Goal: Task Accomplishment & Management: Use online tool/utility

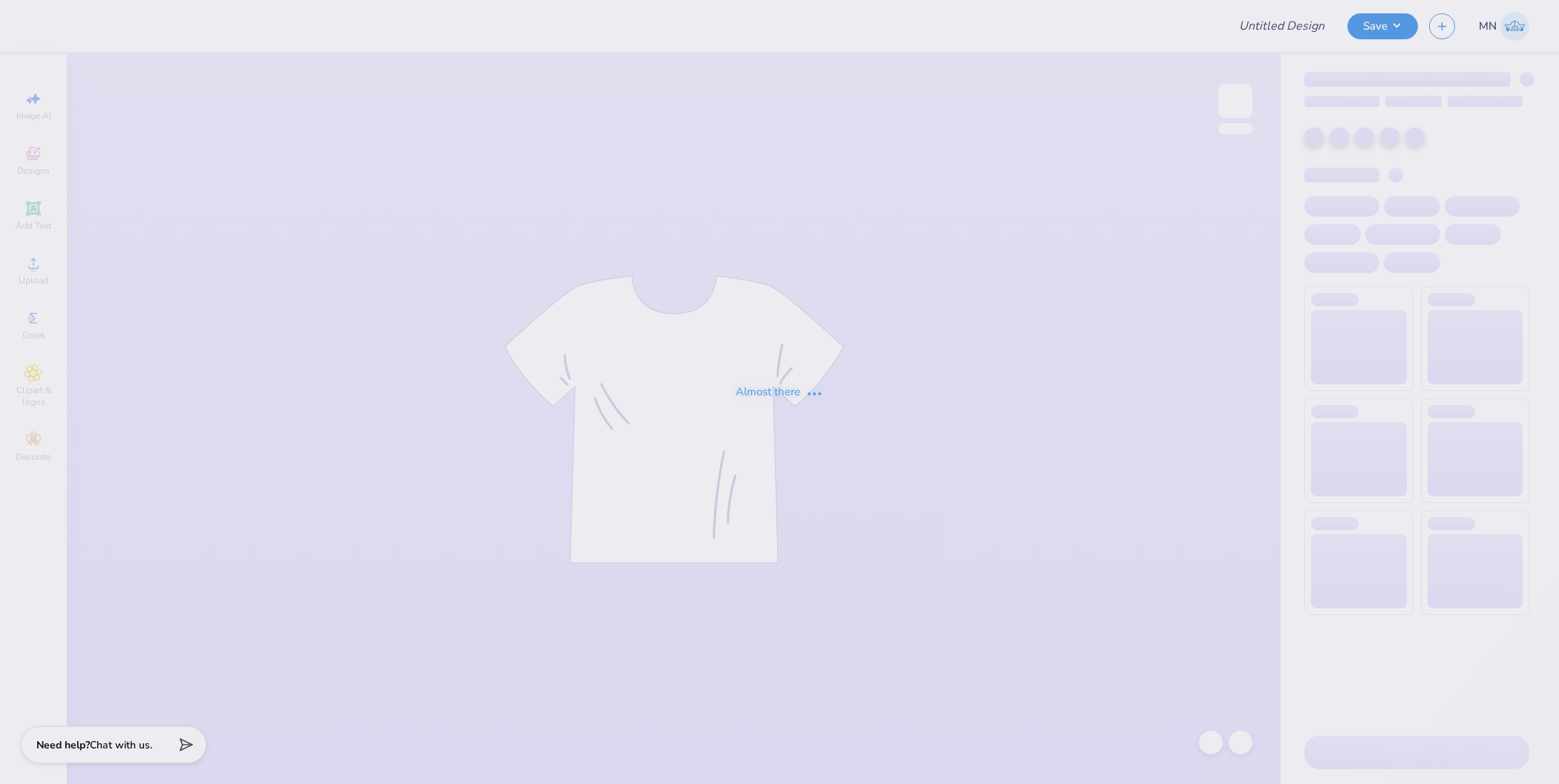
type input "TDX Rush Tee's"
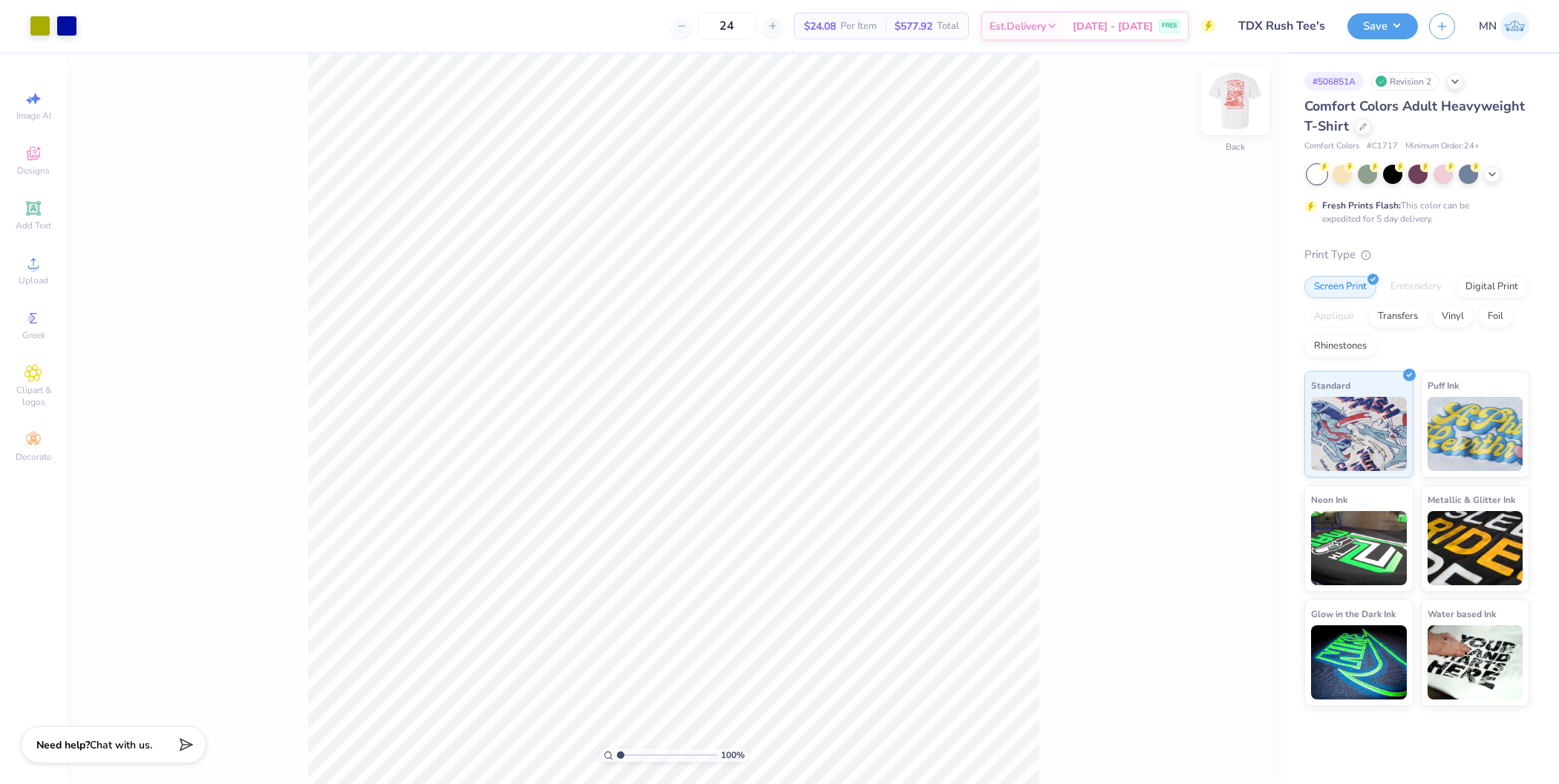
click at [1225, 87] on img at bounding box center [1235, 101] width 60 height 60
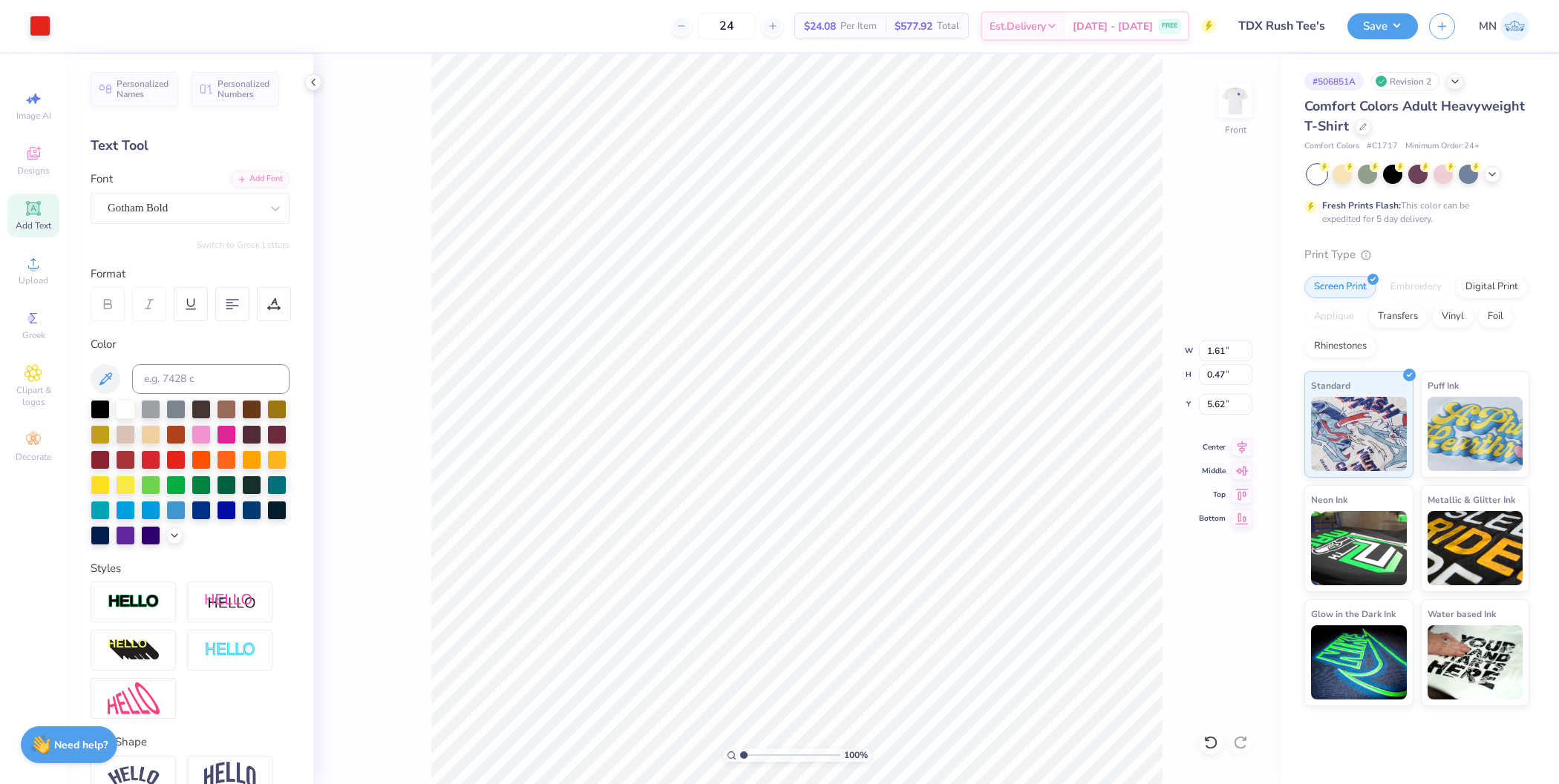
type input "9.84"
type input "1.85"
type input "1.54"
type input "10.45"
type input "13.30"
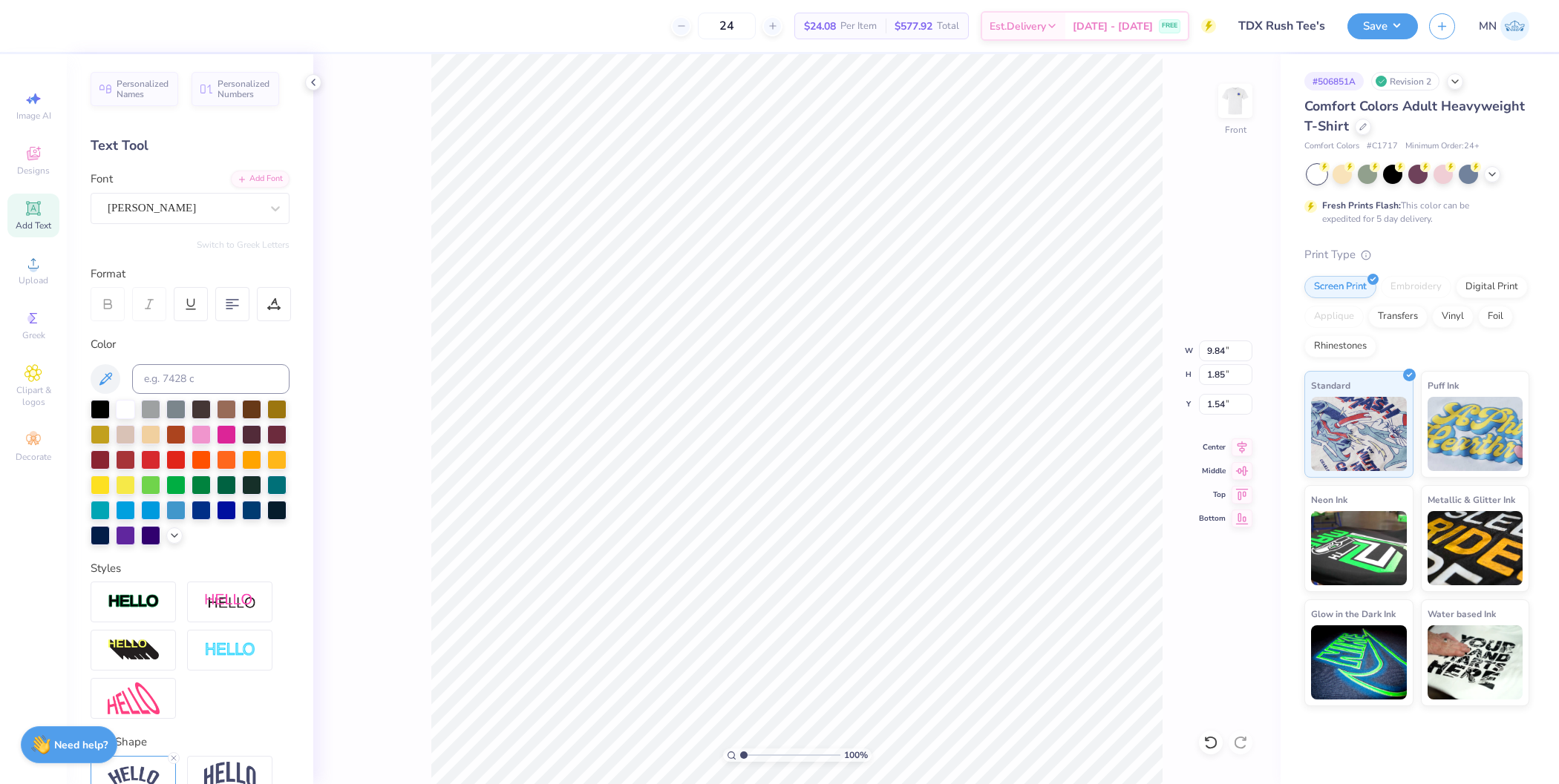
type input "4.09"
type input "3.16"
click at [26, 271] on icon at bounding box center [34, 263] width 18 height 18
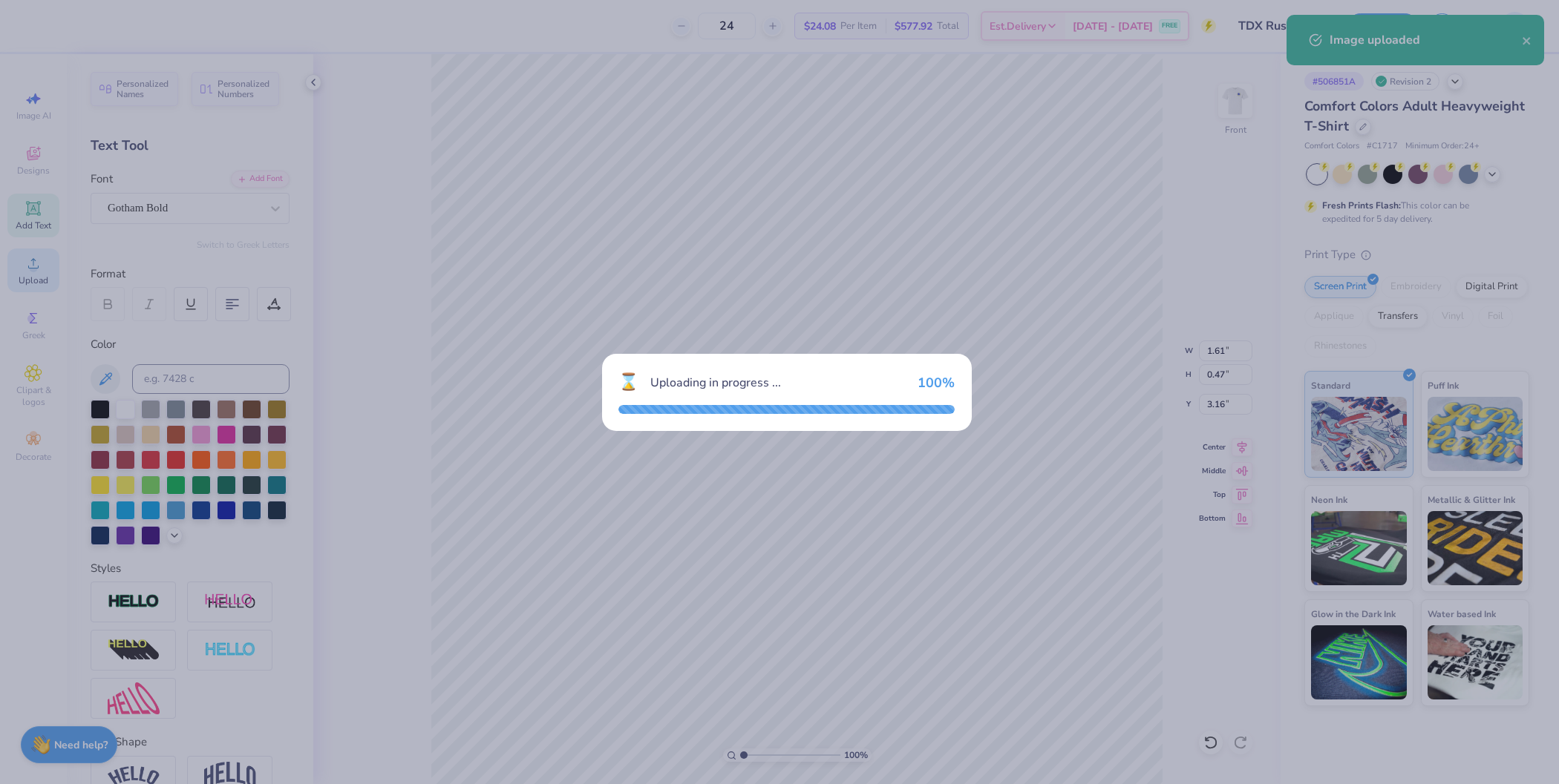
type input "14.14"
type input "18.00"
type input "4.75"
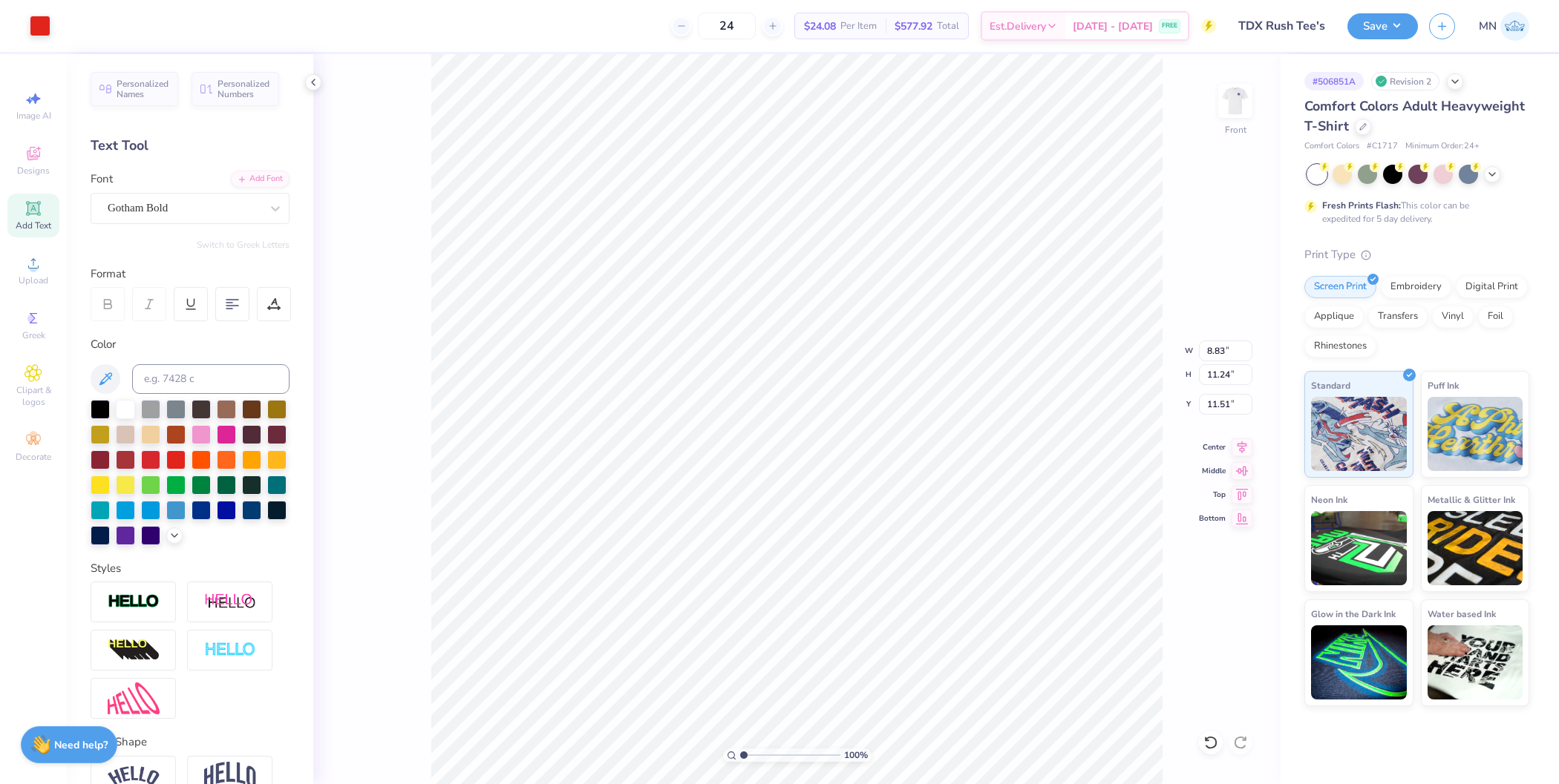
type input "8.83"
type input "11.24"
type input "5.02"
type input "9.84"
type input "1.85"
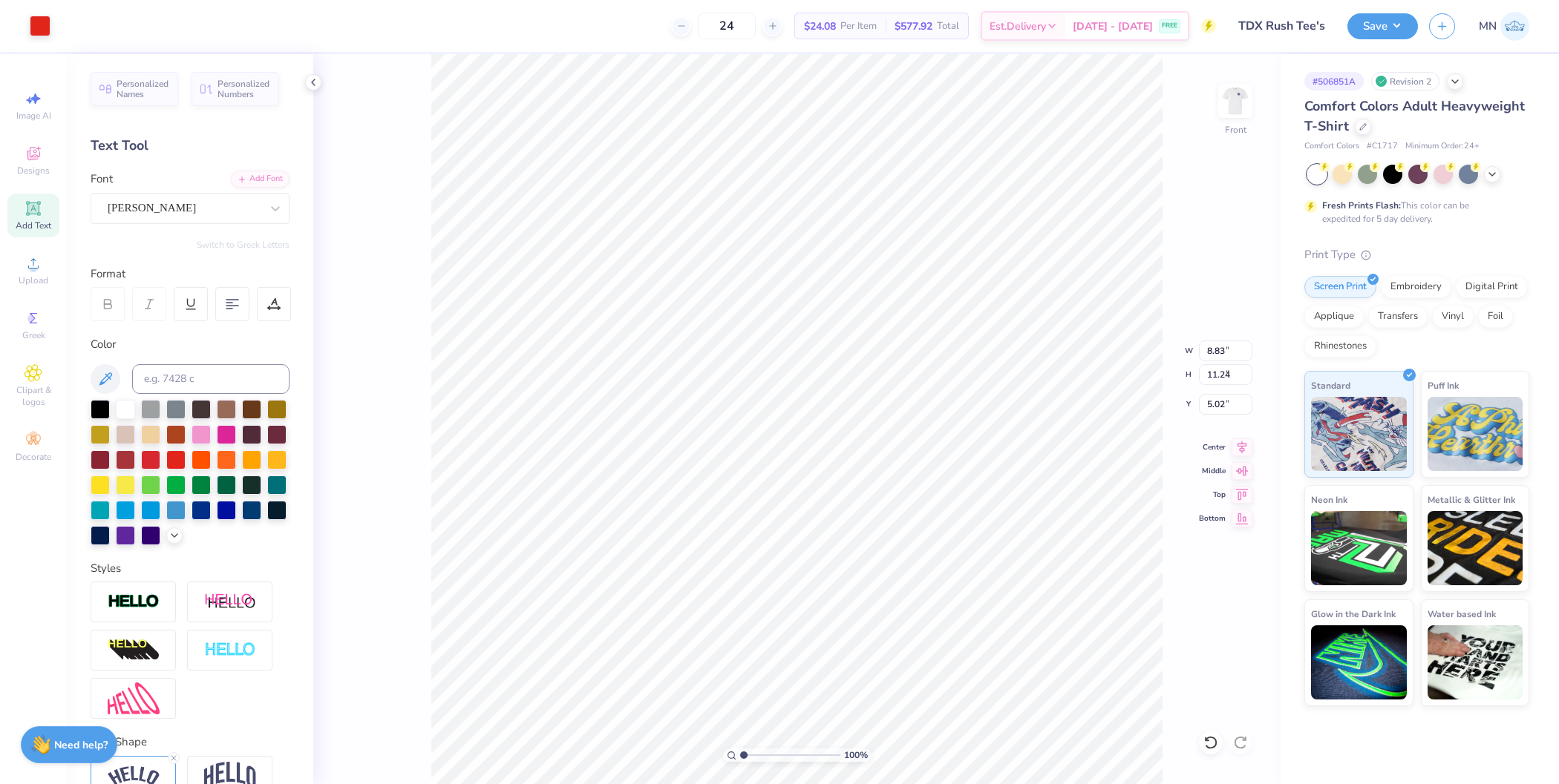
type input "1.54"
type input "8.83"
type input "11.24"
type input "5.02"
click at [1225, 351] on input "8.83" at bounding box center [1225, 351] width 53 height 20
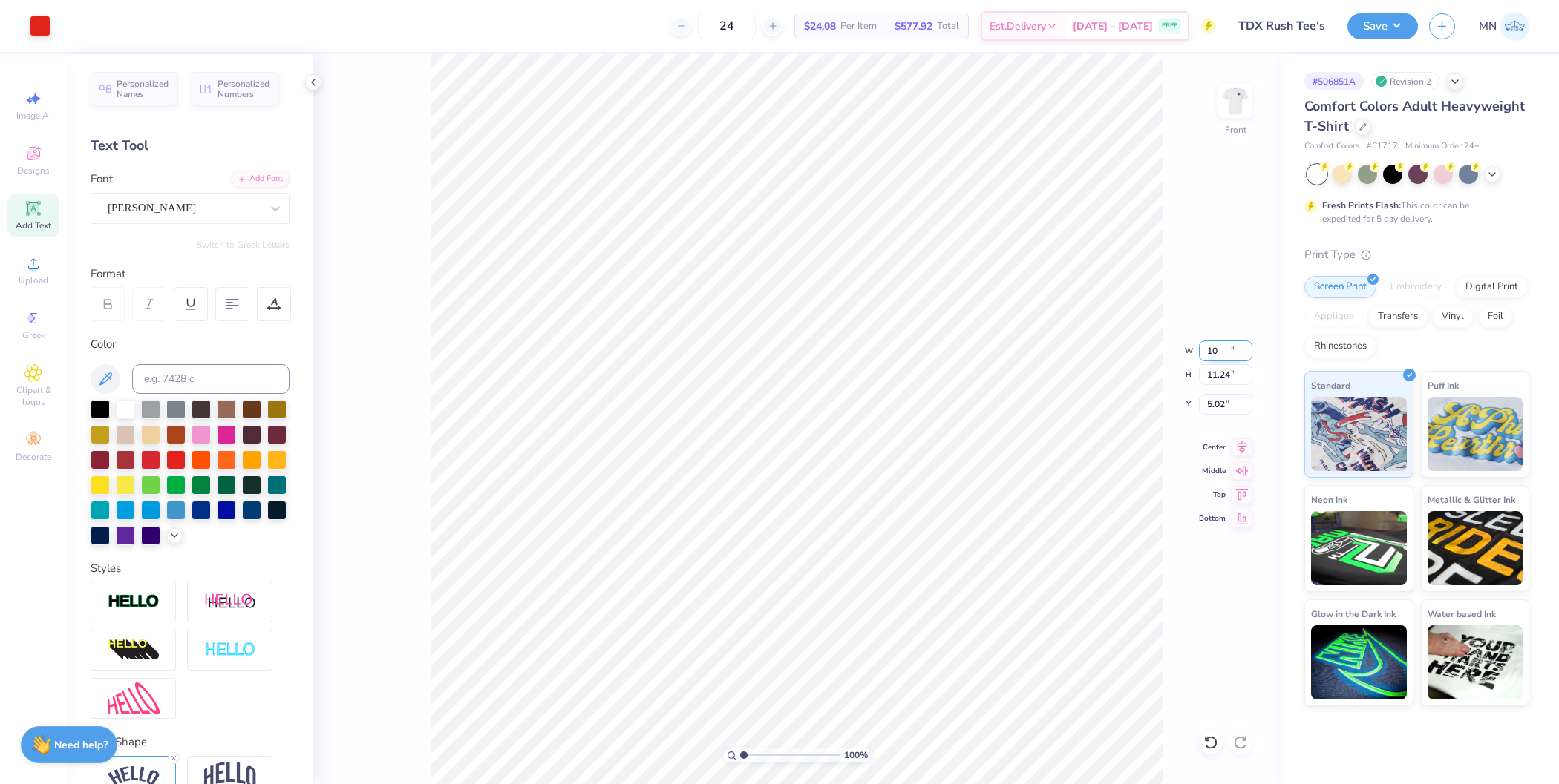
type input "10.00"
type input "12.73"
type input "4.76"
click at [226, 188] on div "Font Gotham Bold" at bounding box center [190, 198] width 199 height 53
click at [234, 182] on div "Add Font" at bounding box center [260, 177] width 59 height 17
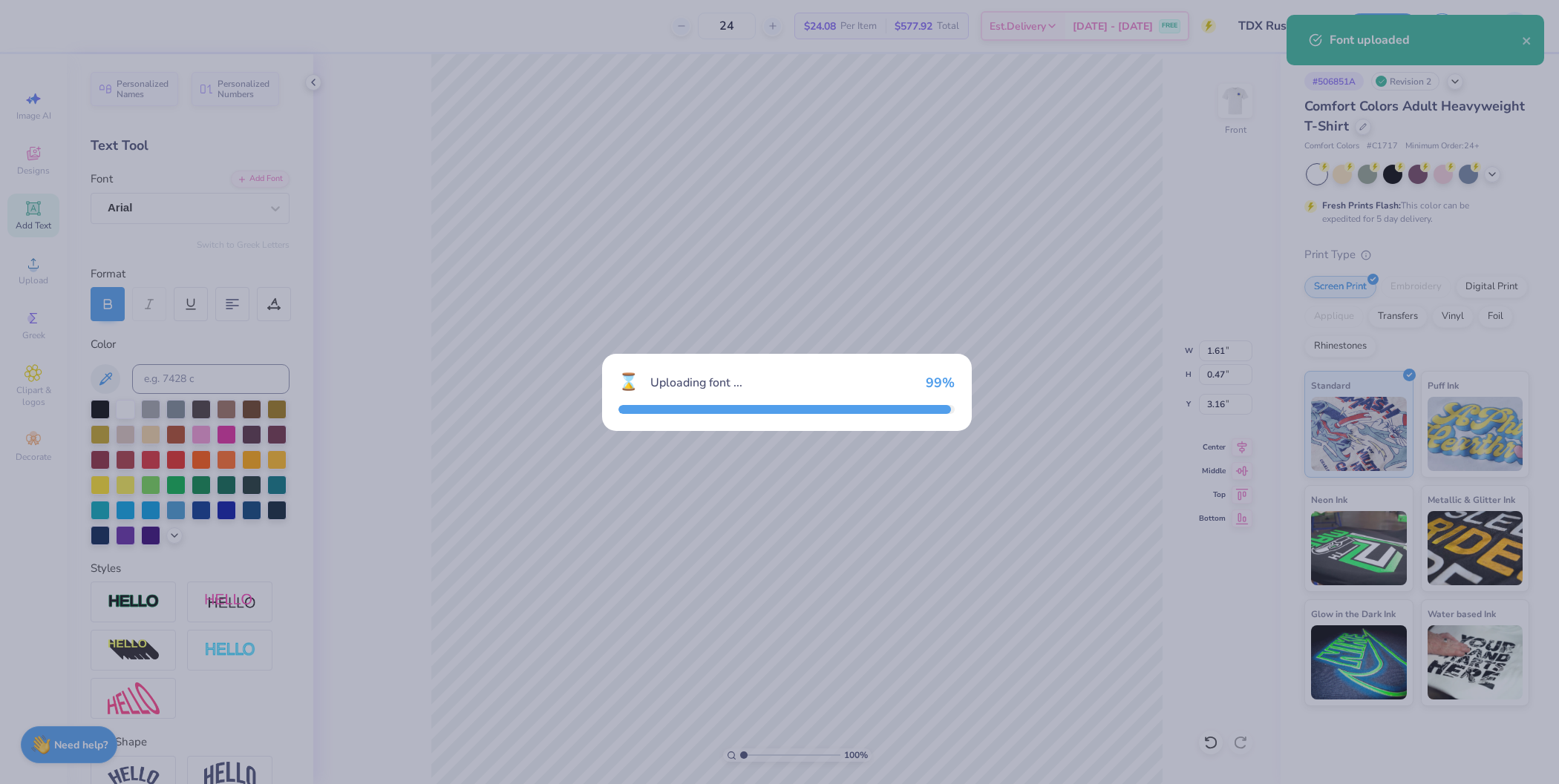
type input "1.40"
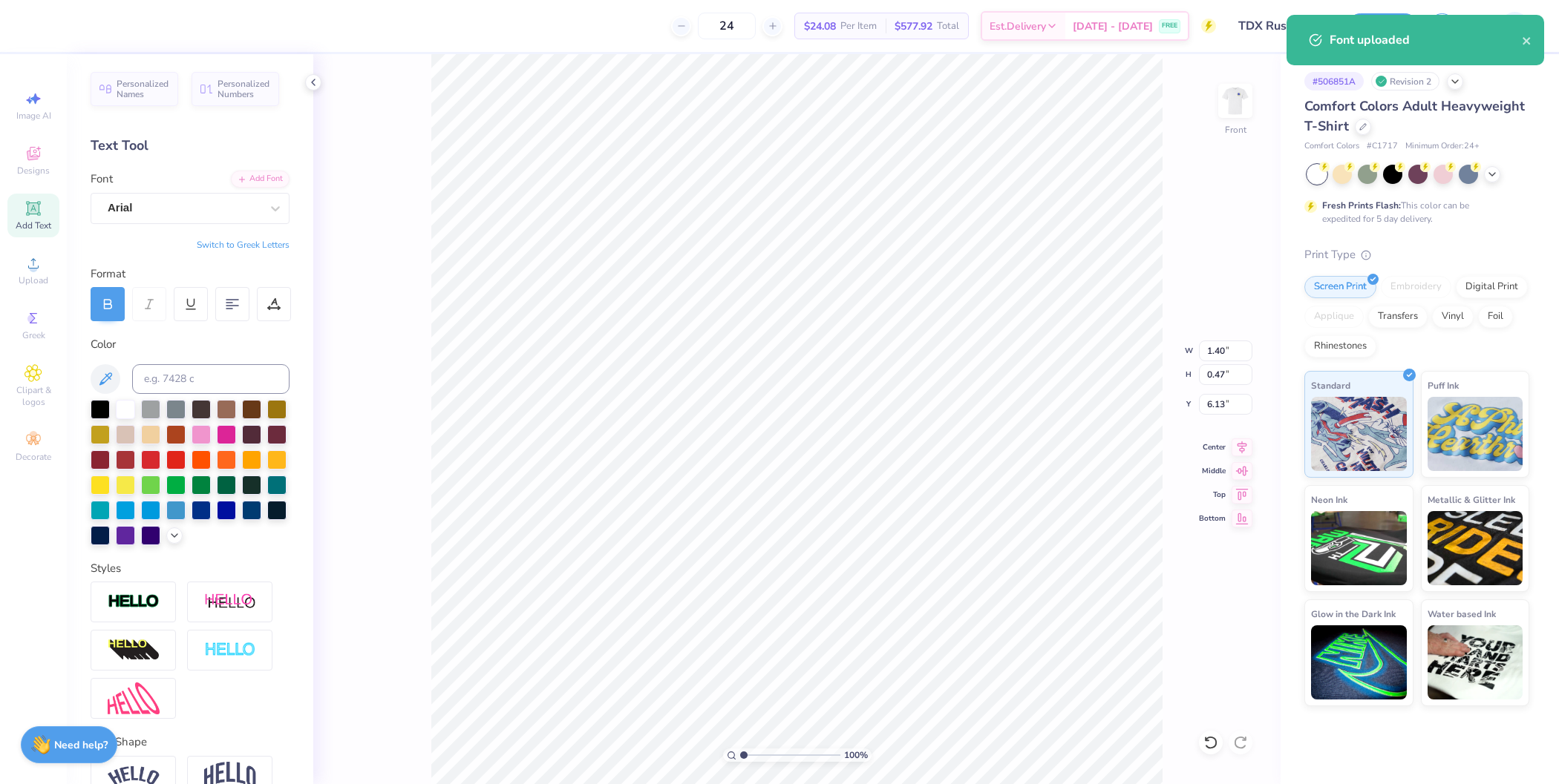
type input "6.13"
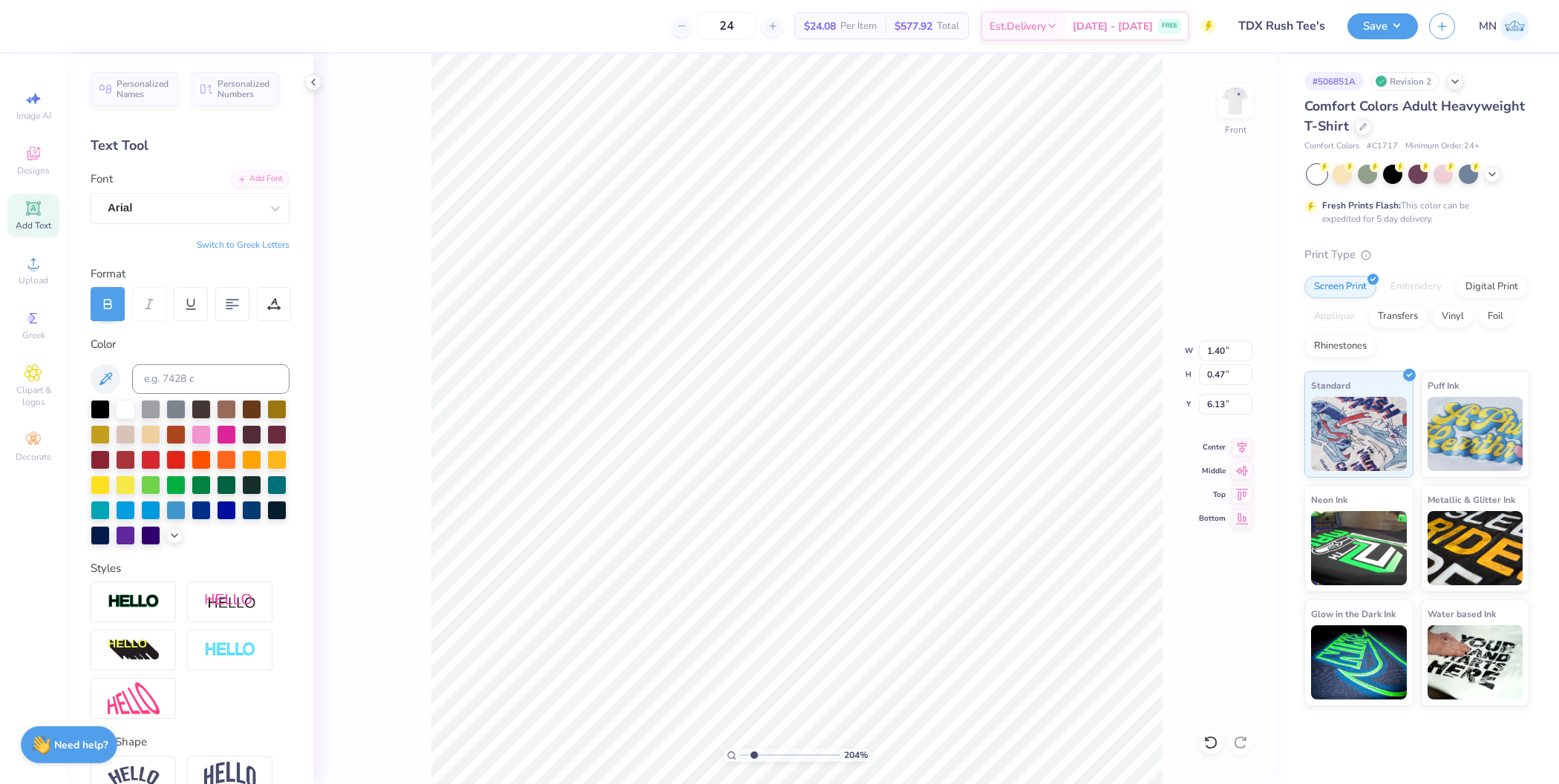
drag, startPoint x: 742, startPoint y: 756, endPoint x: 753, endPoint y: 756, distance: 11.0
type input "2.04"
click at [753, 756] on input "range" at bounding box center [790, 755] width 101 height 13
type input "10.00"
type input "12.73"
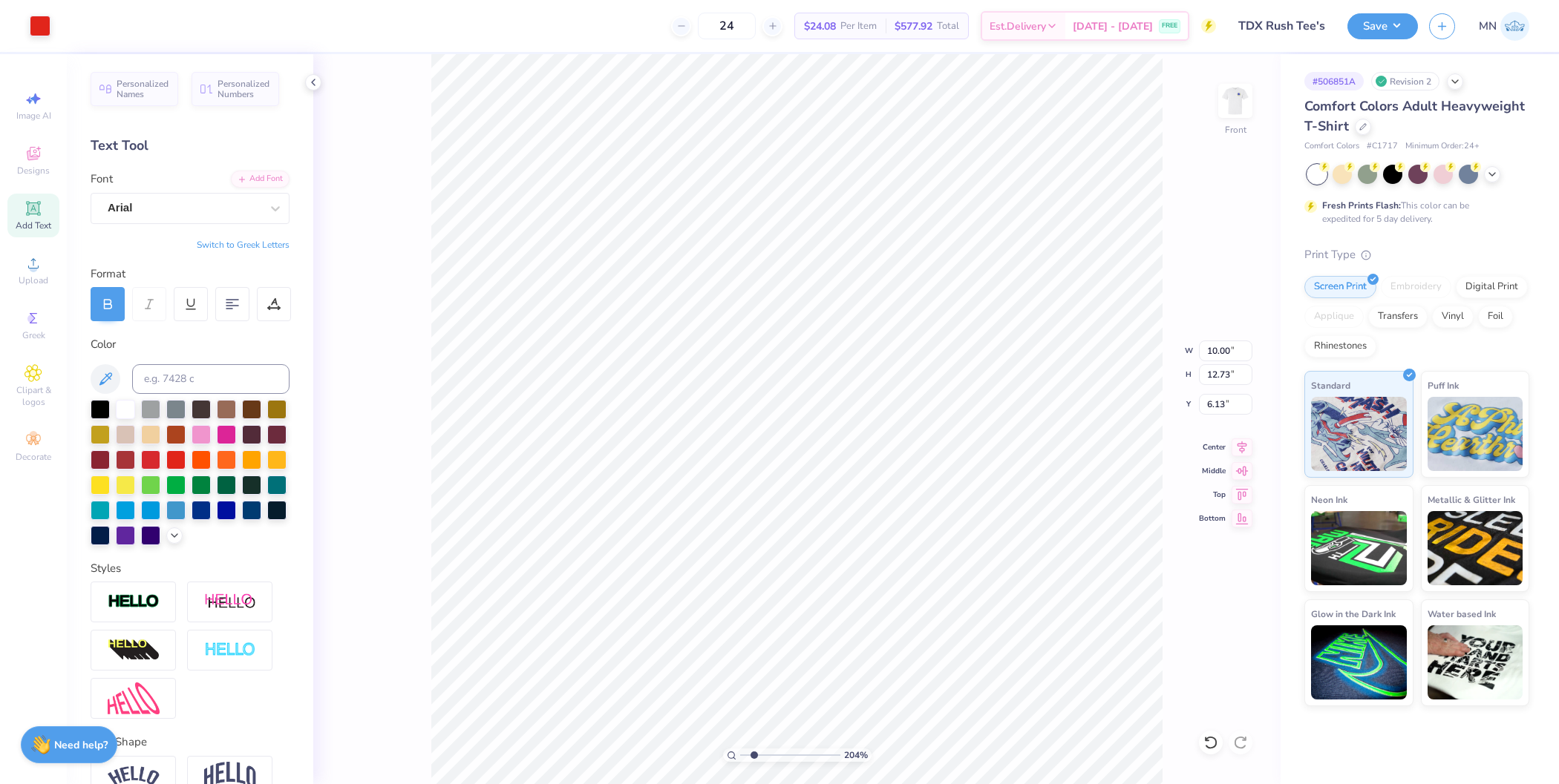
type input "4.76"
click at [864, 564] on li "Send to Back" at bounding box center [857, 571] width 117 height 29
type input "1"
drag, startPoint x: 745, startPoint y: 756, endPoint x: 736, endPoint y: 750, distance: 10.8
click at [740, 754] on input "range" at bounding box center [790, 755] width 101 height 13
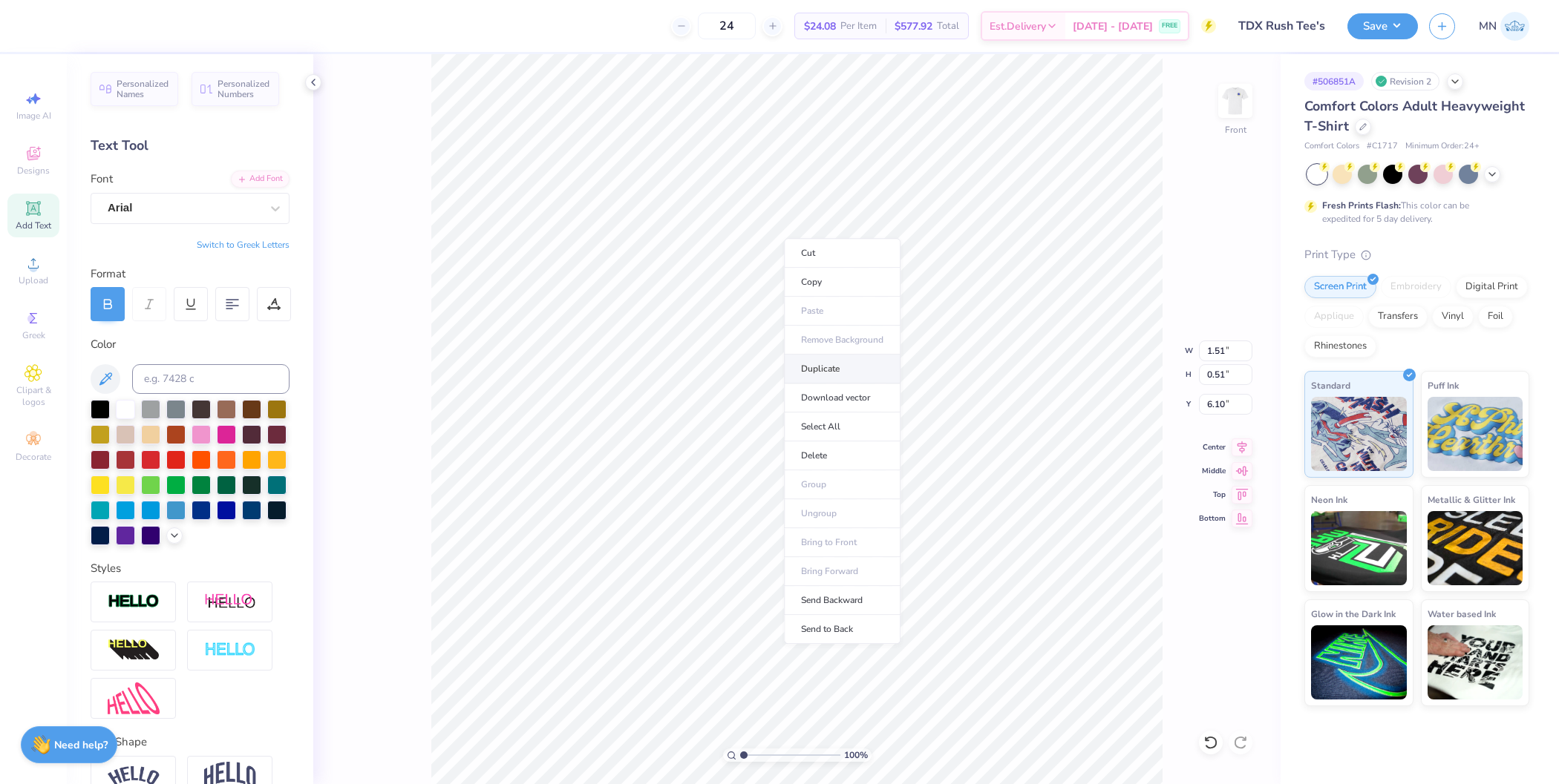
click at [826, 368] on li "Duplicate" at bounding box center [841, 368] width 117 height 29
click at [738, 459] on li "Duplicate" at bounding box center [759, 457] width 117 height 29
click at [736, 471] on li "Duplicate" at bounding box center [736, 473] width 117 height 29
type input "11.32"
drag, startPoint x: 746, startPoint y: 753, endPoint x: 763, endPoint y: 752, distance: 17.0
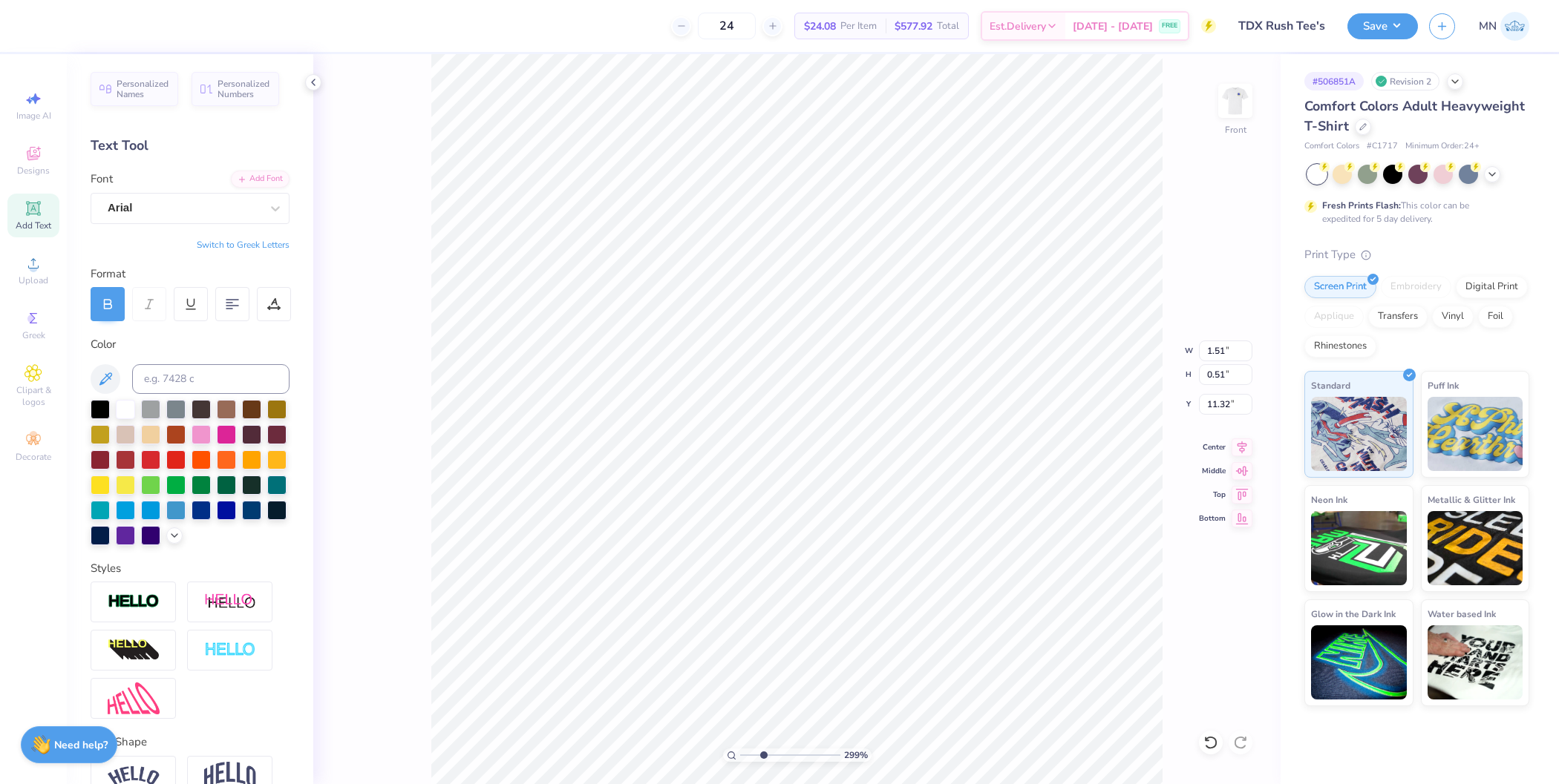
type input "2.99"
click at [763, 752] on input "range" at bounding box center [790, 755] width 101 height 13
type input "10.00"
type input "12.73"
type input "4.76"
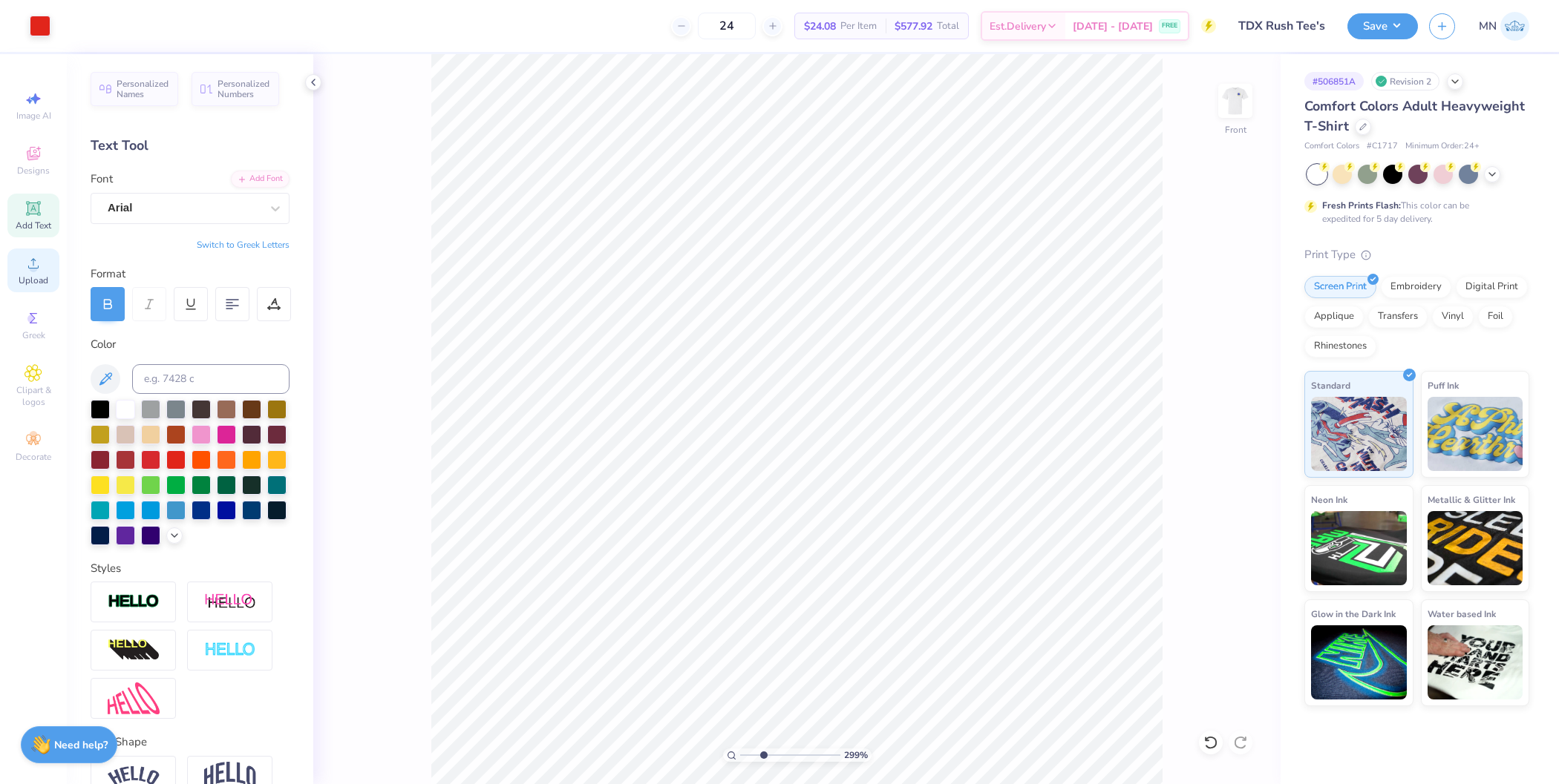
click at [29, 278] on span "Upload" at bounding box center [33, 279] width 29 height 12
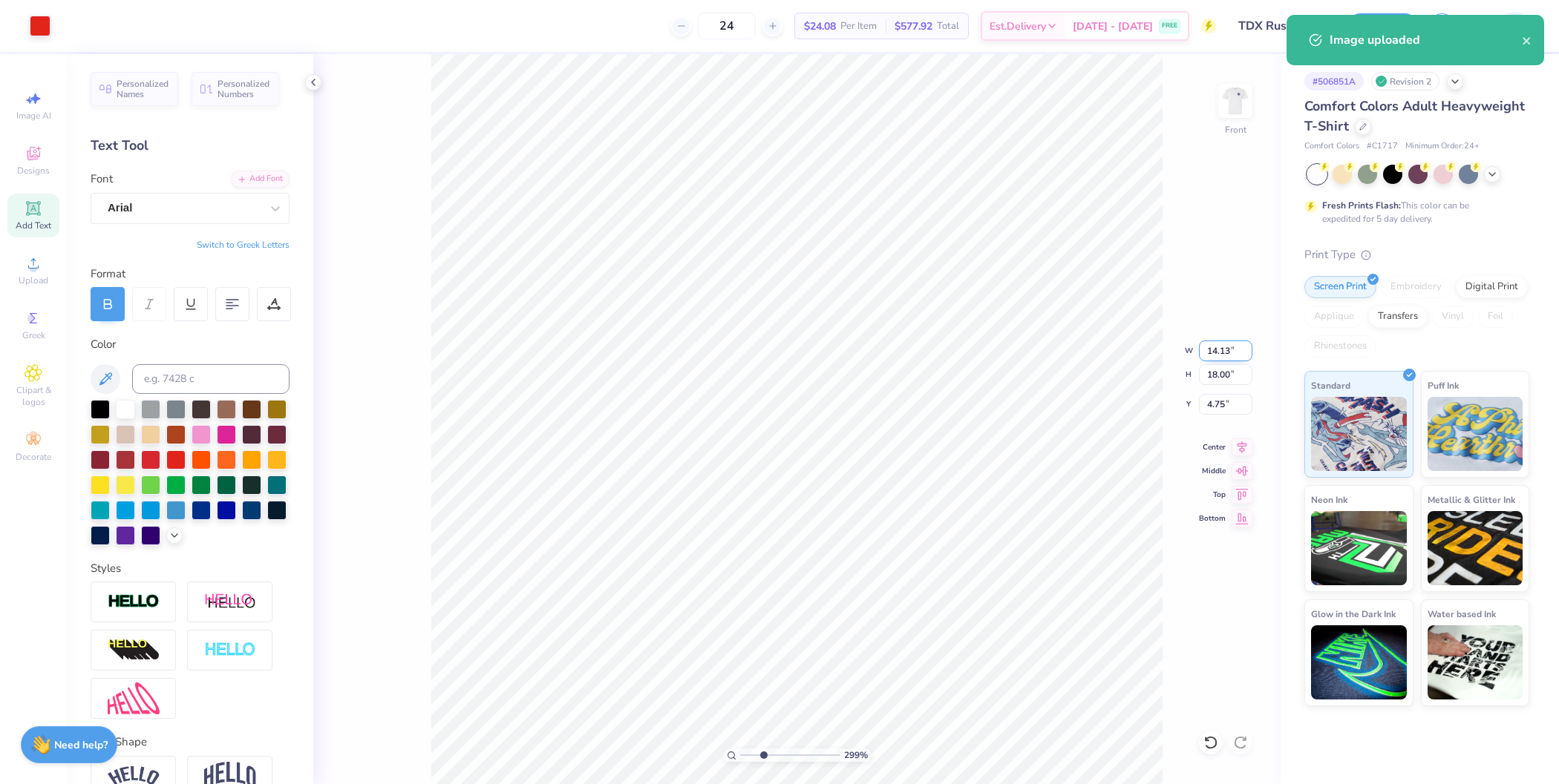
click at [1230, 352] on input "14.13" at bounding box center [1225, 351] width 53 height 20
type input "10.00"
type input "12.73"
type input "7.38"
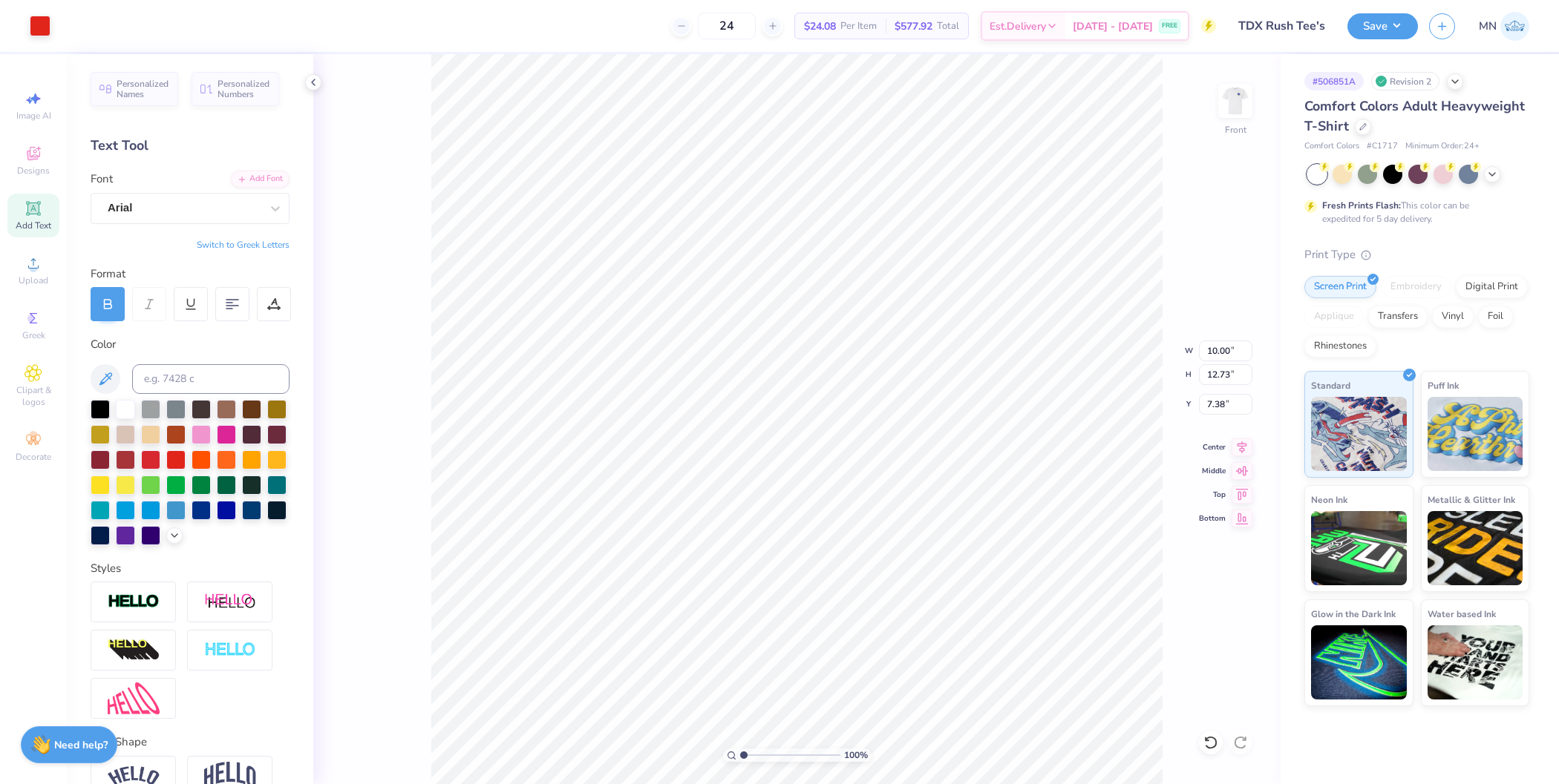
type input "1"
click at [684, 741] on div "100 %" at bounding box center [796, 419] width 731 height 731
type input "4.76"
click at [867, 771] on li "Send to Back" at bounding box center [866, 771] width 117 height 29
drag, startPoint x: 745, startPoint y: 756, endPoint x: 765, endPoint y: 756, distance: 20.0
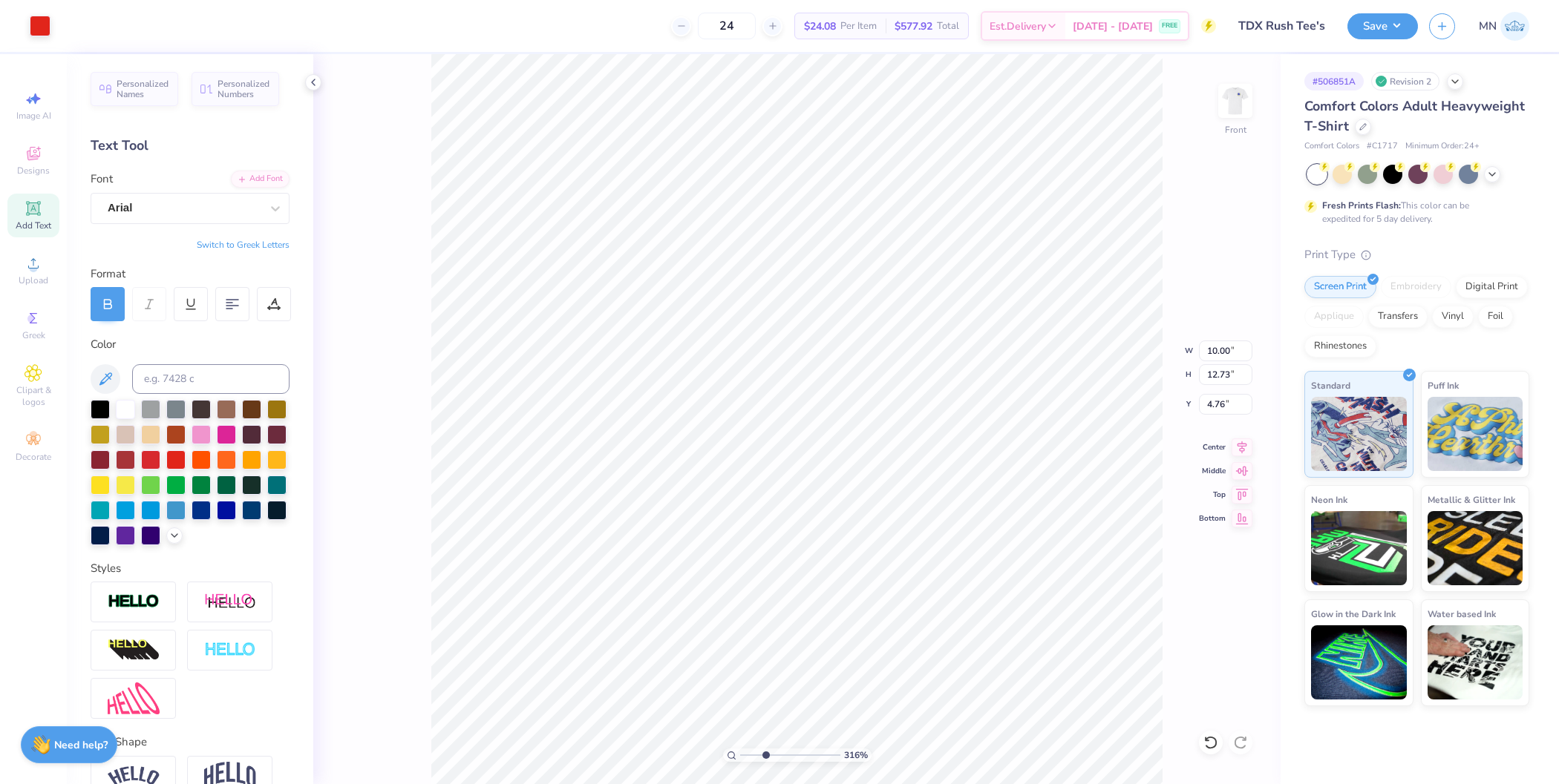
type input "3.16"
click at [765, 756] on input "range" at bounding box center [790, 755] width 101 height 13
type input "1.51"
type input "0.51"
type input "9.86"
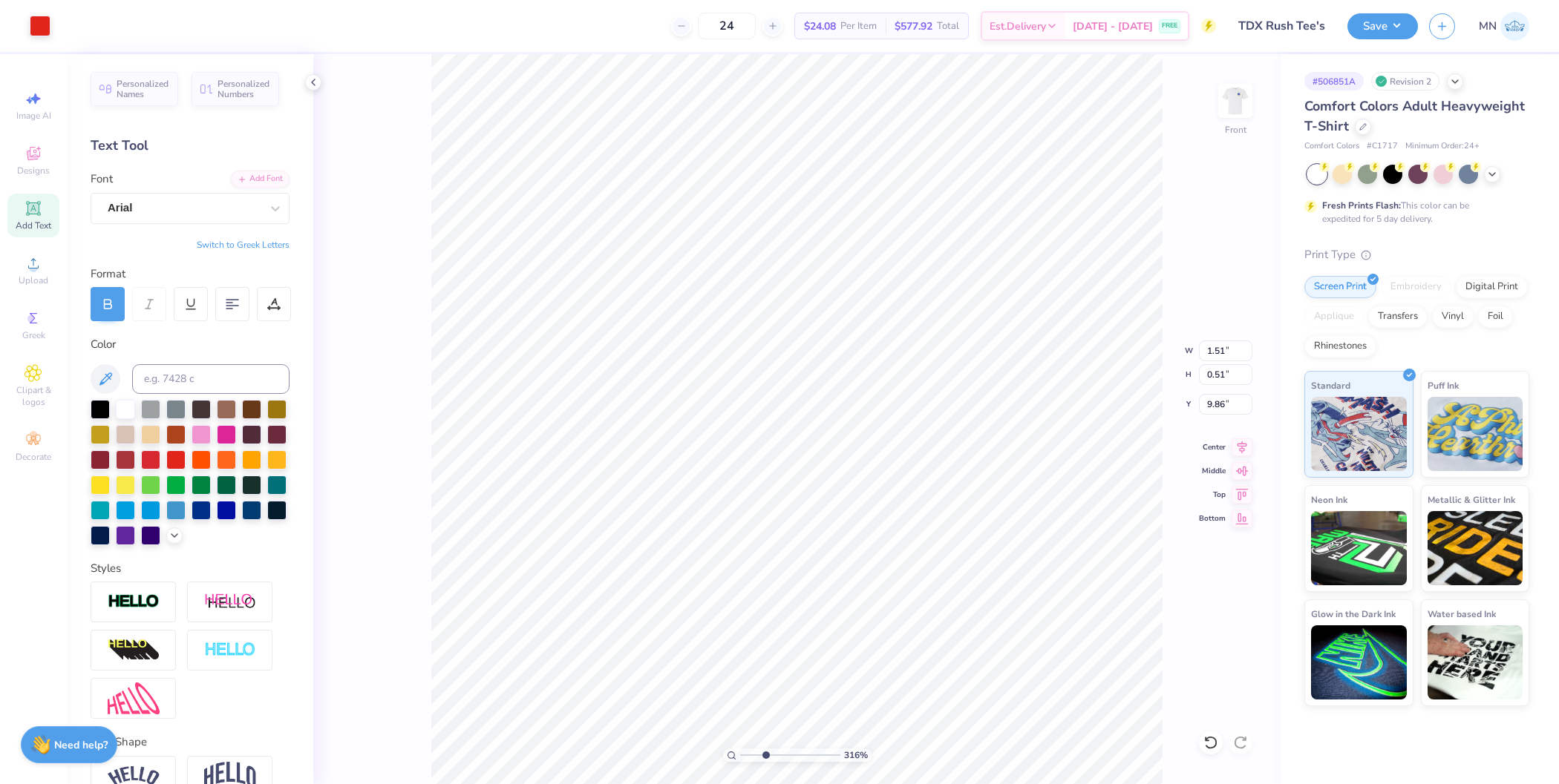
scroll to position [15, 2]
type textarea "YOU"
type input "10.00"
type input "12.73"
type input "4.76"
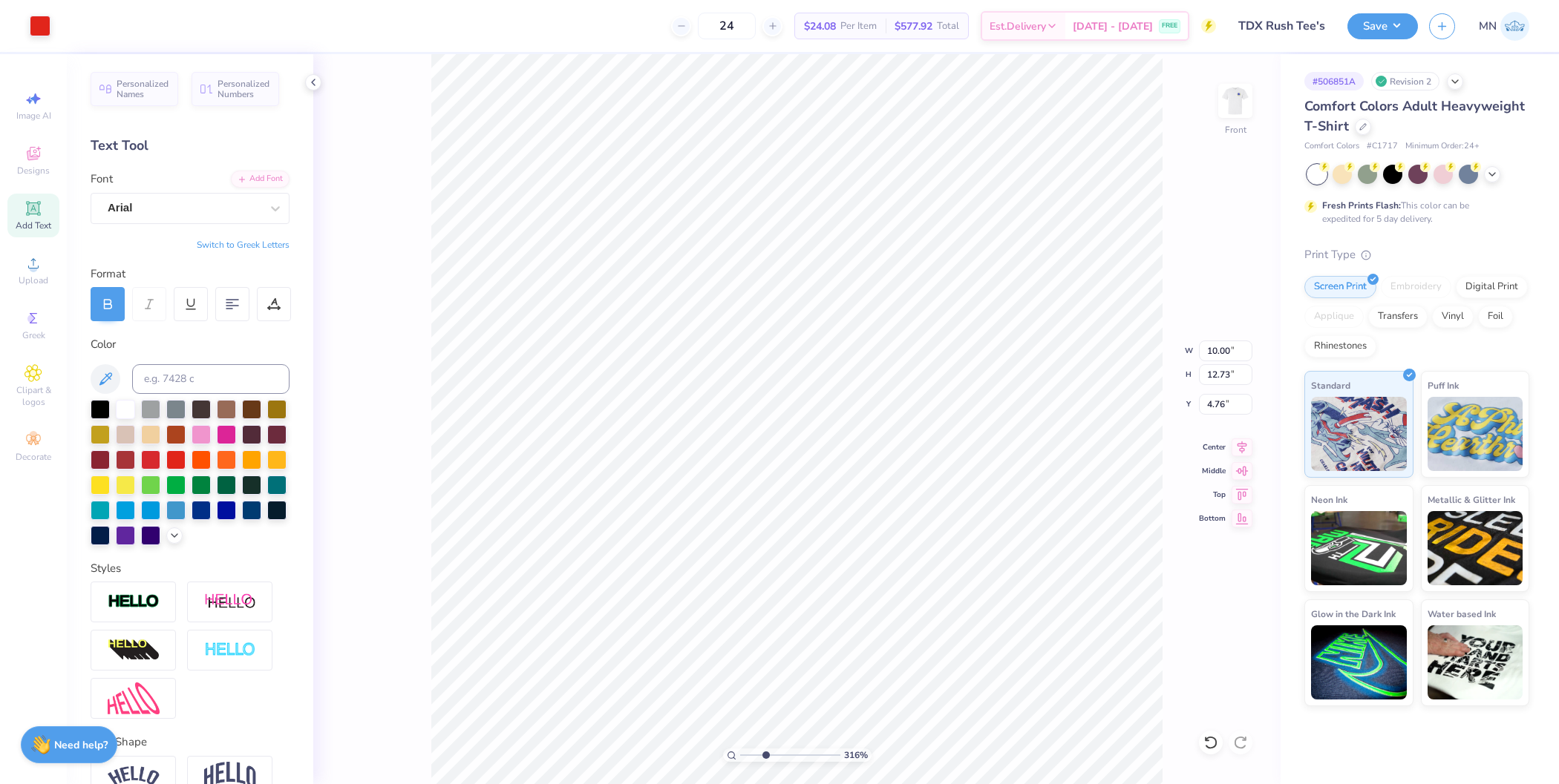
type input "1.45"
type input "0.52"
type input "9.86"
type input "0.86"
type input "0.31"
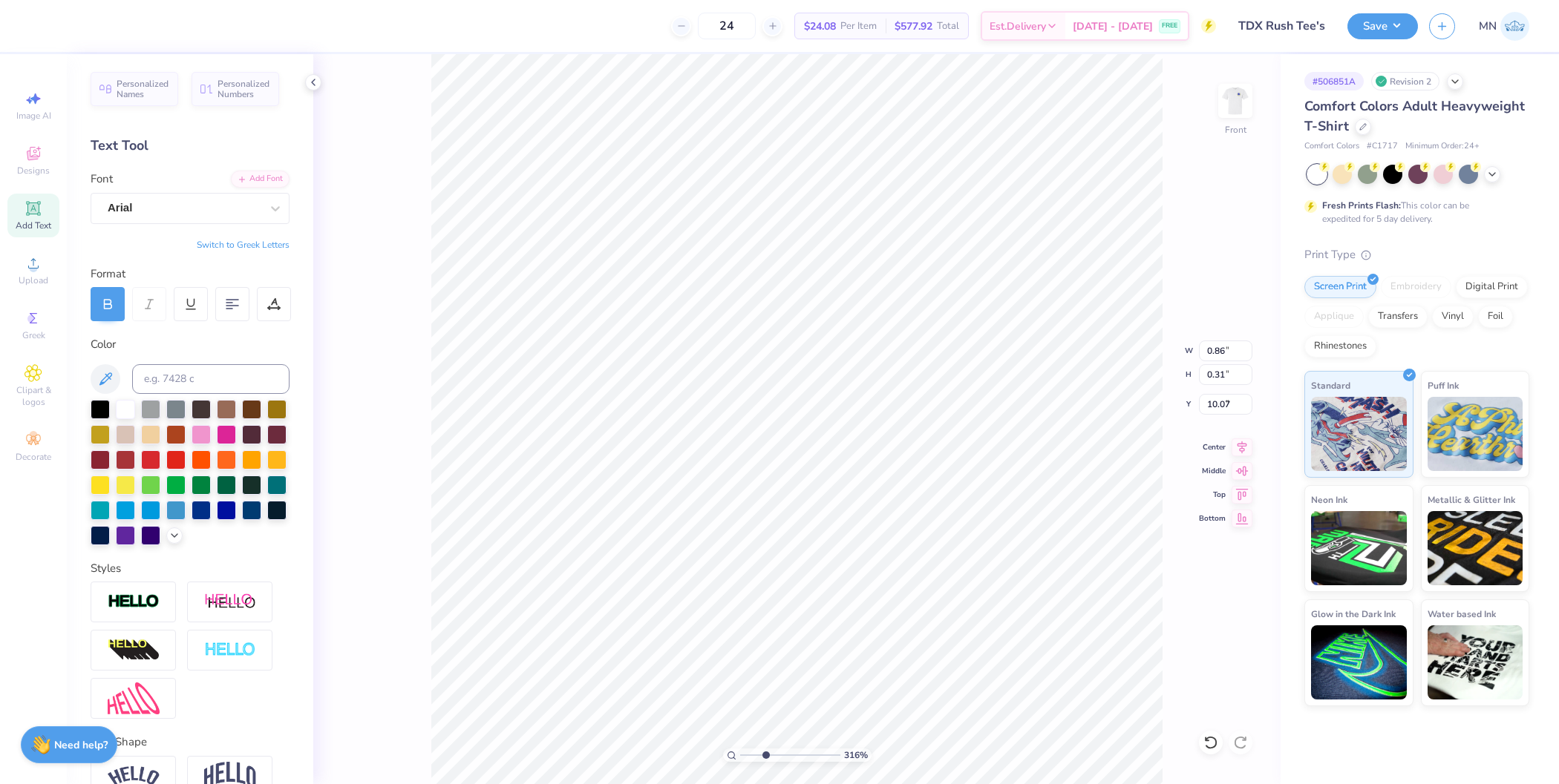
type input "9.99"
type input "0.79"
type input "0.28"
type input "10.00"
type input "1.51"
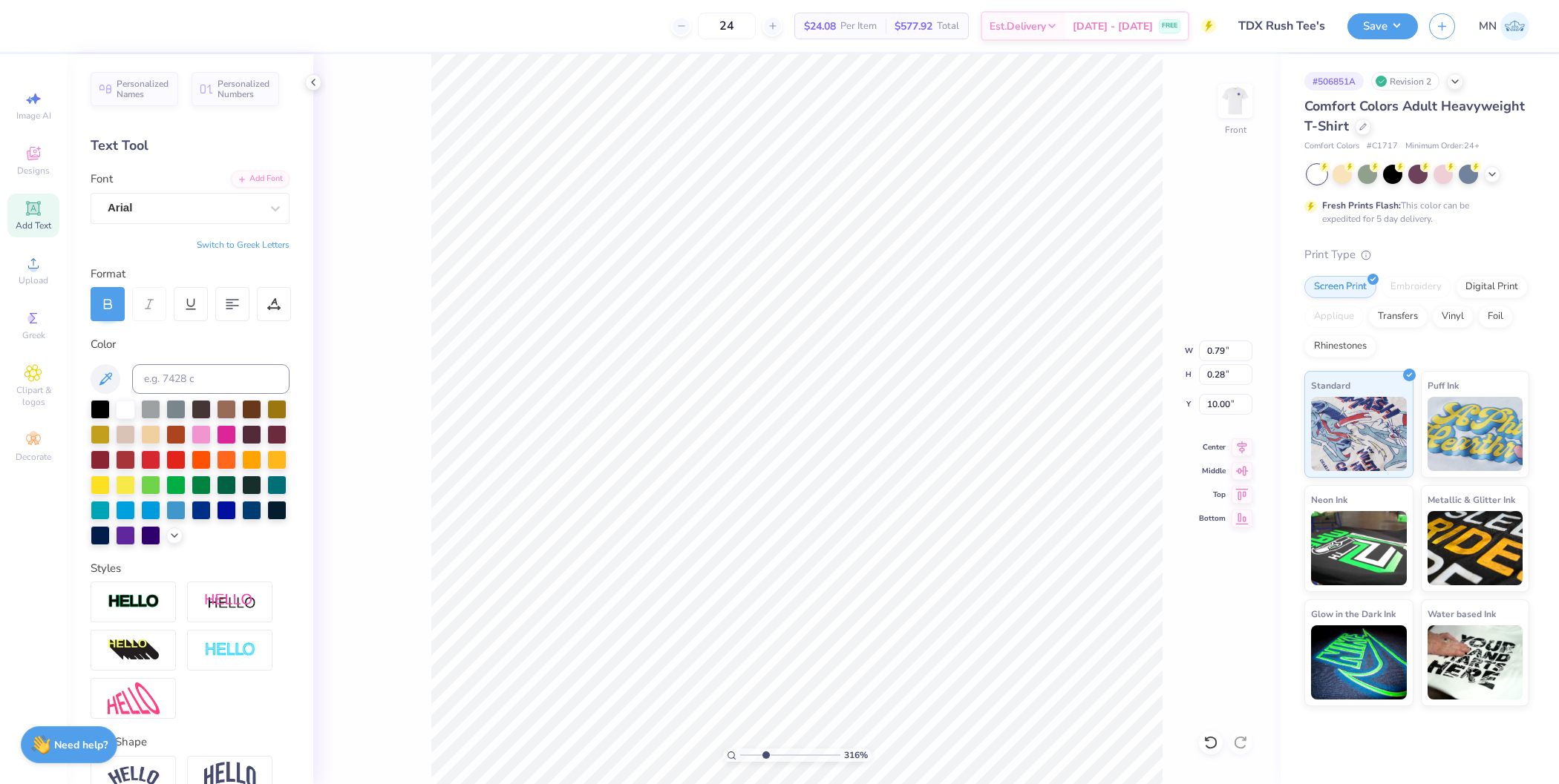
type input "0.51"
type input "10.81"
type textarea "AGAIN"
type input "10.00"
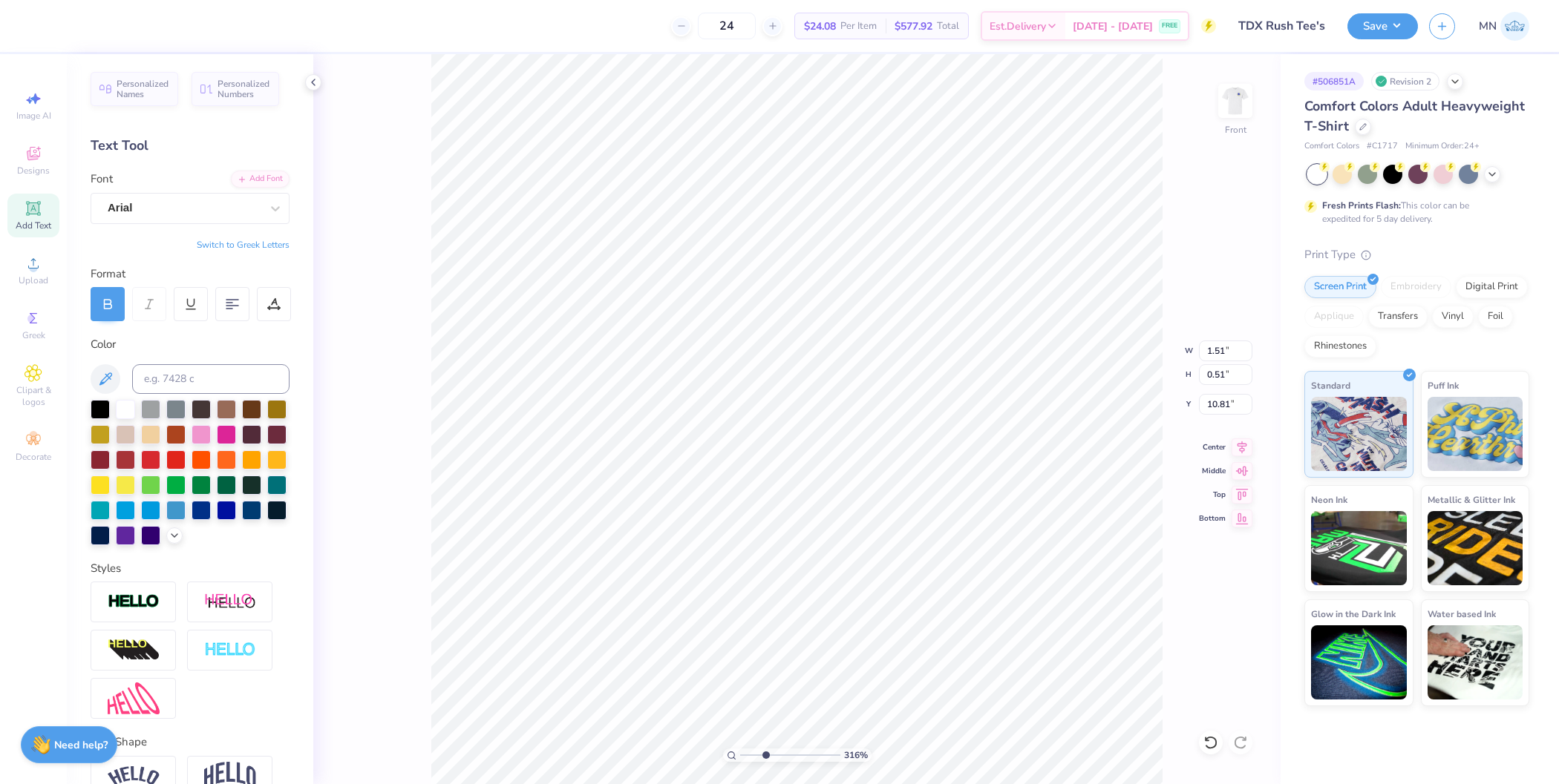
type input "12.73"
type input "4.76"
type input "2.19"
type input "0.52"
type input "10.81"
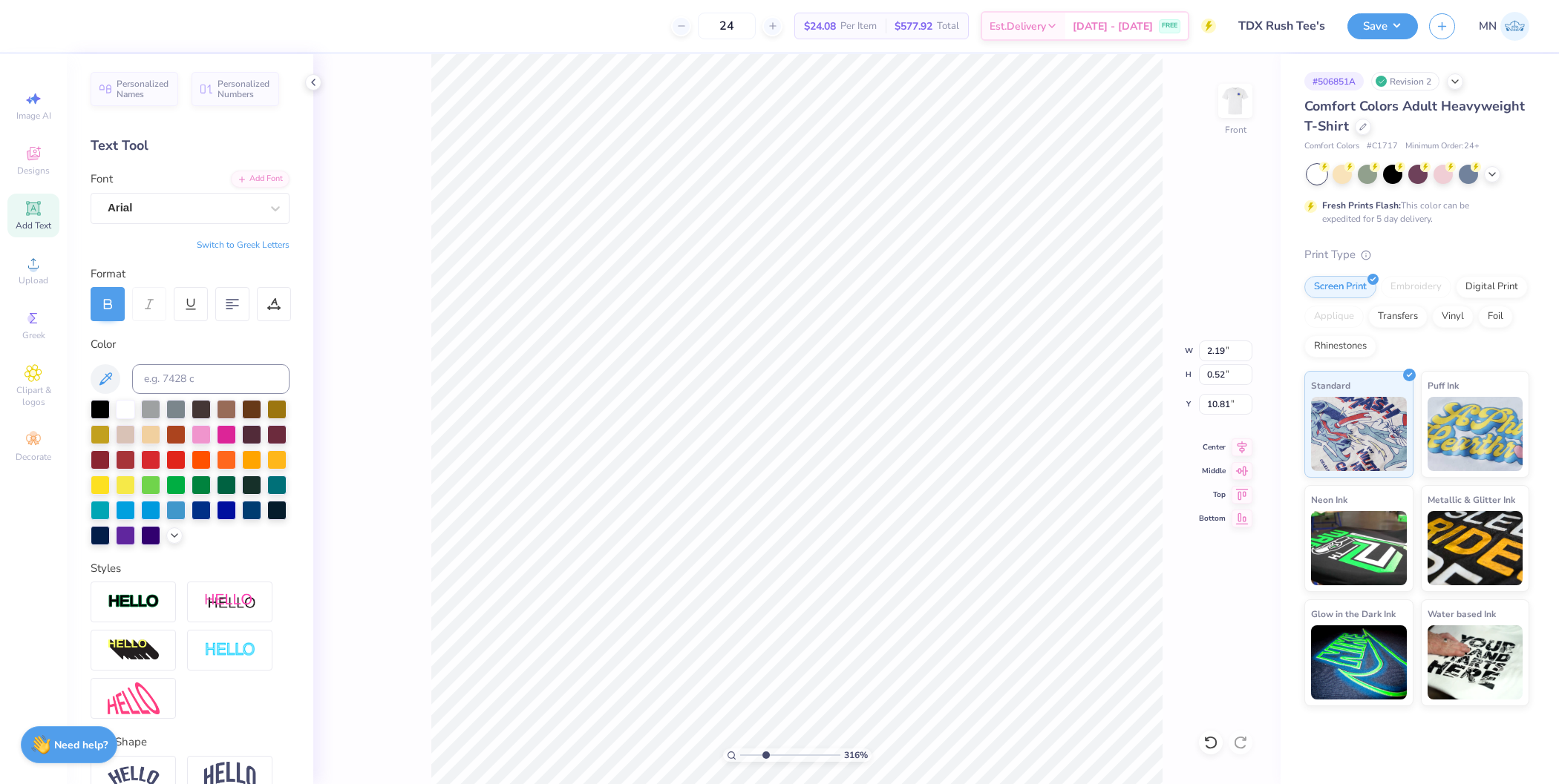
type input "1.06"
type input "0.25"
type input "10.88"
type input "0.91"
type input "0.21"
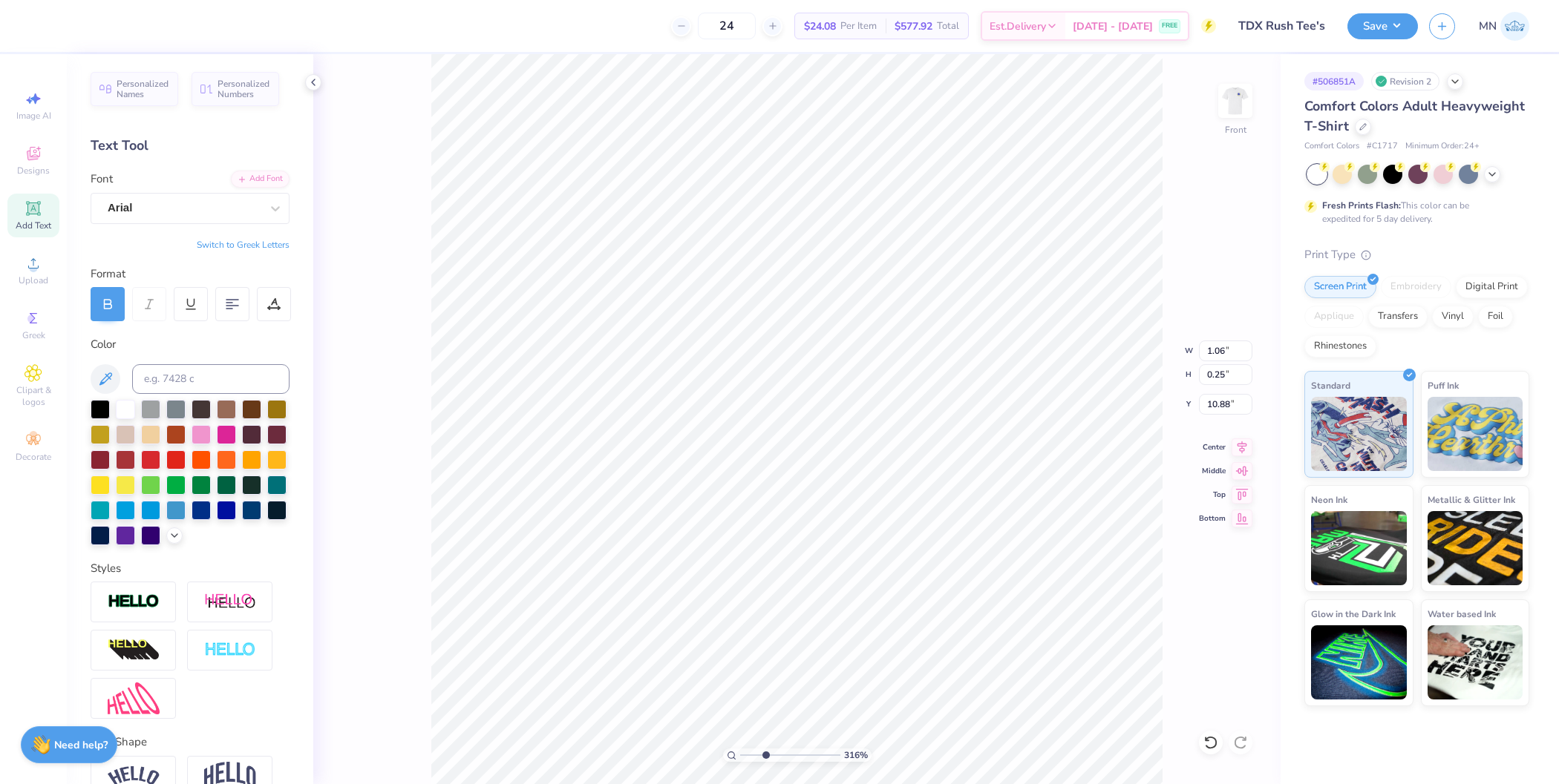
type input "10.91"
type input "1.51"
type input "0.51"
type input "10.40"
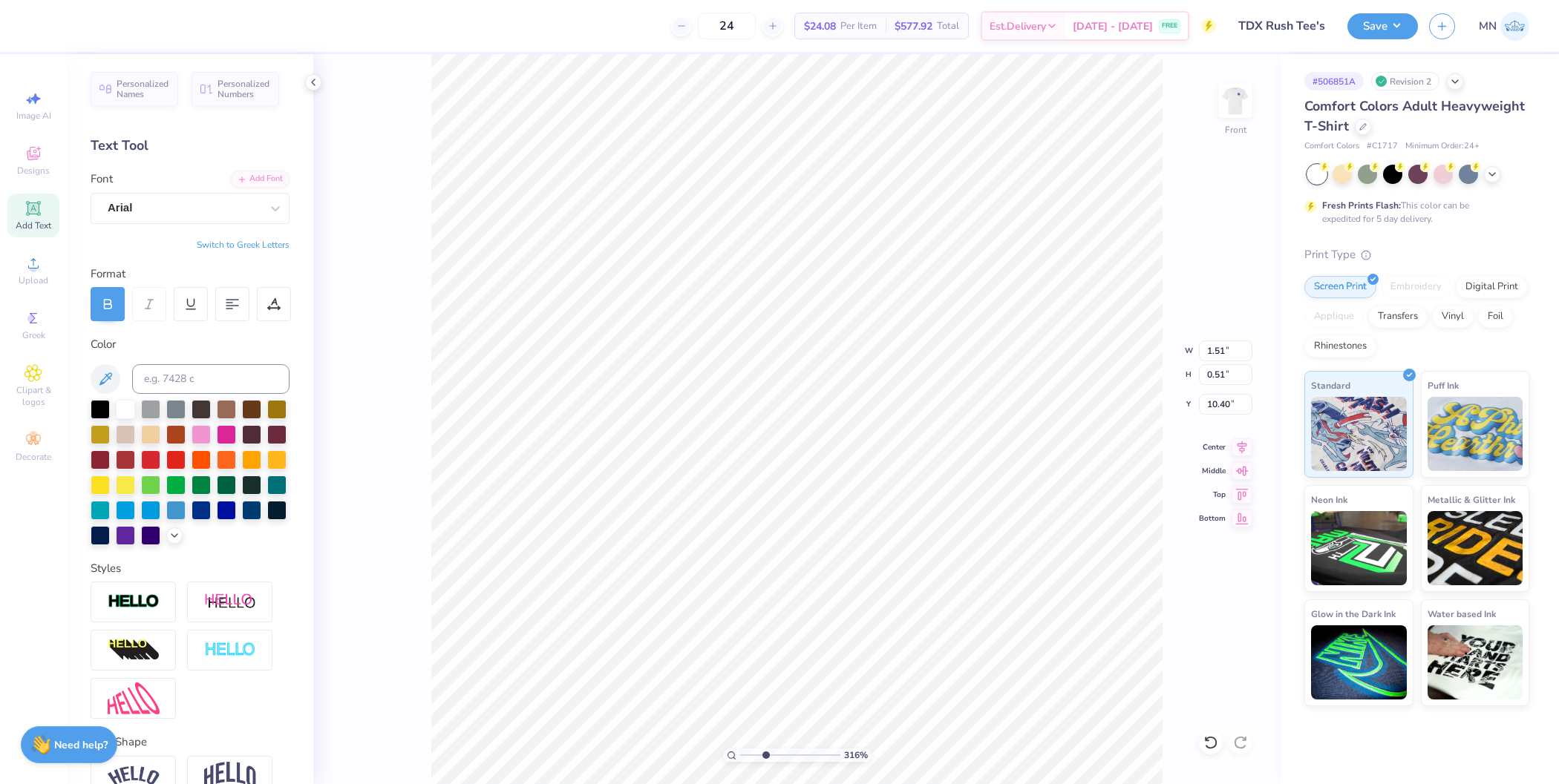
type textarea "WIN"
type input "10.00"
type input "12.73"
type input "4.76"
type input "1.29"
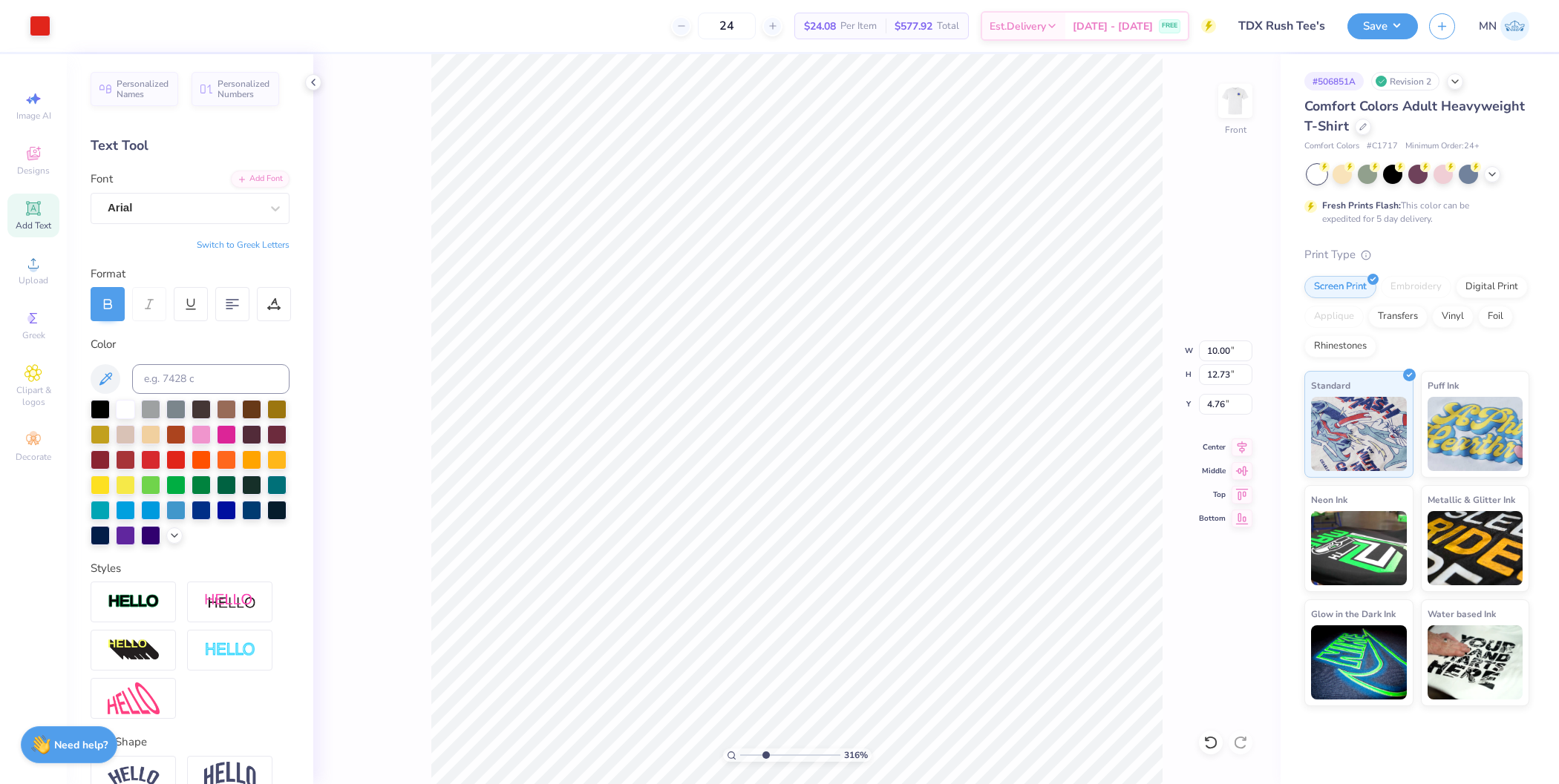
type input "0.50"
type input "10.41"
type input "0.63"
type input "0.24"
type input "10.39"
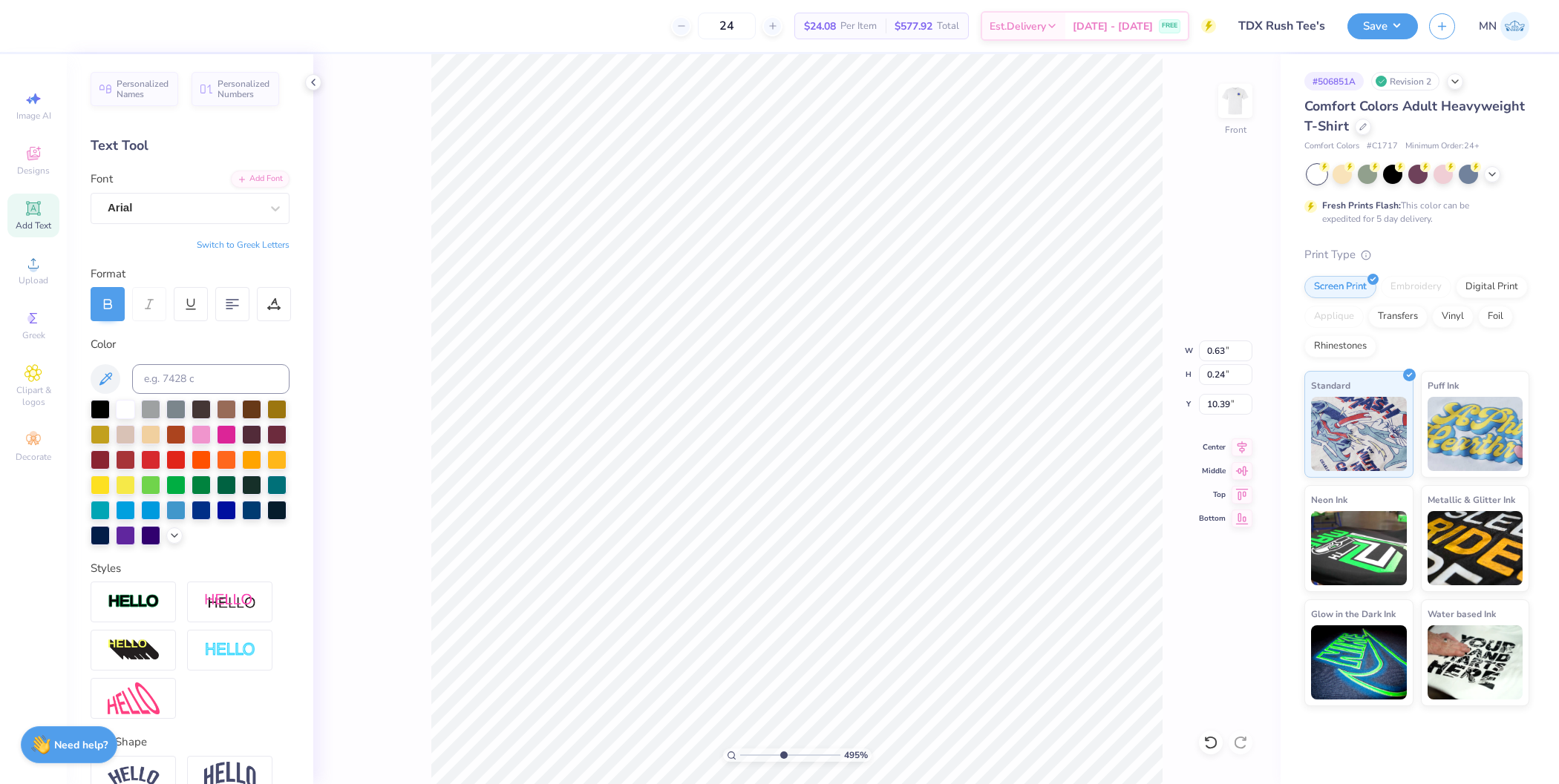
drag, startPoint x: 762, startPoint y: 756, endPoint x: 783, endPoint y: 755, distance: 21.0
type input "4.95"
click at [783, 755] on input "range" at bounding box center [790, 755] width 101 height 13
type input "10.40"
type input "10.00"
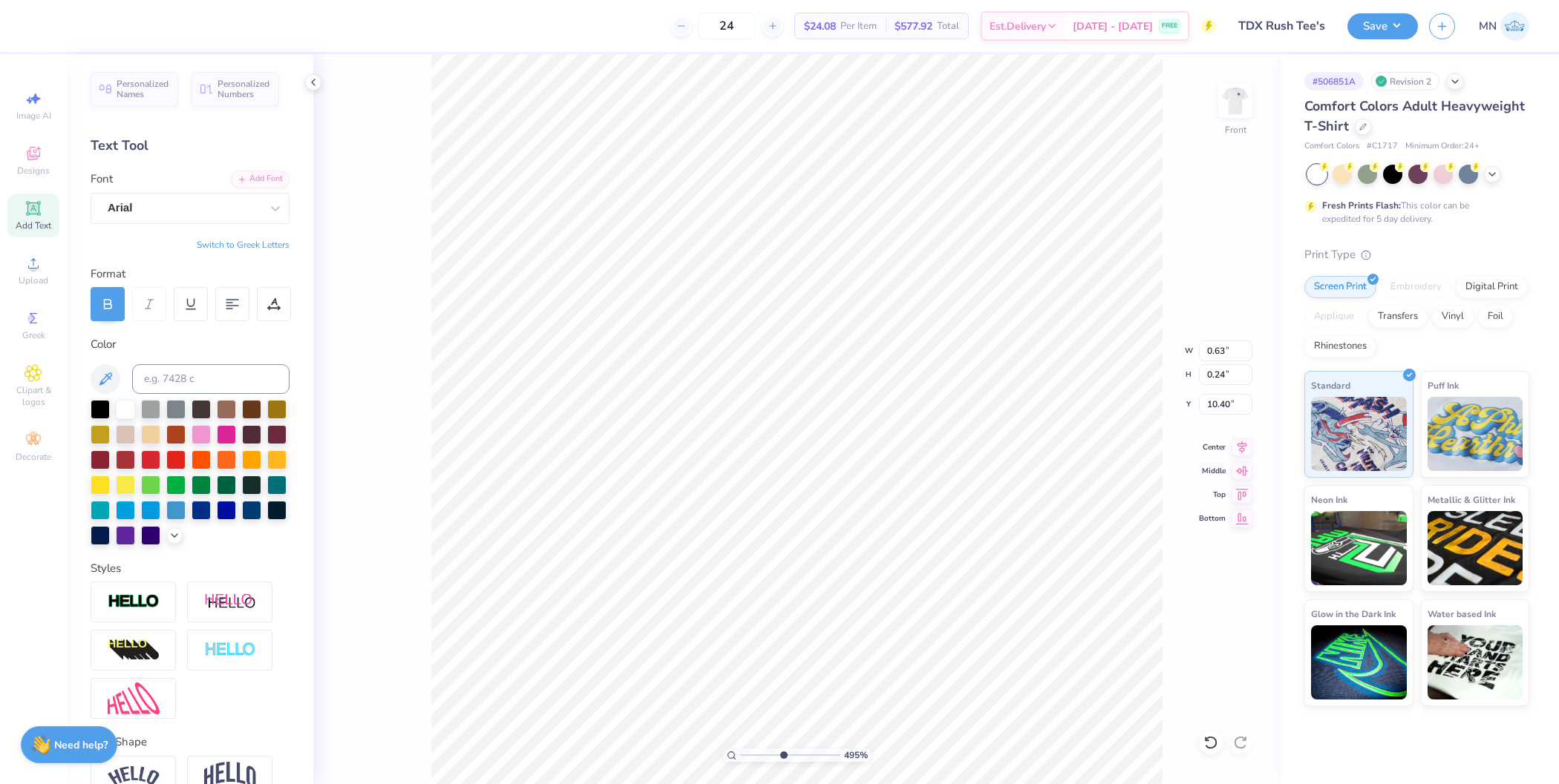
type input "12.73"
type input "4.76"
type input "1"
drag, startPoint x: 782, startPoint y: 756, endPoint x: 731, endPoint y: 749, distance: 51.5
click at [732, 749] on div "100 %" at bounding box center [797, 755] width 149 height 13
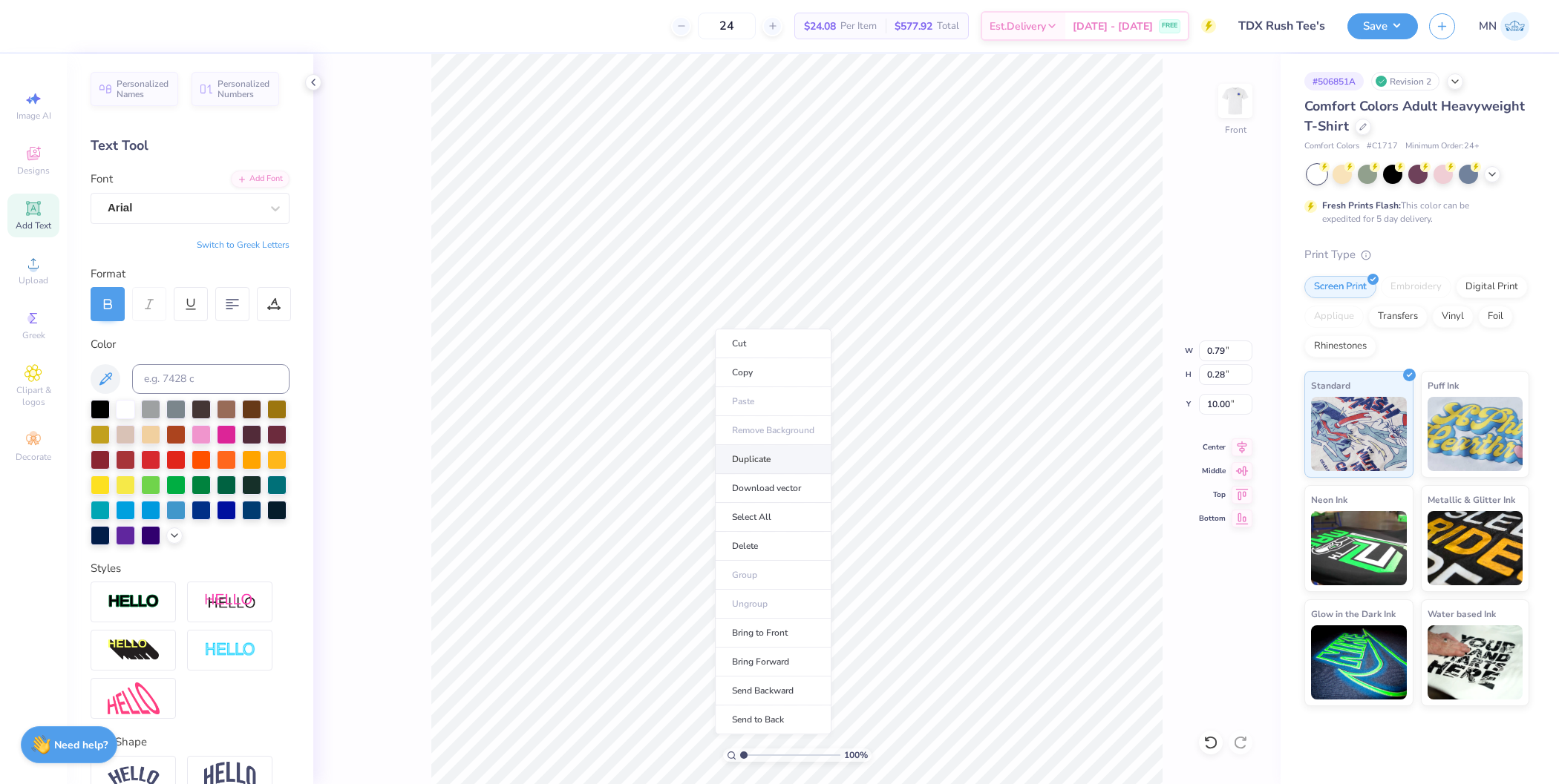
click at [772, 457] on li "Duplicate" at bounding box center [773, 459] width 117 height 29
type input "18.54"
type textarea "AZ"
drag, startPoint x: 745, startPoint y: 754, endPoint x: 766, endPoint y: 755, distance: 21.0
type input "3.26"
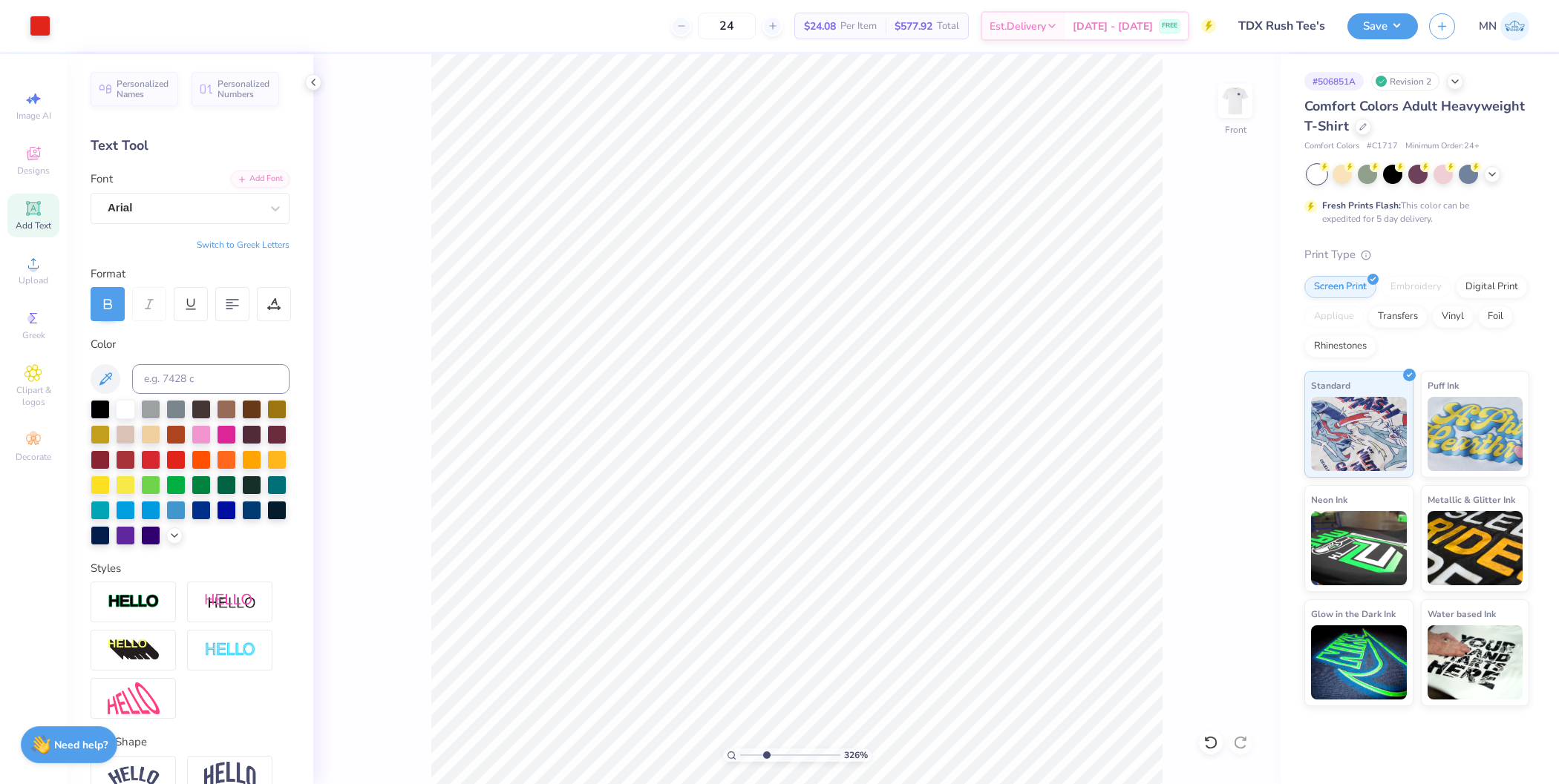
click at [766, 755] on input "range" at bounding box center [790, 755] width 101 height 13
type input "13.80"
type input "0.73"
type input "0.40"
type input "13.68"
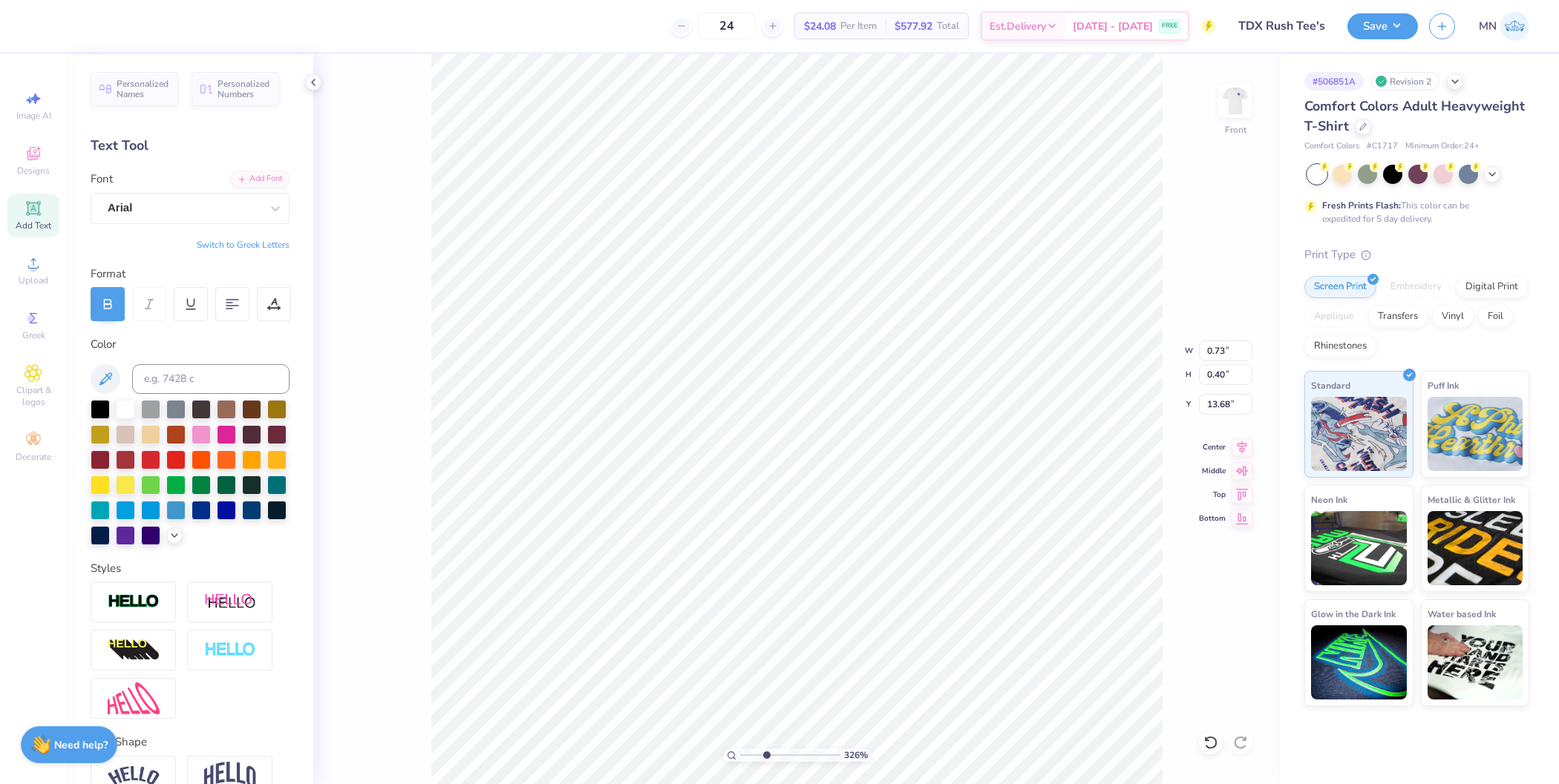
type input "0.43"
type input "13.68"
drag, startPoint x: 765, startPoint y: 756, endPoint x: 703, endPoint y: 747, distance: 62.6
type input "1"
click at [740, 748] on input "range" at bounding box center [790, 755] width 101 height 13
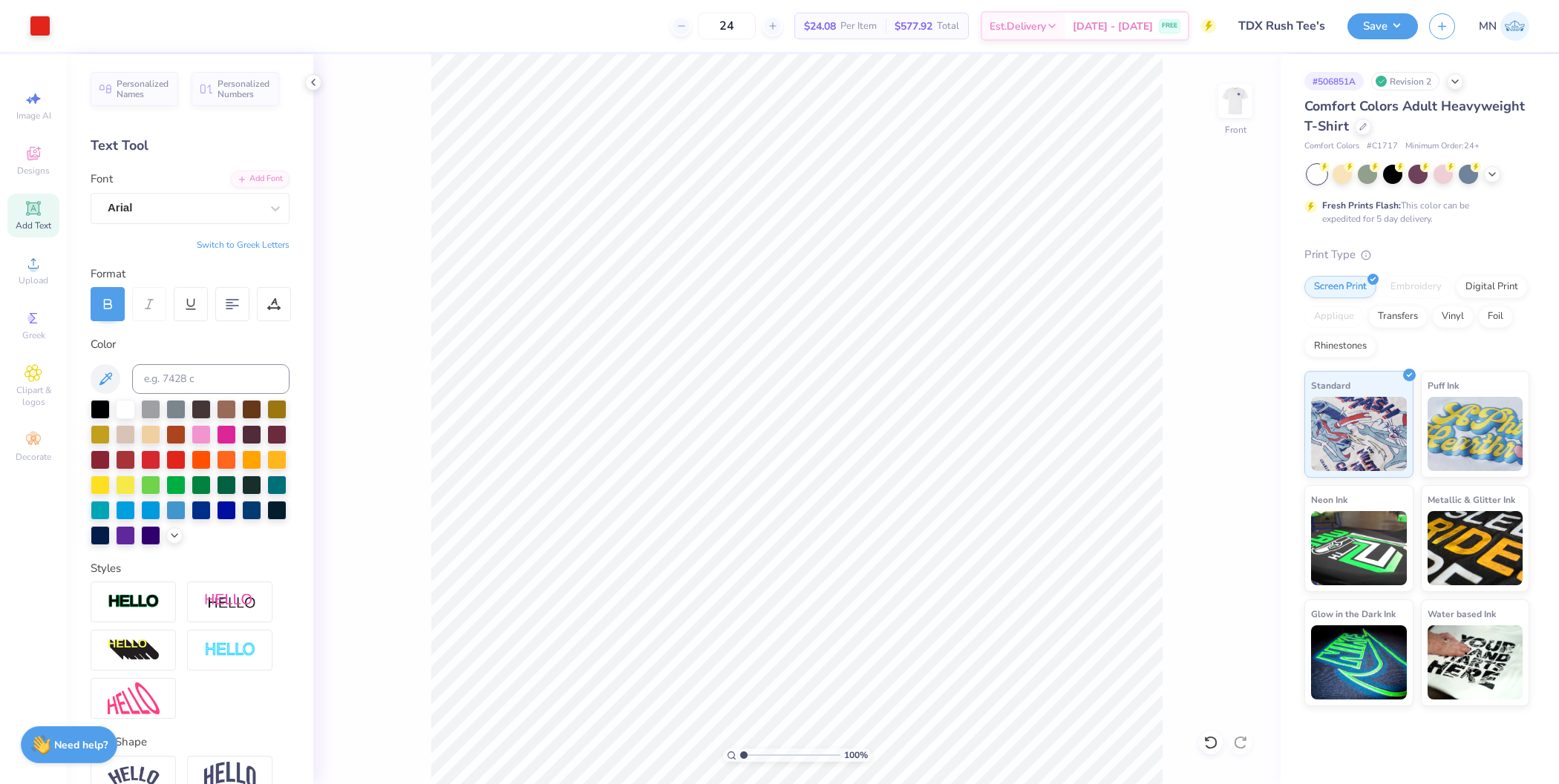
click at [48, 207] on div "Add Text" at bounding box center [33, 215] width 52 height 44
type input "9.84"
type input "1.85"
type input "3.83"
type input "10.00"
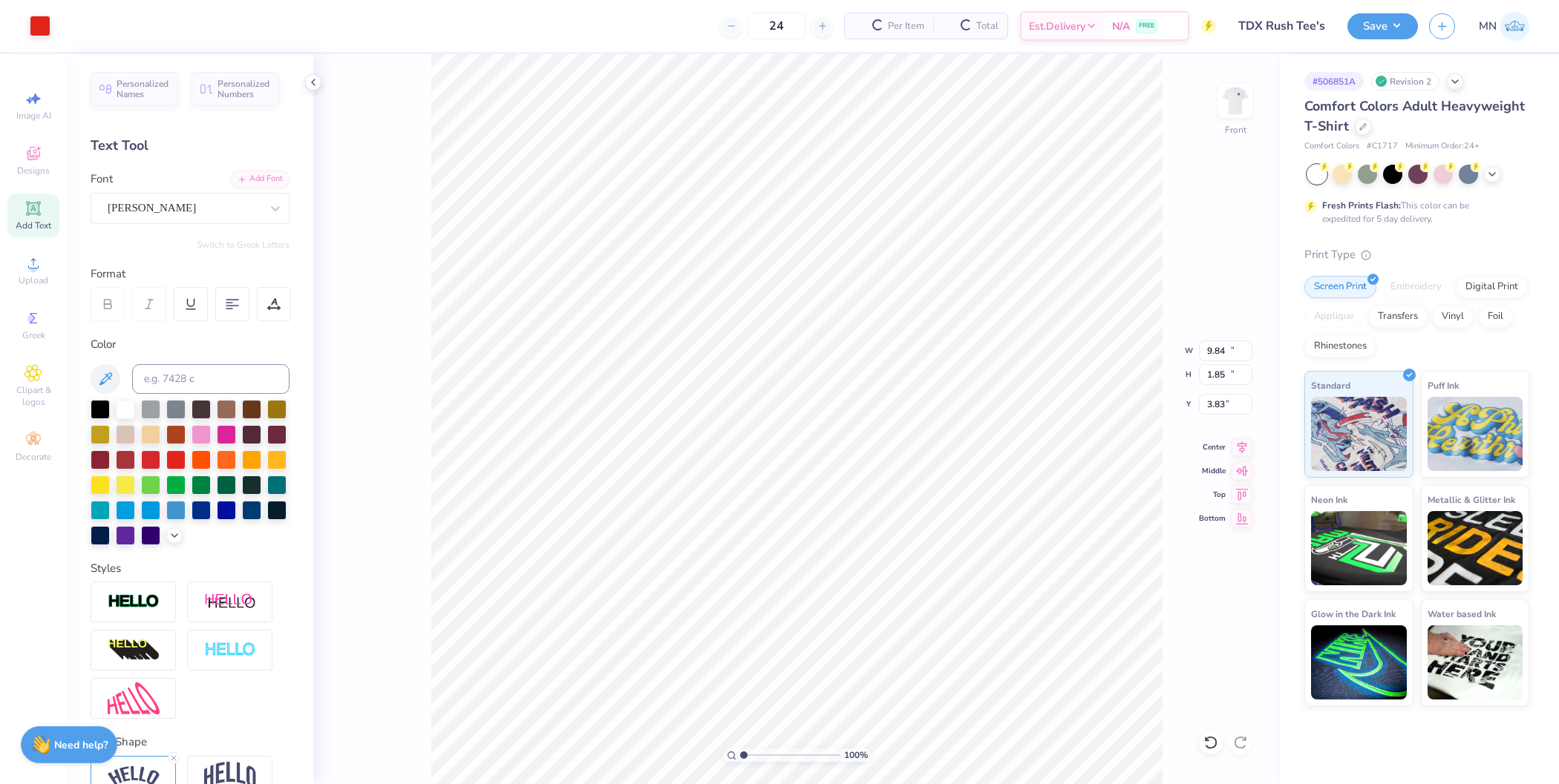
type input "12.73"
type input "4.76"
type input "5.69"
type input "1.65"
type input "17.49"
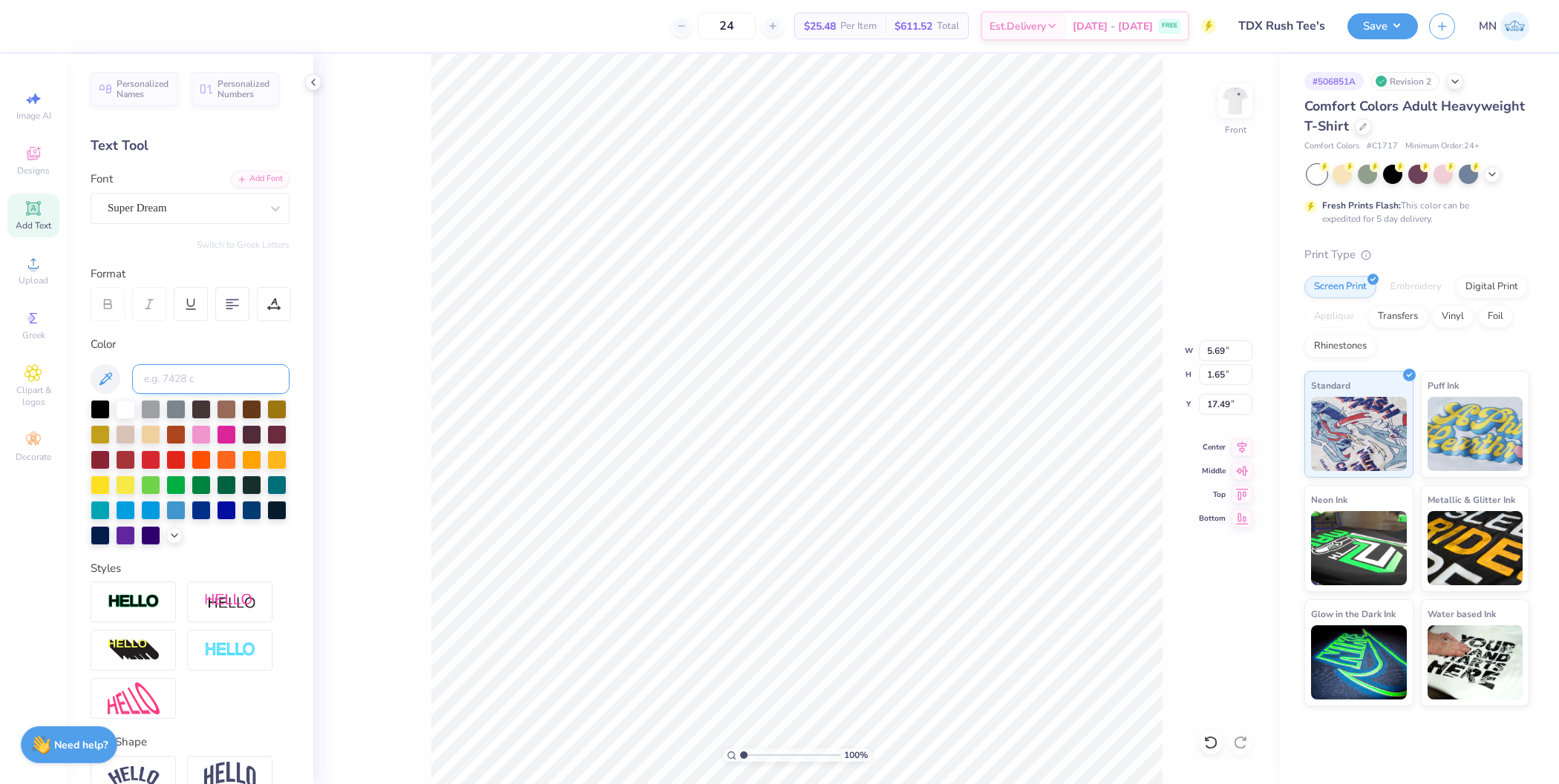
click at [218, 374] on input at bounding box center [210, 378] width 158 height 29
type input "485"
click at [248, 189] on div "Font Super Dream" at bounding box center [190, 198] width 199 height 53
click at [251, 176] on div "Add Font" at bounding box center [260, 177] width 59 height 17
click at [248, 177] on div "Add Font" at bounding box center [260, 177] width 59 height 17
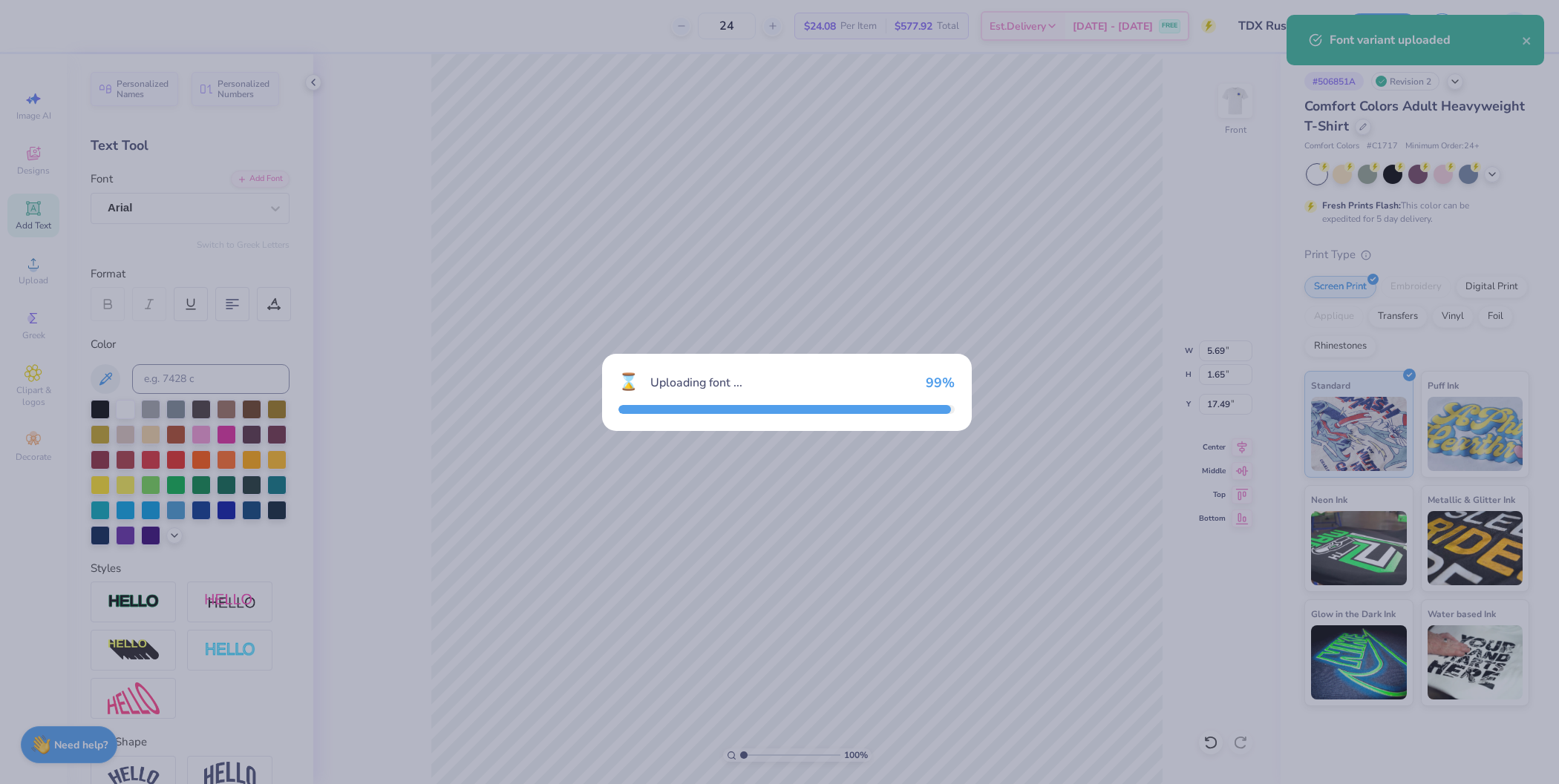
type input "4.84"
type input "1.68"
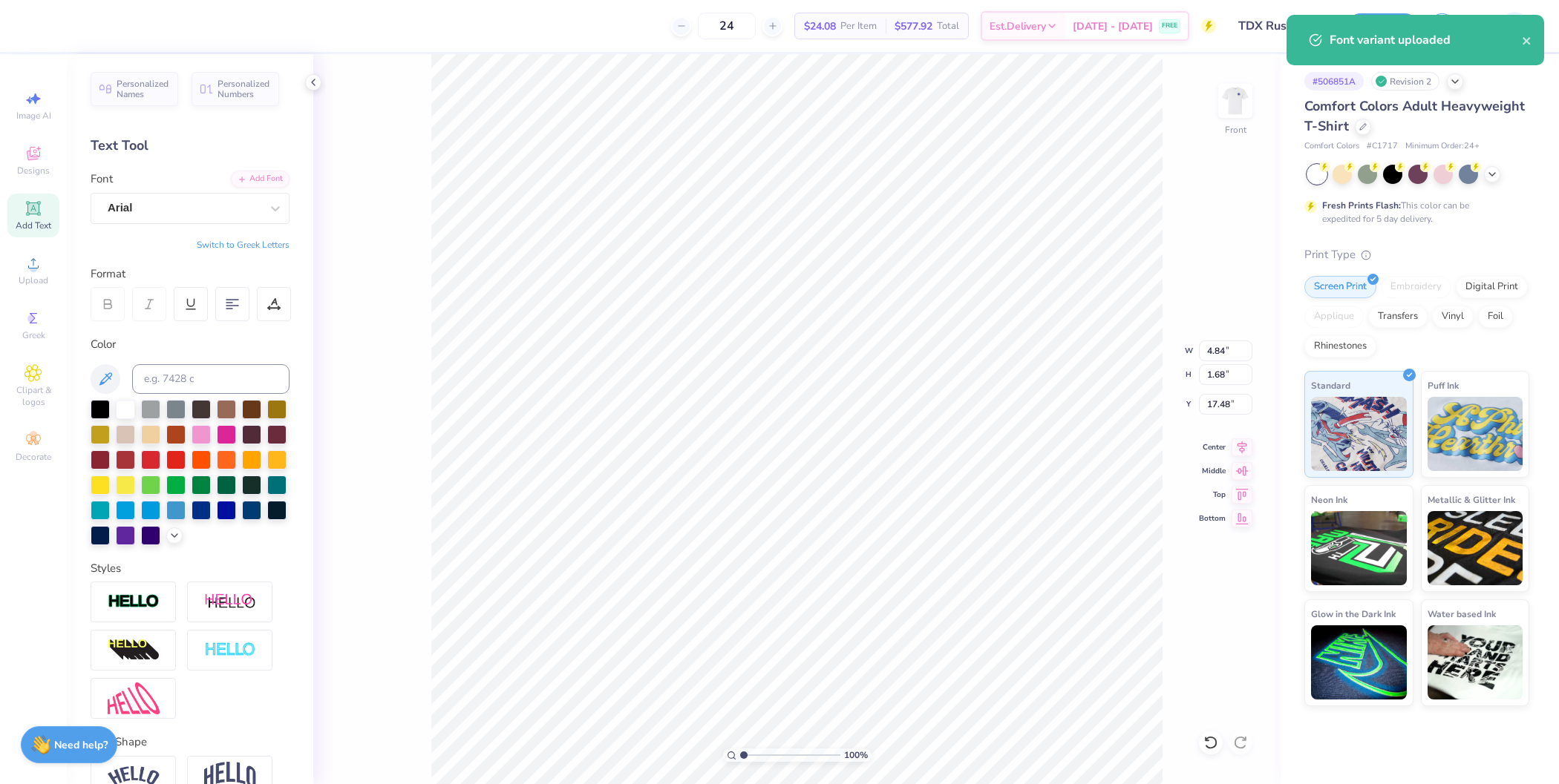
type input "17.49"
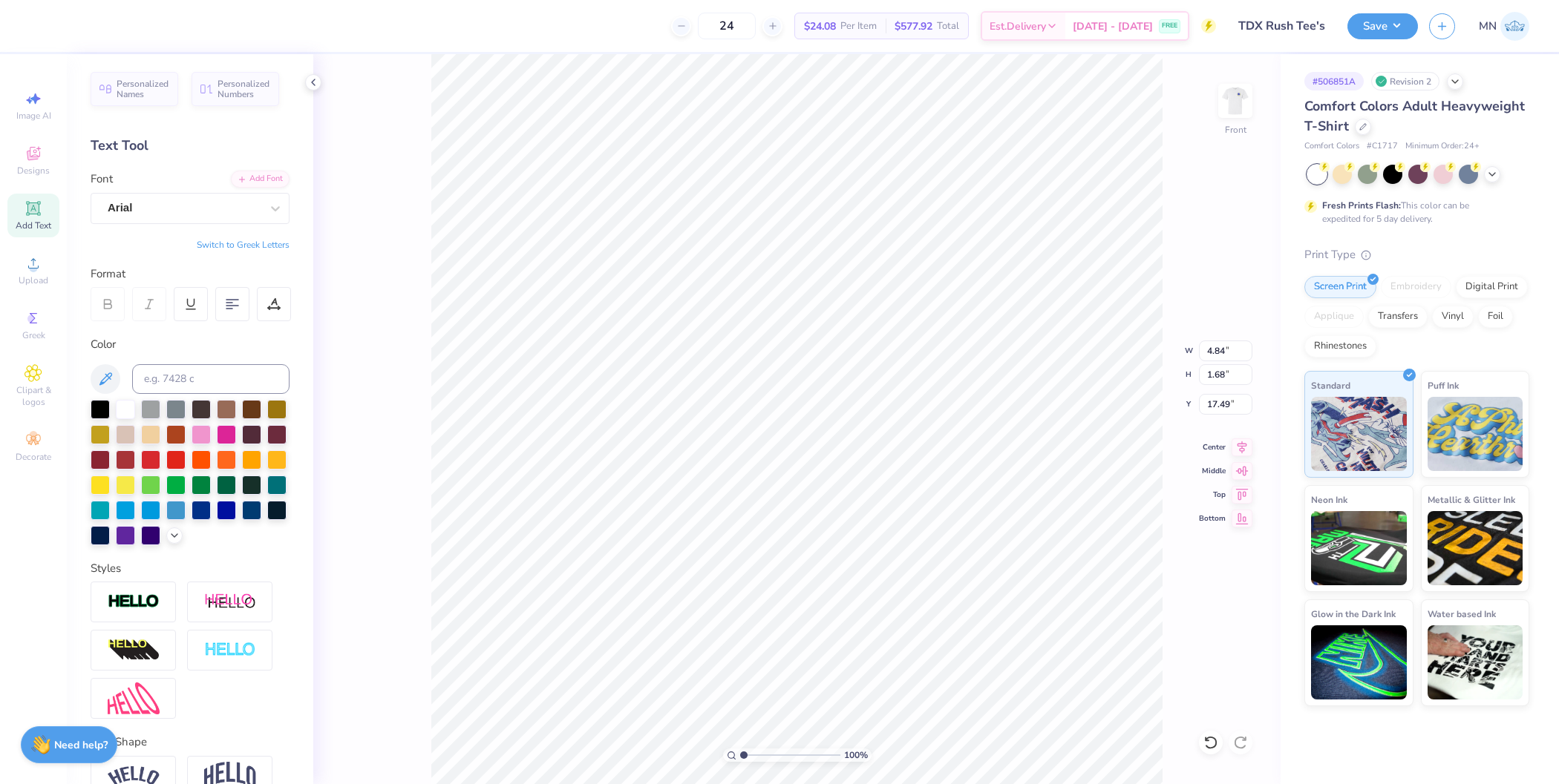
scroll to position [15, 10]
type textarea "THE HOUSE ALWAYS WINS"
type input "7.16"
type input "0.50"
type input "17.80"
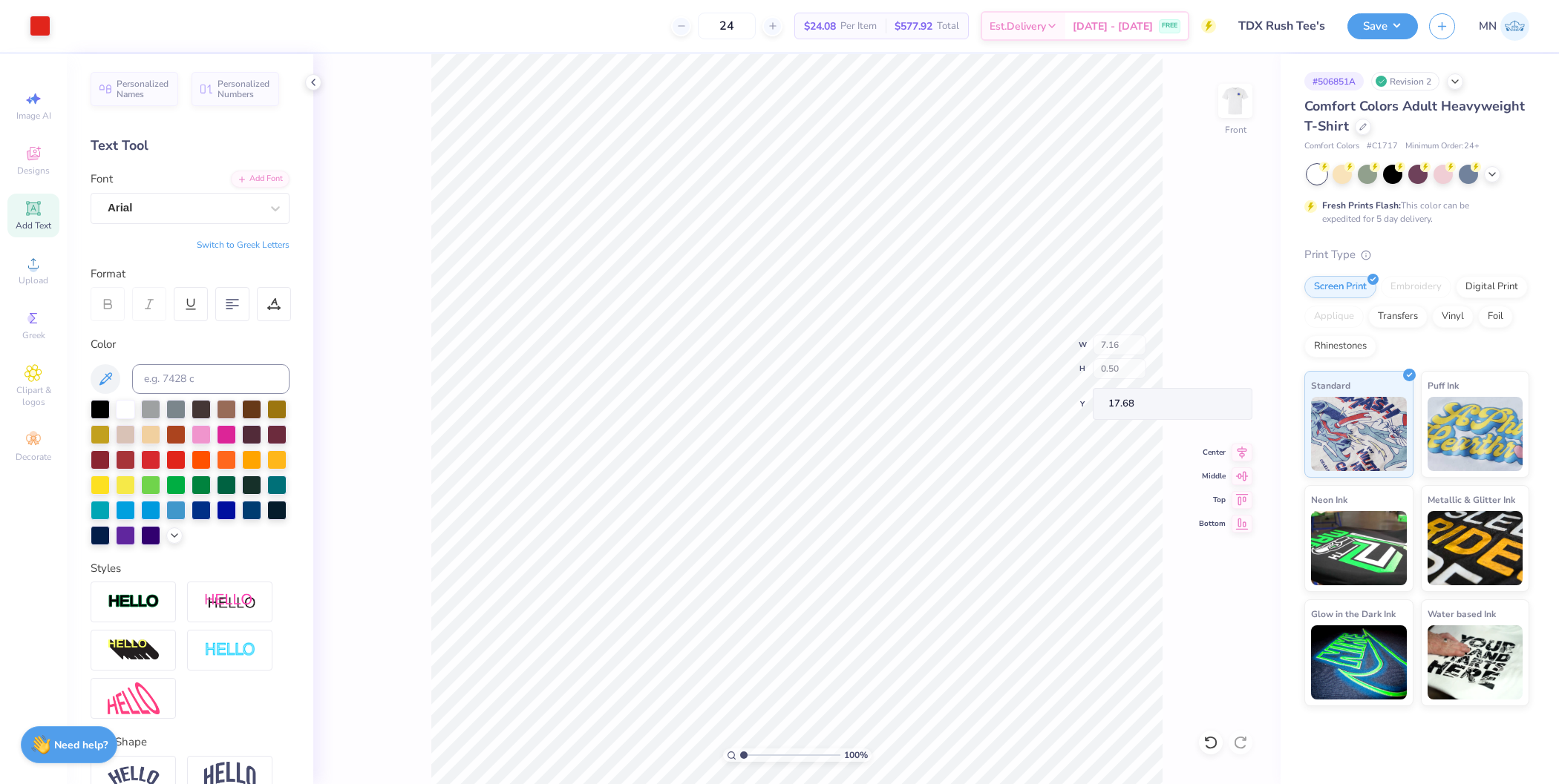
type input "17.68"
drag, startPoint x: 744, startPoint y: 753, endPoint x: 765, endPoint y: 753, distance: 21.0
type input "3.16"
click at [765, 753] on input "range" at bounding box center [790, 755] width 101 height 13
type input "17.64"
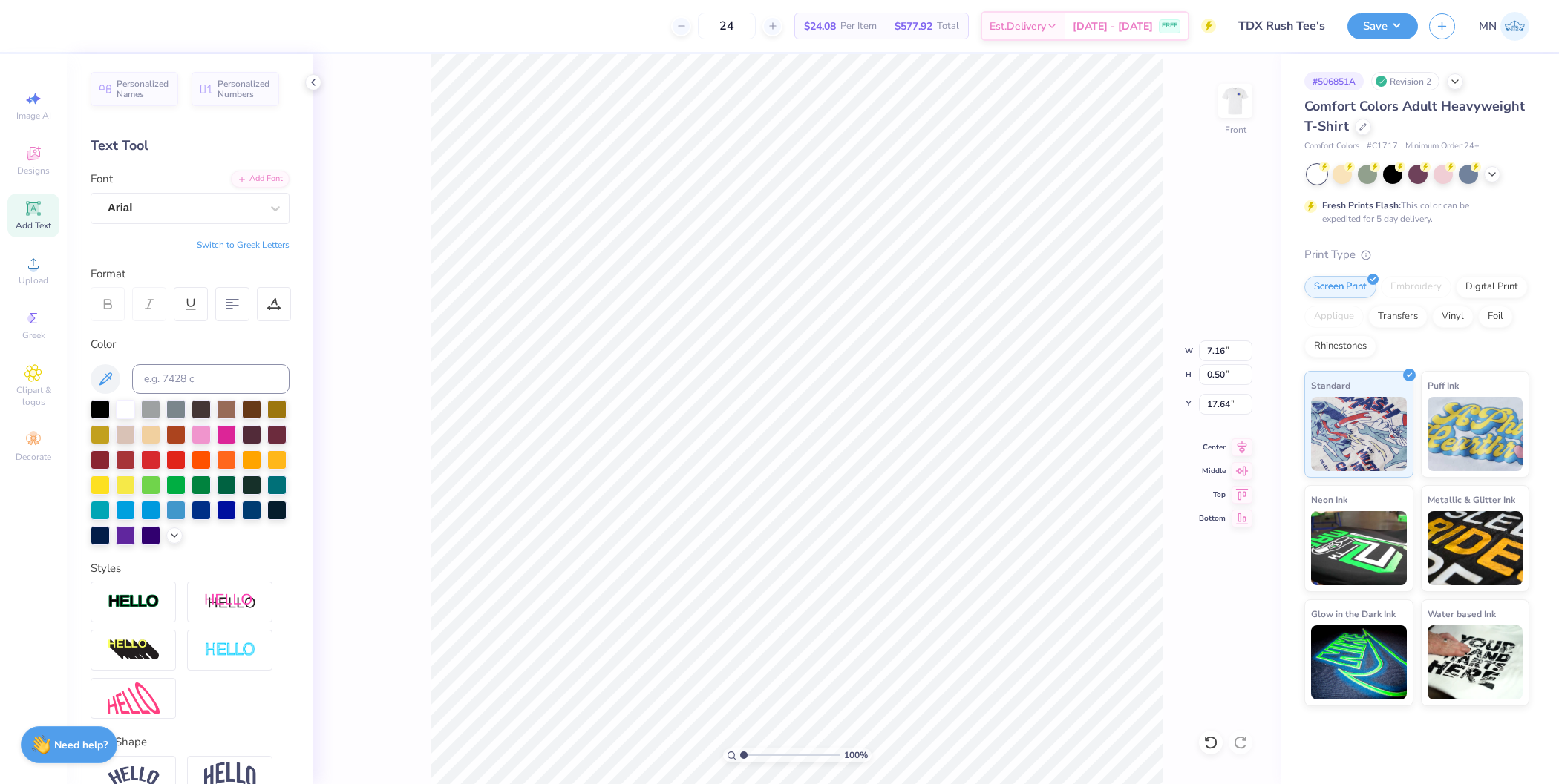
drag, startPoint x: 767, startPoint y: 756, endPoint x: 726, endPoint y: 750, distance: 41.4
type input "1"
click at [740, 750] on input "range" at bounding box center [790, 755] width 101 height 13
click at [928, 619] on li "Group" at bounding box center [920, 626] width 117 height 29
click at [1212, 376] on input "14.31" at bounding box center [1225, 374] width 53 height 20
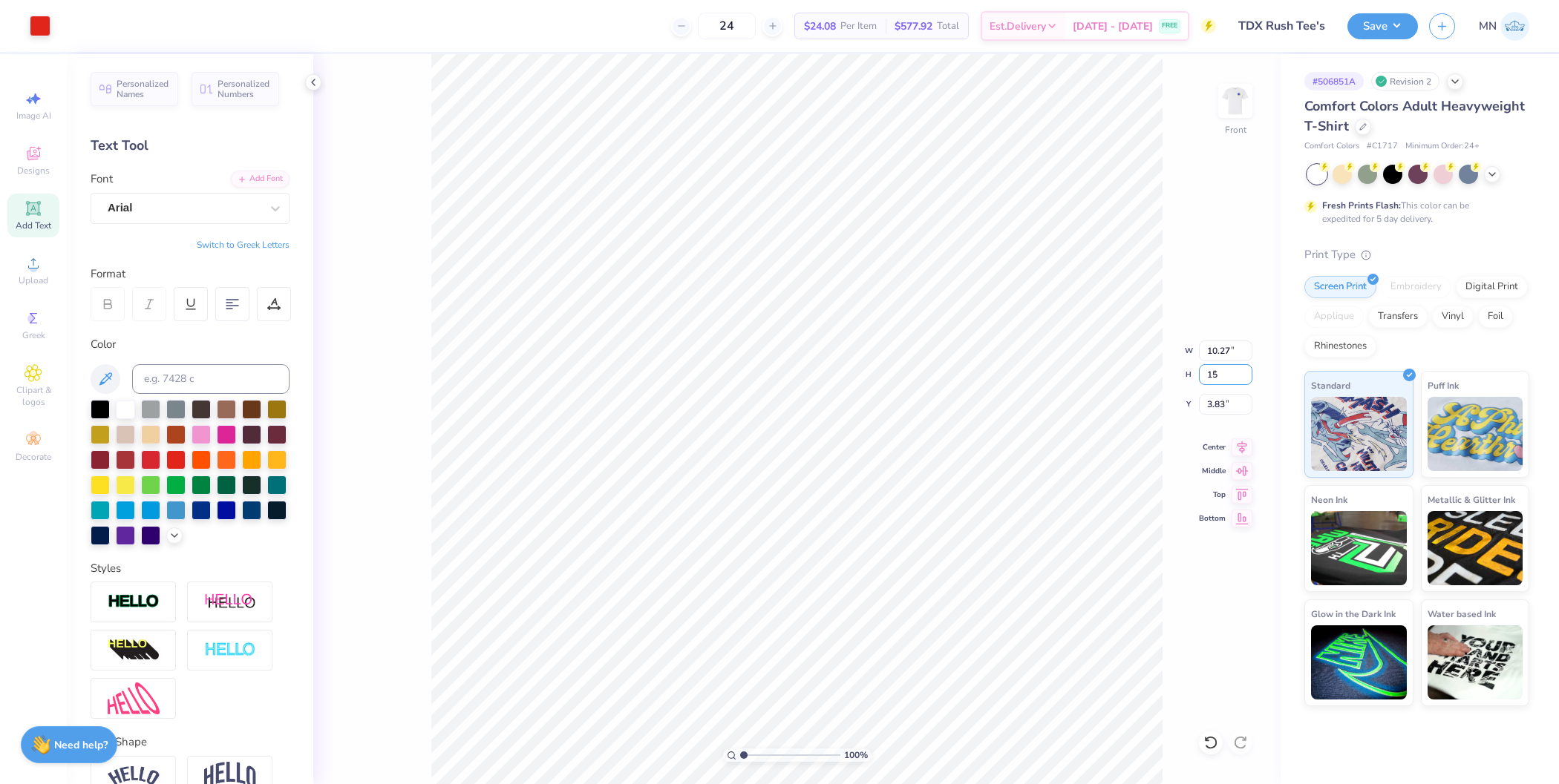
type input "15"
type input "10.77"
type input "15.00"
click at [1231, 404] on input "3.48" at bounding box center [1225, 404] width 53 height 20
type input "3.00"
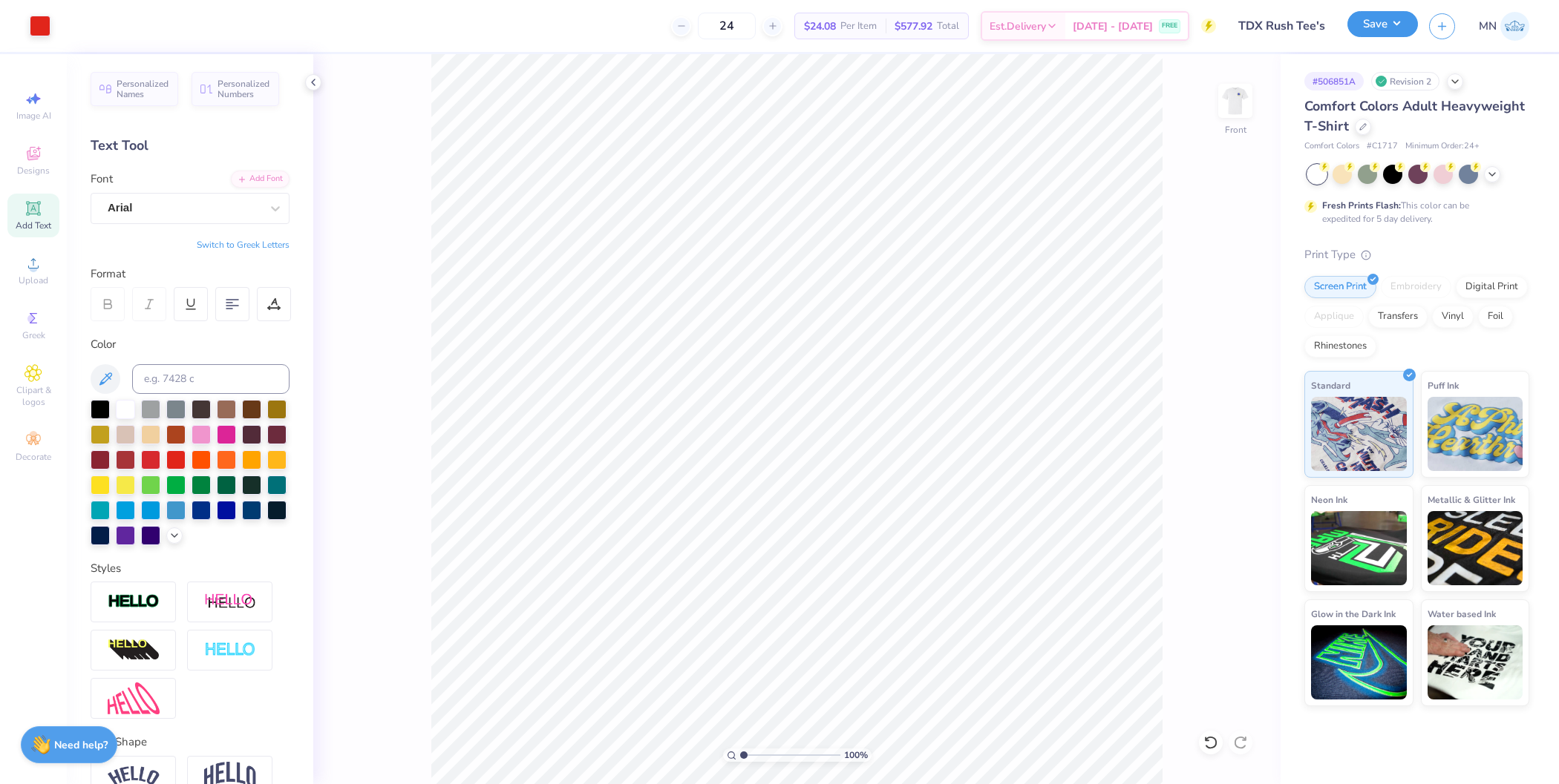
click at [1378, 27] on button "Save" at bounding box center [1382, 24] width 70 height 26
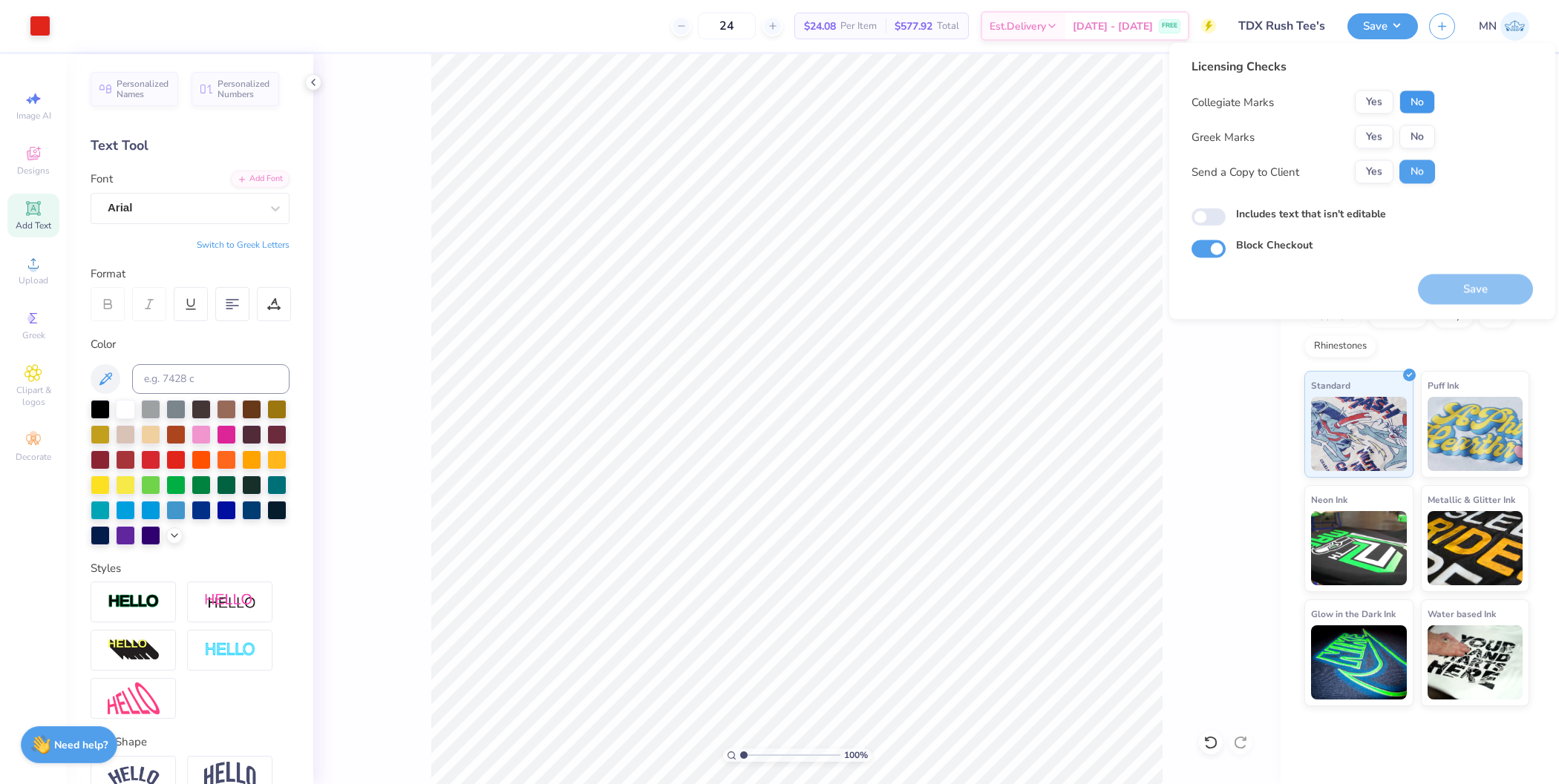
click at [1404, 105] on button "No" at bounding box center [1417, 102] width 36 height 24
click at [1381, 124] on div "Collegiate Marks Yes No Greek Marks Yes No Send a Copy to Client Yes No" at bounding box center [1312, 137] width 243 height 93
click at [1376, 128] on button "Yes" at bounding box center [1373, 137] width 38 height 24
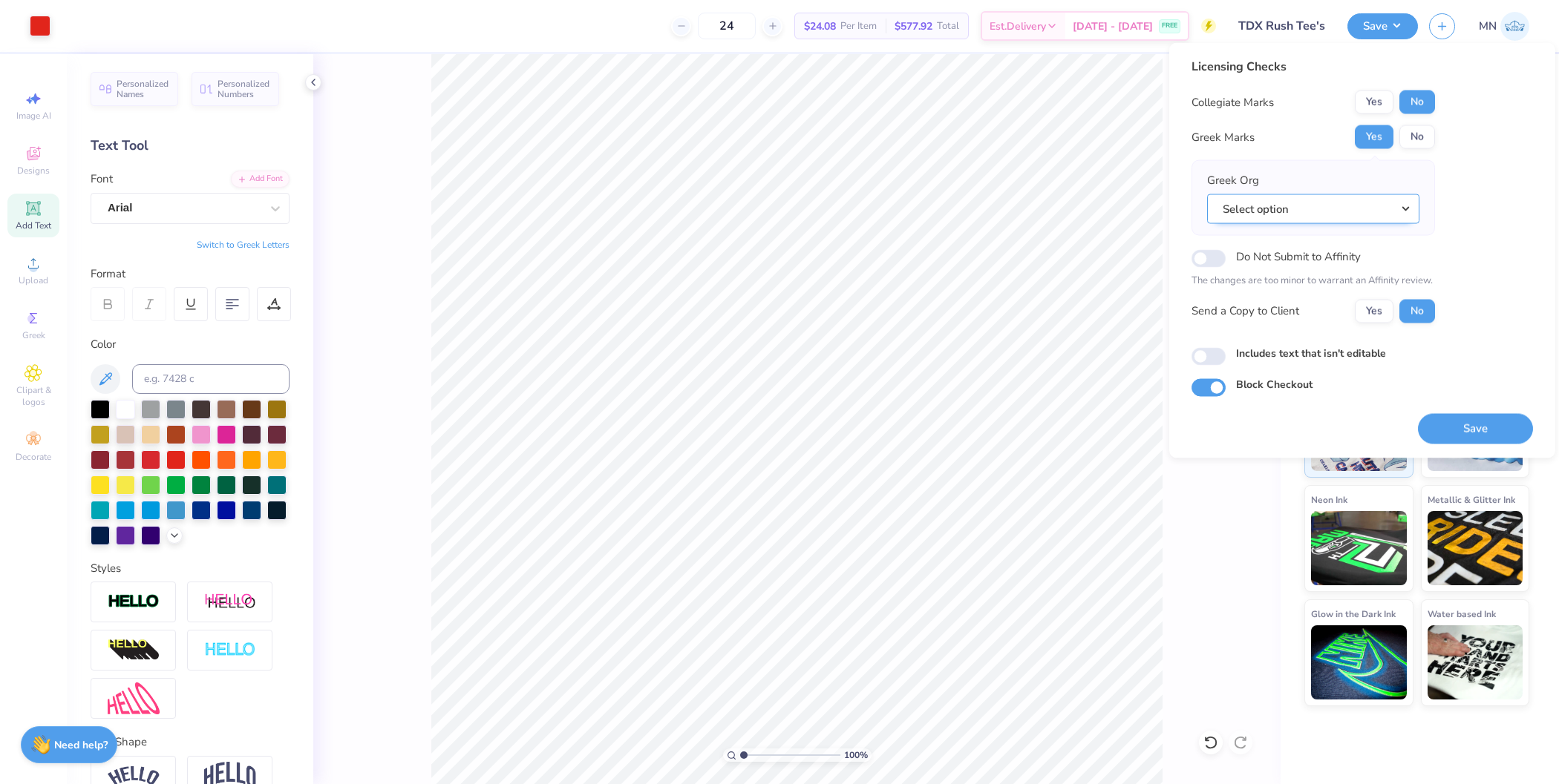
click at [1315, 215] on button "Select option" at bounding box center [1313, 209] width 212 height 30
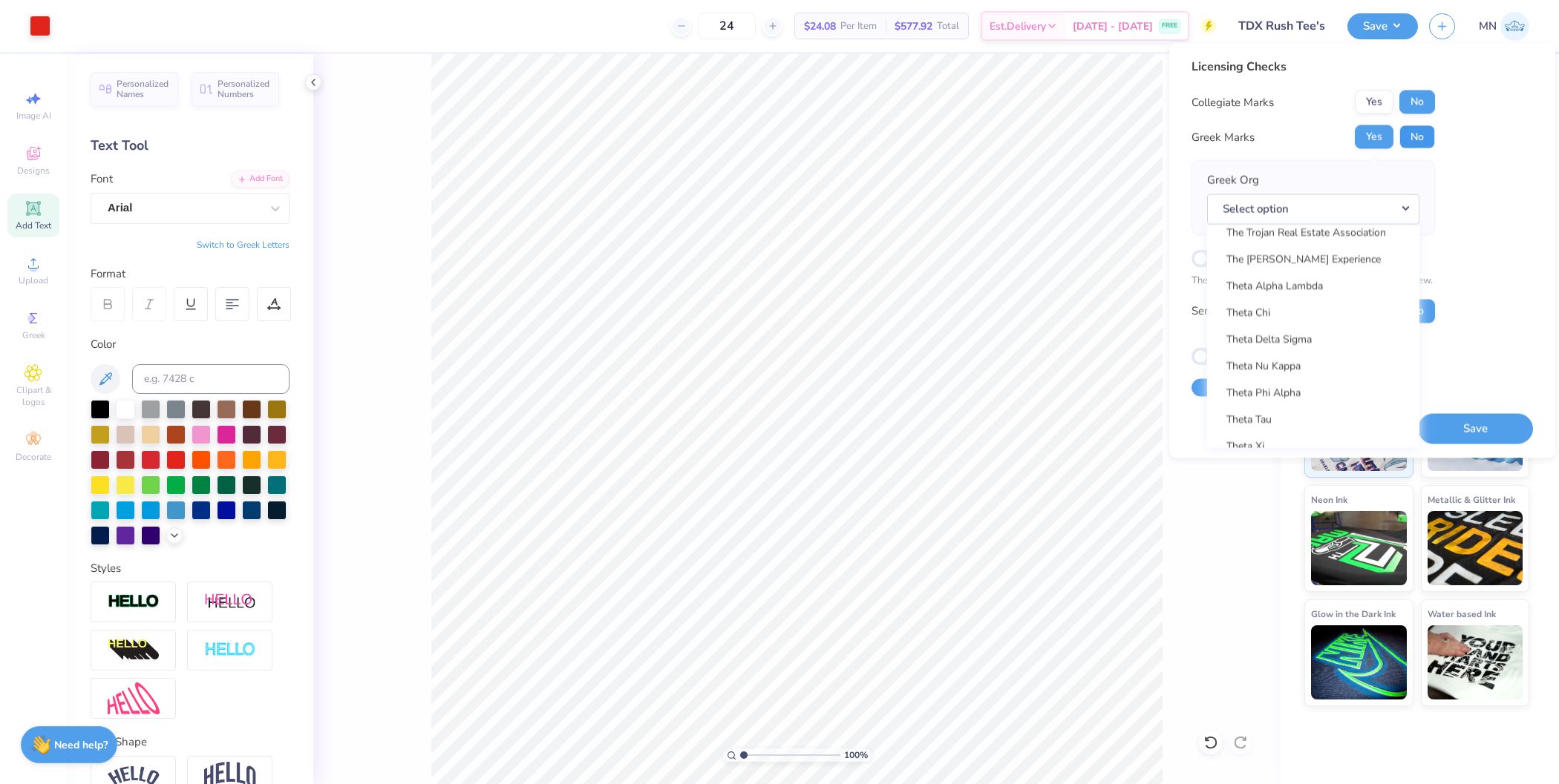
click at [1416, 141] on button "No" at bounding box center [1417, 137] width 36 height 24
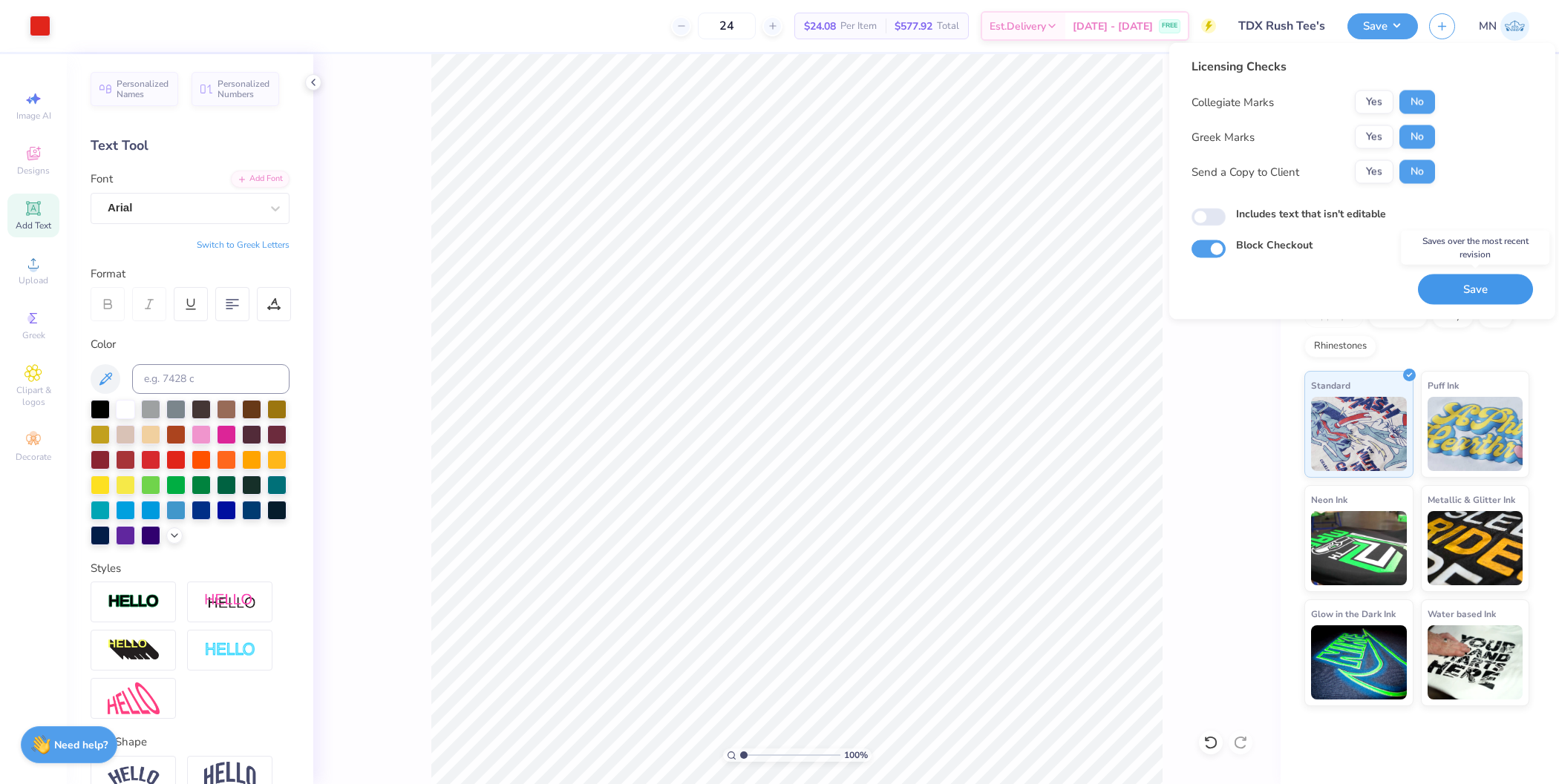
click at [1456, 287] on button "Save" at bounding box center [1474, 289] width 115 height 30
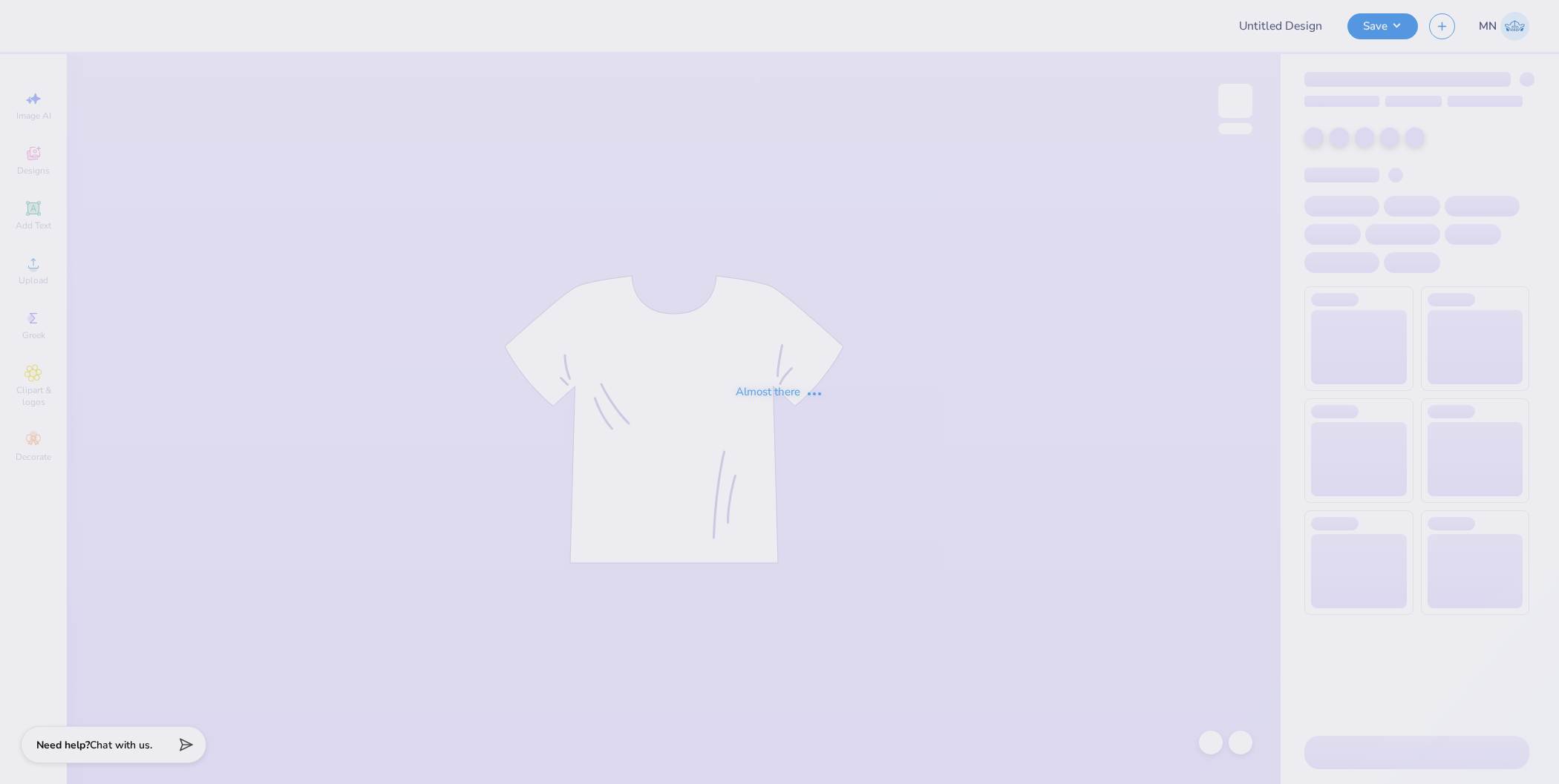
type input "TDX Rush Tee's"
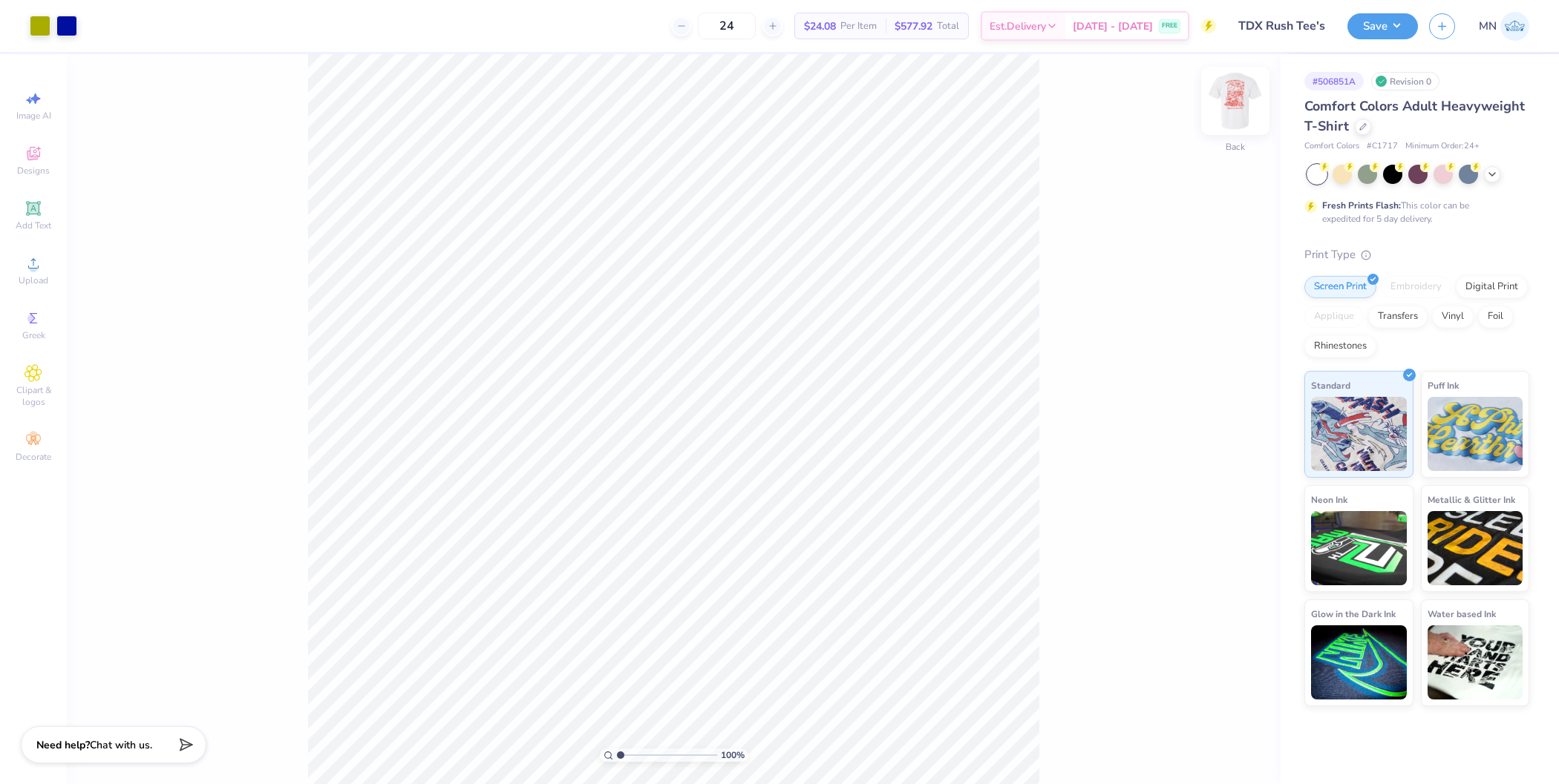
click at [1220, 101] on img at bounding box center [1235, 101] width 60 height 60
click at [1368, 35] on button "Save" at bounding box center [1382, 24] width 70 height 26
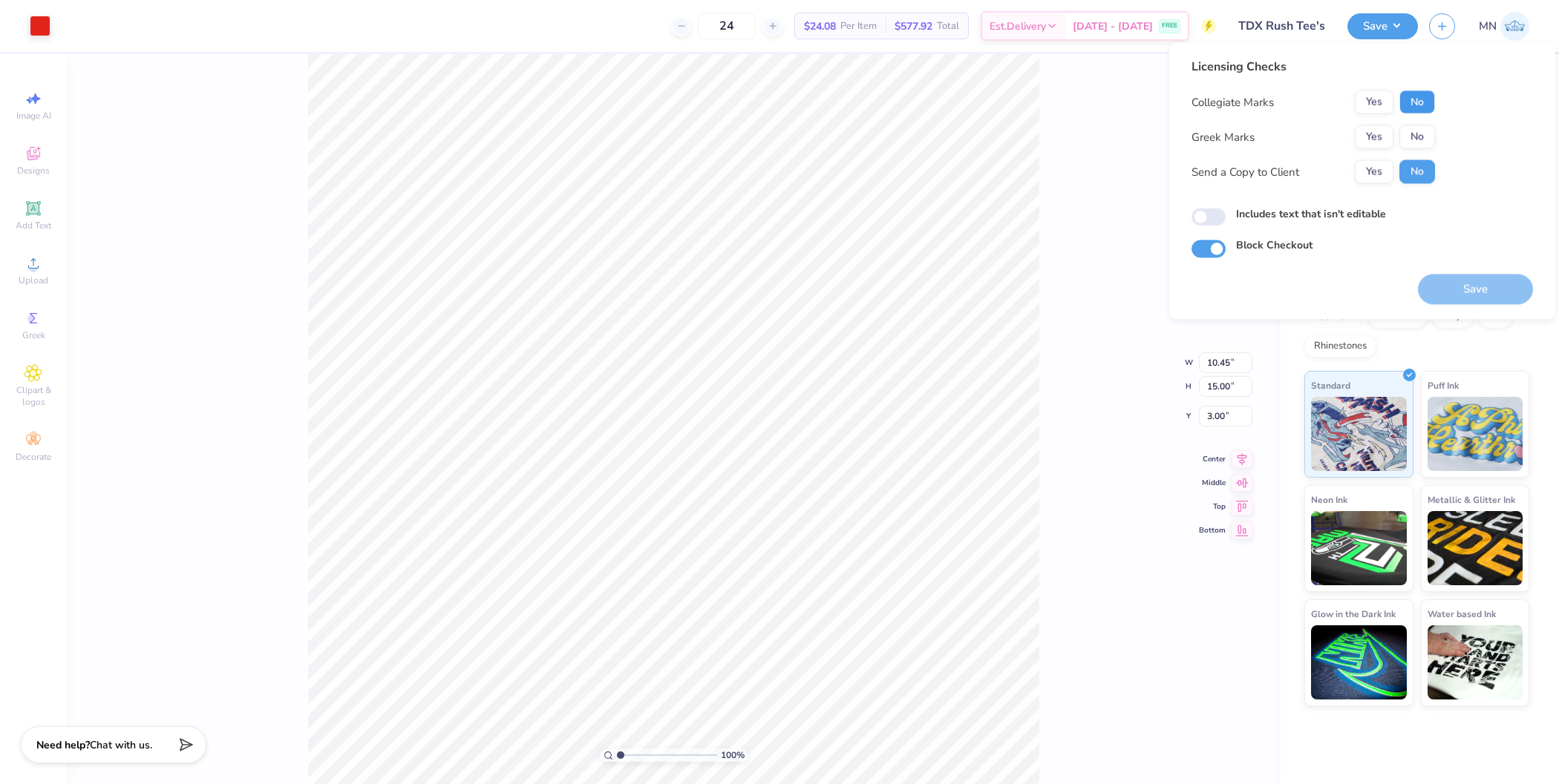
click at [1417, 101] on button "No" at bounding box center [1417, 102] width 36 height 24
click at [1414, 122] on div "Collegiate Marks Yes No Greek Marks Yes No Send a Copy to Client Yes No" at bounding box center [1312, 137] width 243 height 93
click at [1417, 127] on button "No" at bounding box center [1417, 137] width 36 height 24
drag, startPoint x: 1462, startPoint y: 286, endPoint x: 1303, endPoint y: 275, distance: 159.4
click at [1462, 286] on button "Save" at bounding box center [1474, 289] width 115 height 30
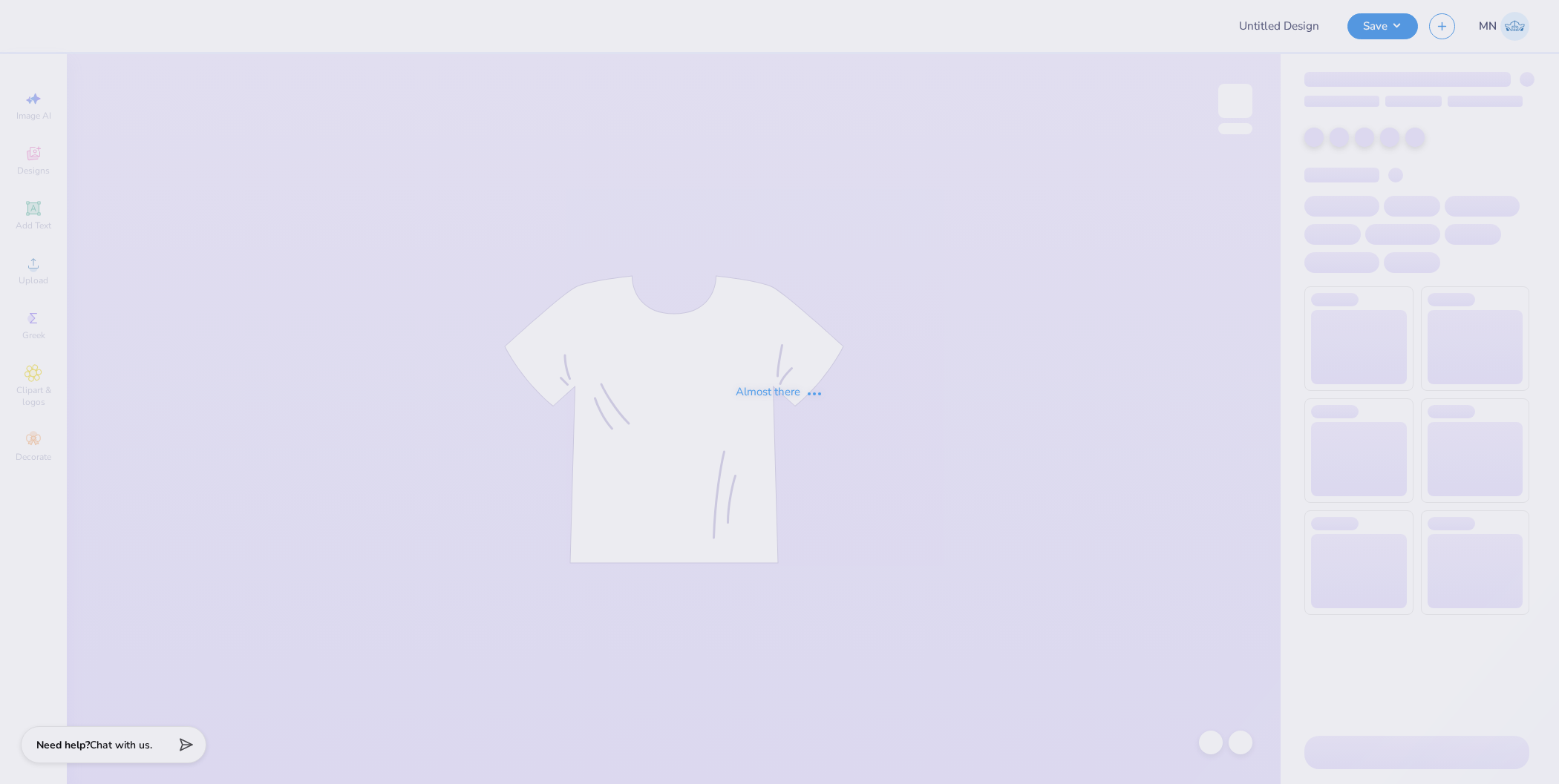
type input "Parke x phi sig"
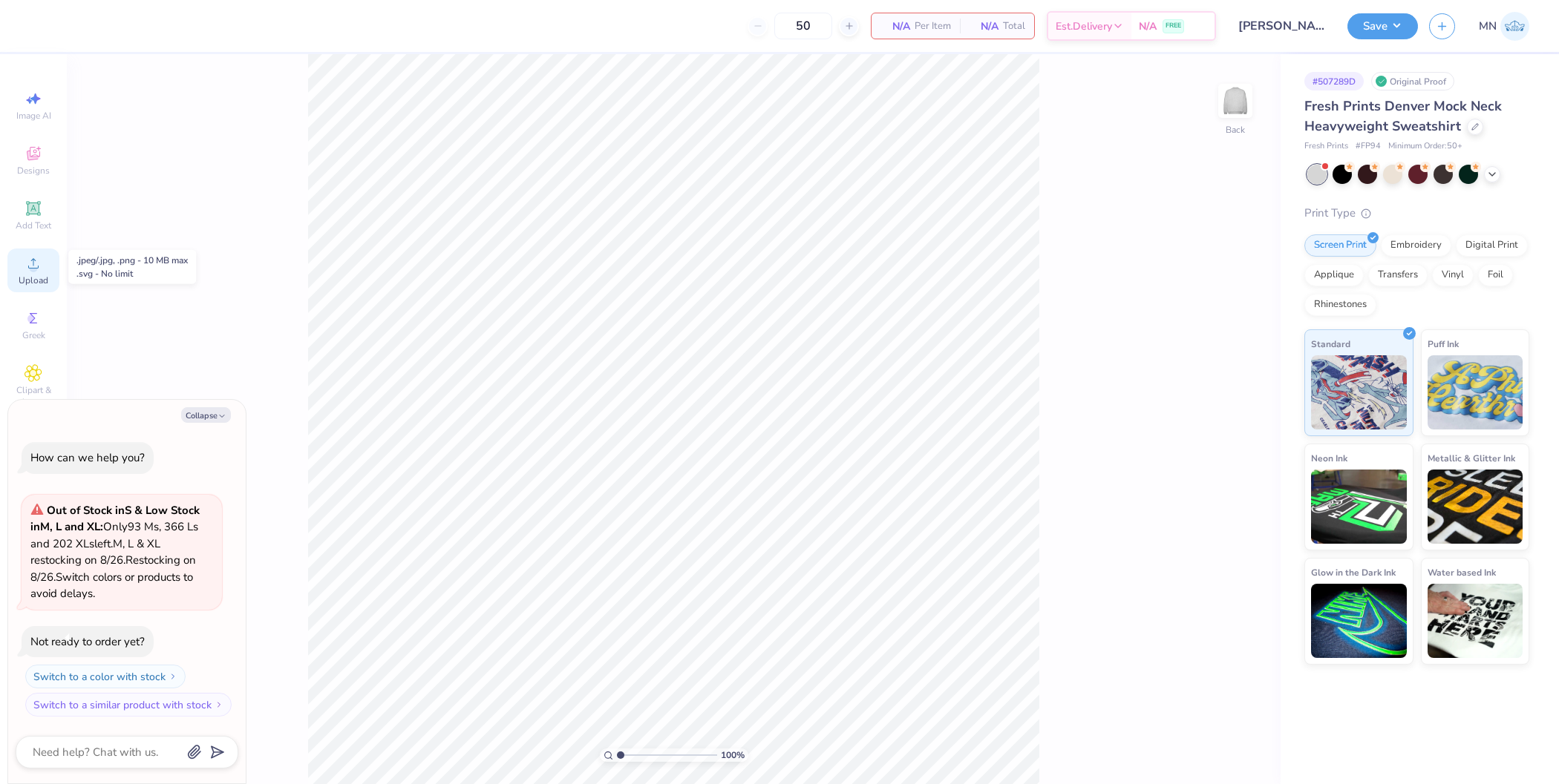
click at [27, 267] on icon at bounding box center [34, 263] width 18 height 18
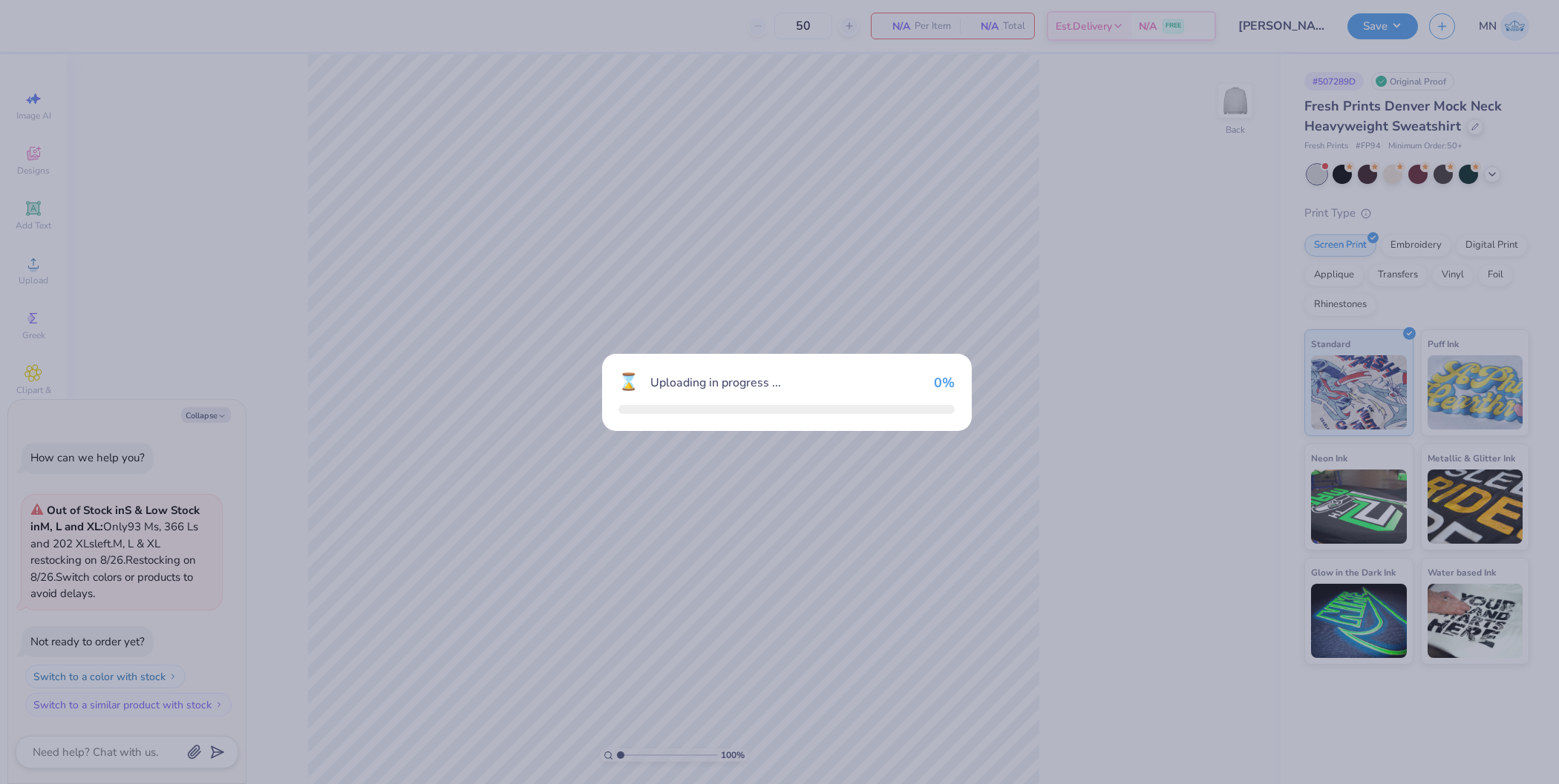
type textarea "x"
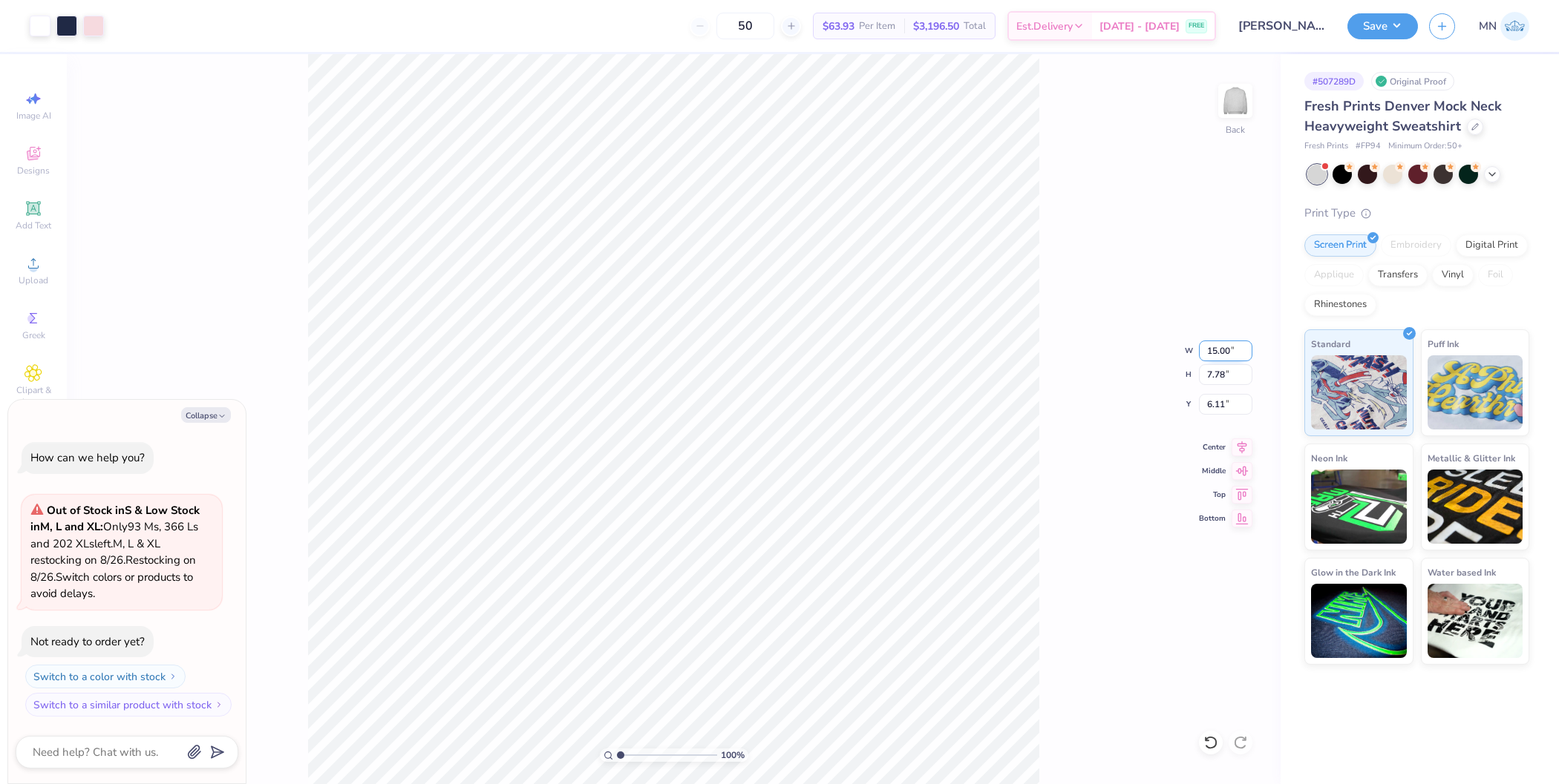
click at [1213, 353] on input "15.00" at bounding box center [1225, 351] width 53 height 20
type input "12"
type textarea "x"
type input "12.00"
type input "6.22"
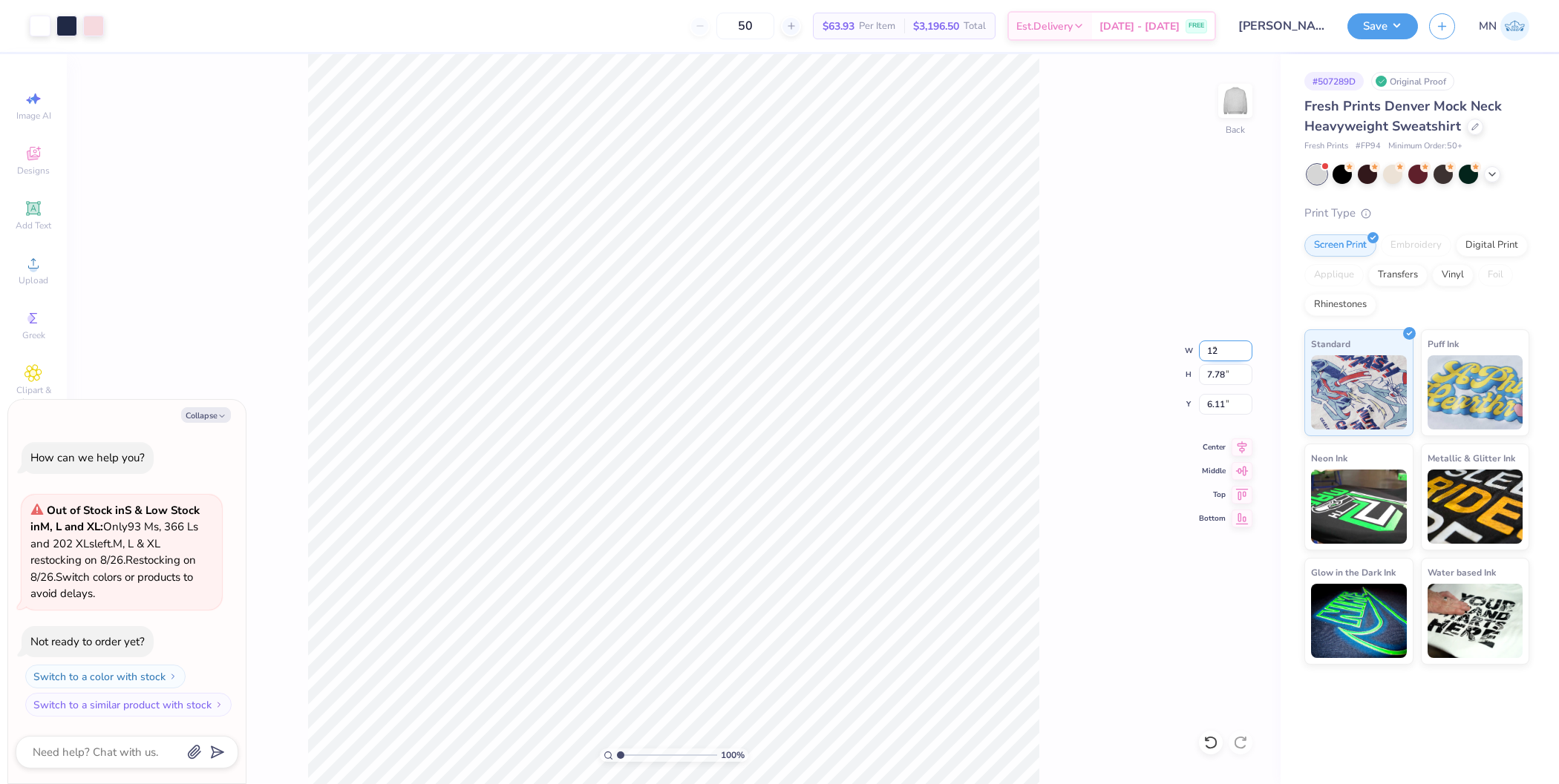
type input "6.89"
type input "11.00"
type textarea "x"
type input "5.70"
click at [1214, 406] on input "7.15" at bounding box center [1225, 404] width 53 height 20
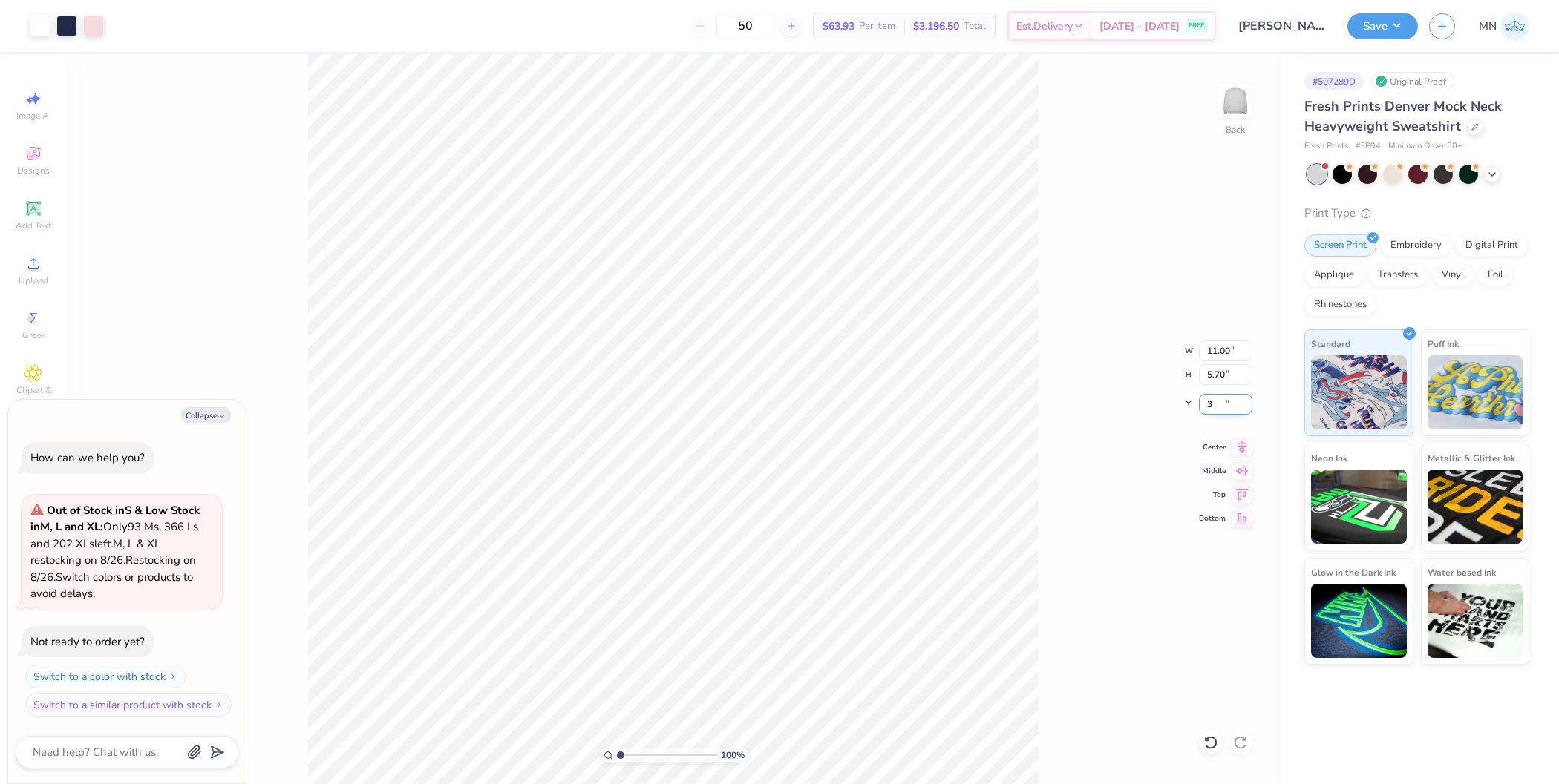
type input "3"
type textarea "x"
type input "3.00"
type textarea "x"
click at [1222, 399] on input "3.00" at bounding box center [1225, 404] width 53 height 20
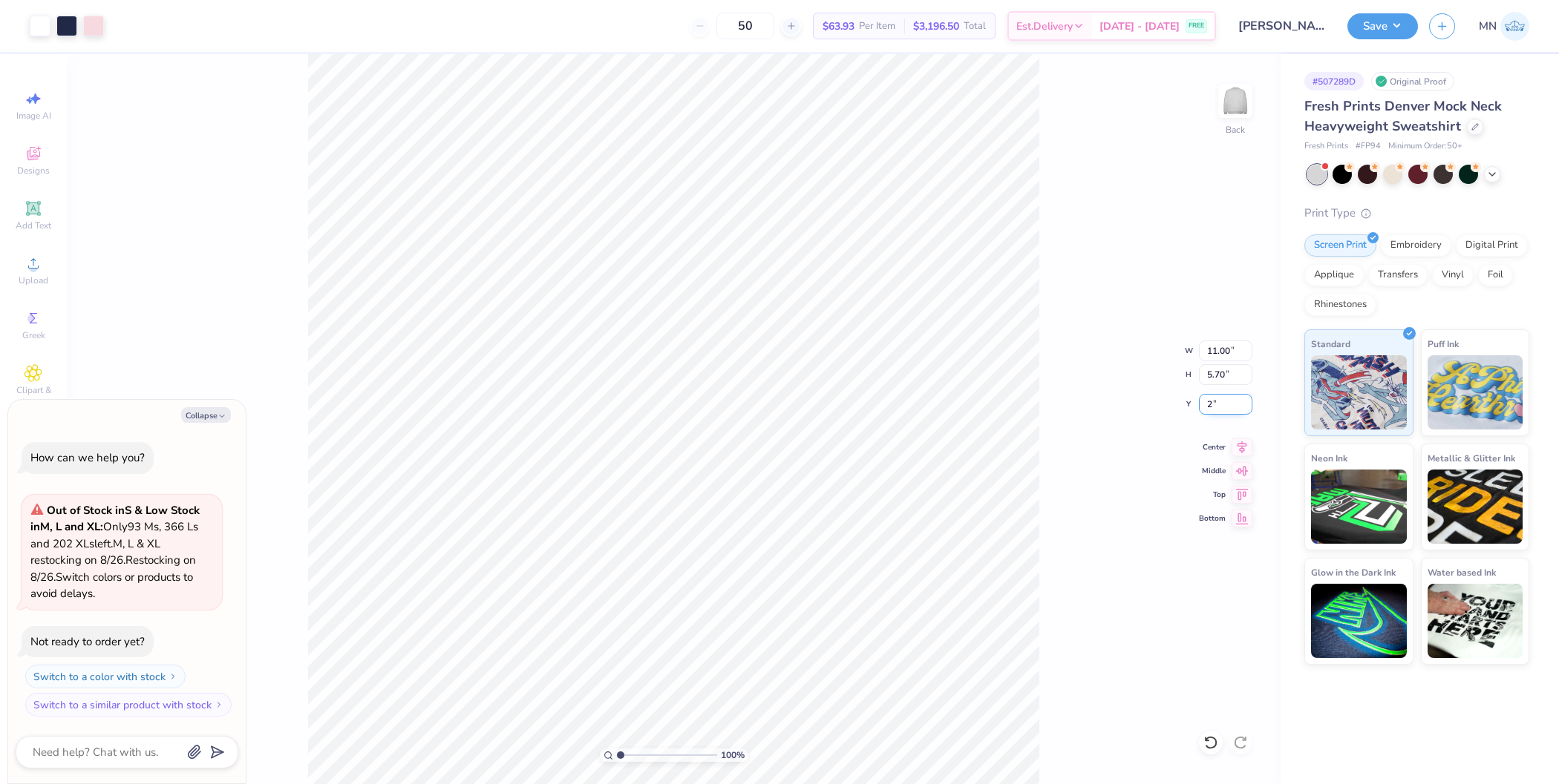
type input "2"
type textarea "x"
type input "2.00"
click at [1381, 19] on button "Save" at bounding box center [1382, 24] width 70 height 26
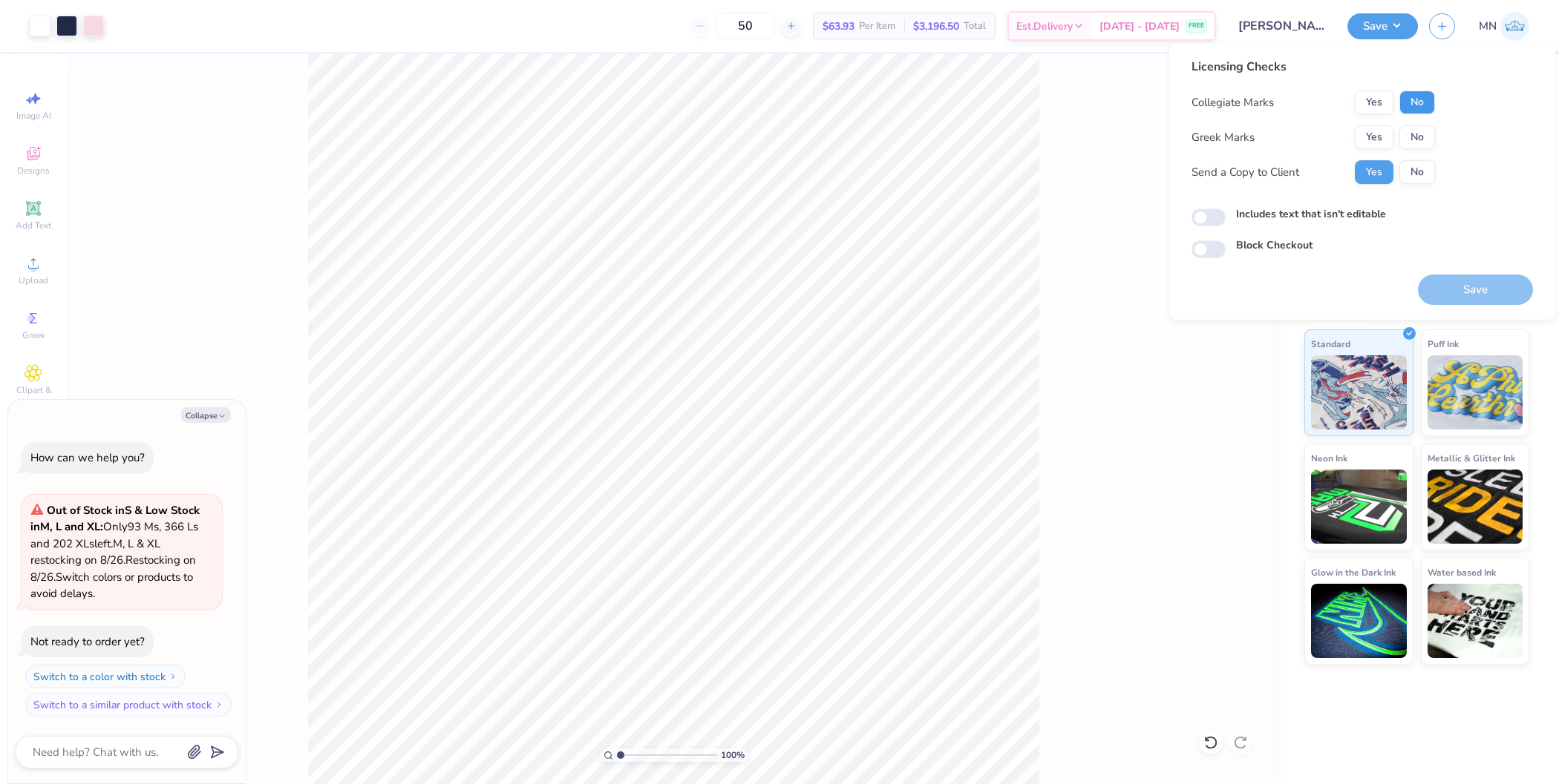
click at [1417, 111] on button "No" at bounding box center [1417, 102] width 36 height 24
click at [1359, 127] on button "Yes" at bounding box center [1373, 137] width 38 height 24
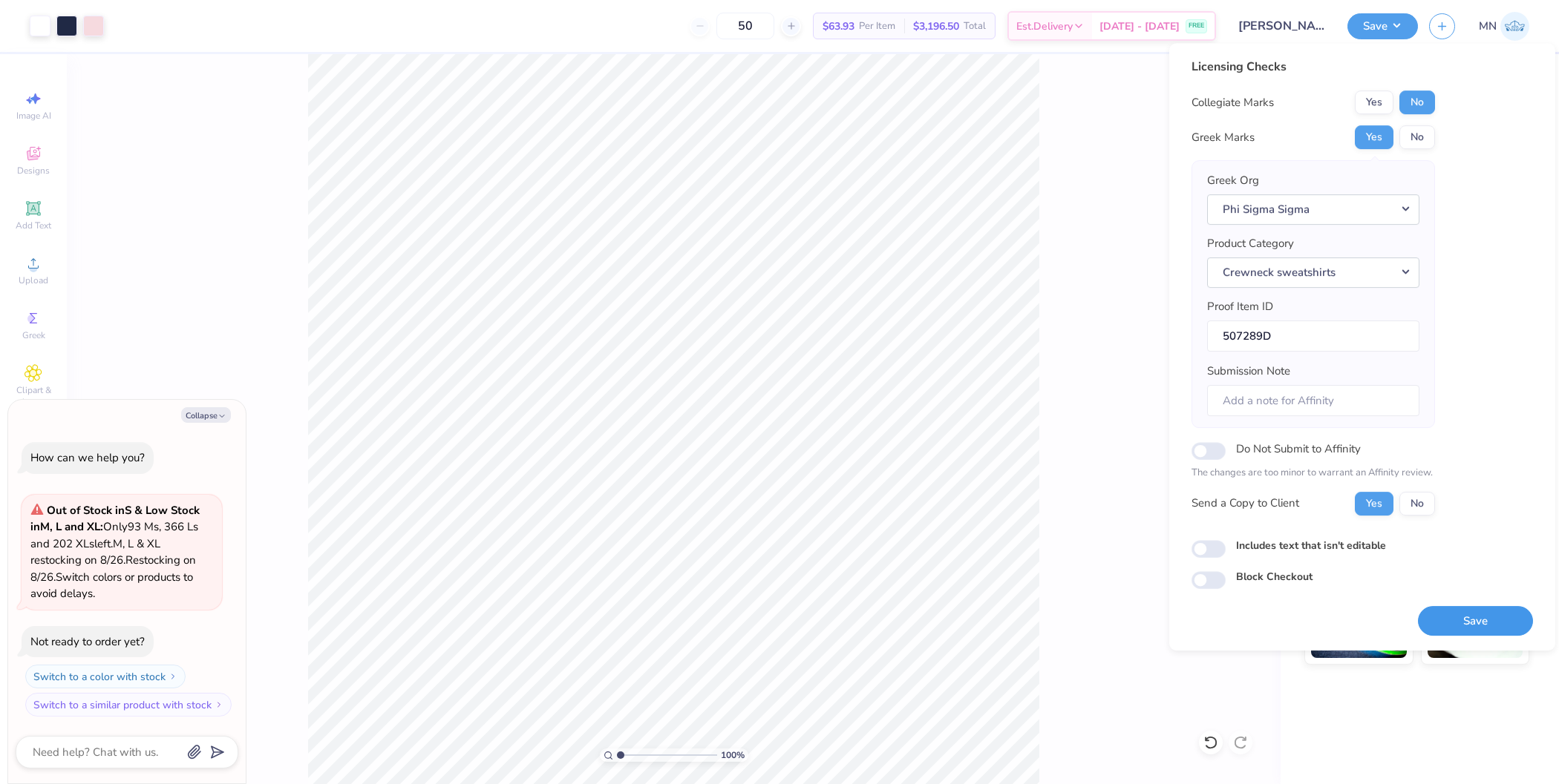
click at [1459, 607] on button "Save" at bounding box center [1474, 621] width 115 height 30
type textarea "x"
